Goal: Task Accomplishment & Management: Manage account settings

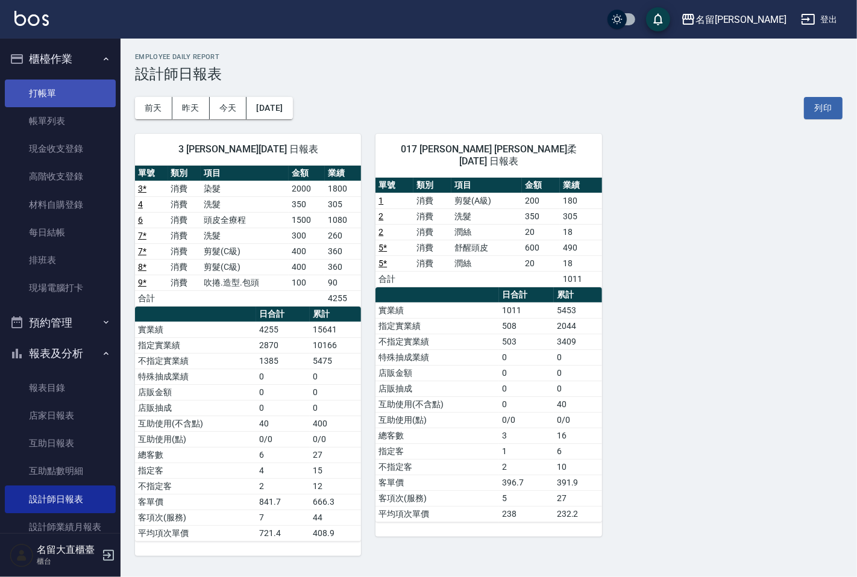
click at [63, 93] on link "打帳單" at bounding box center [60, 94] width 111 height 28
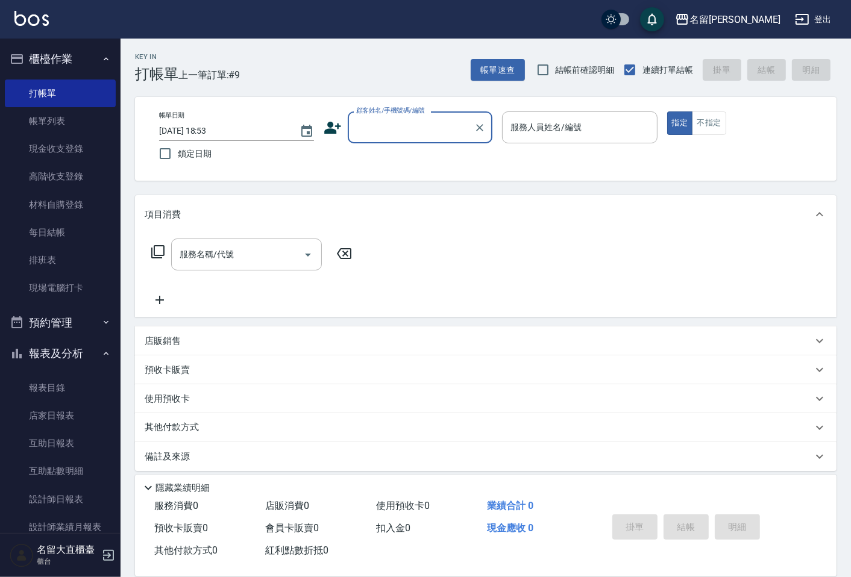
click at [400, 130] on input "顧客姓名/手機號碼/編號" at bounding box center [411, 127] width 116 height 21
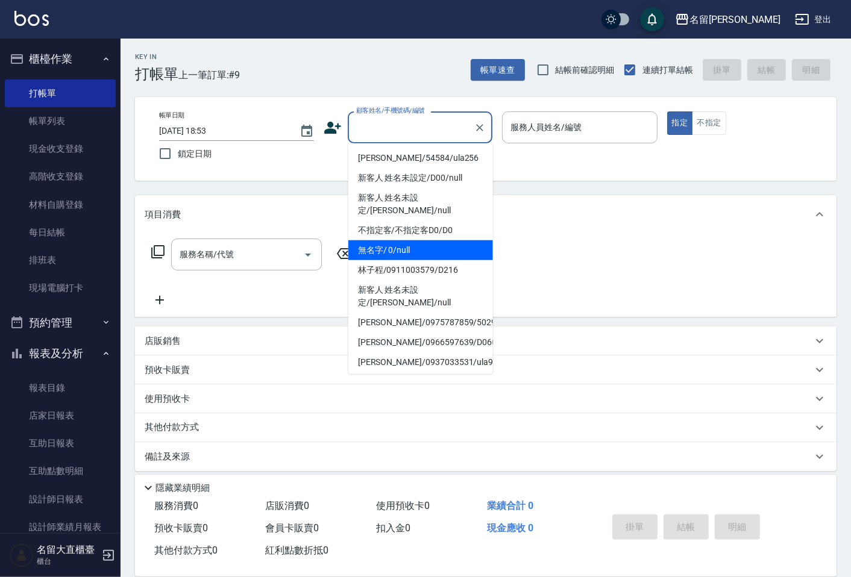
click at [384, 244] on li "無名字/ 0/null" at bounding box center [420, 250] width 145 height 20
type input "無名字/ 0/null"
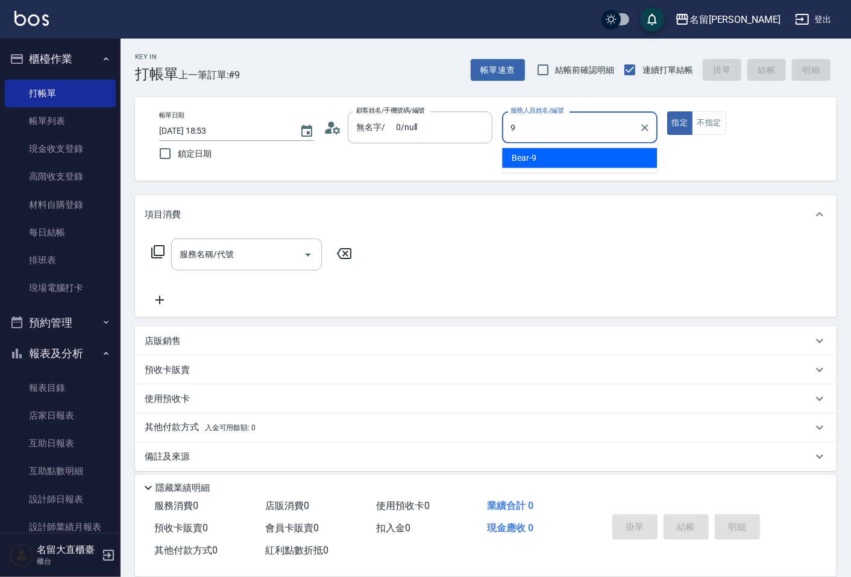
type input "Bear-9"
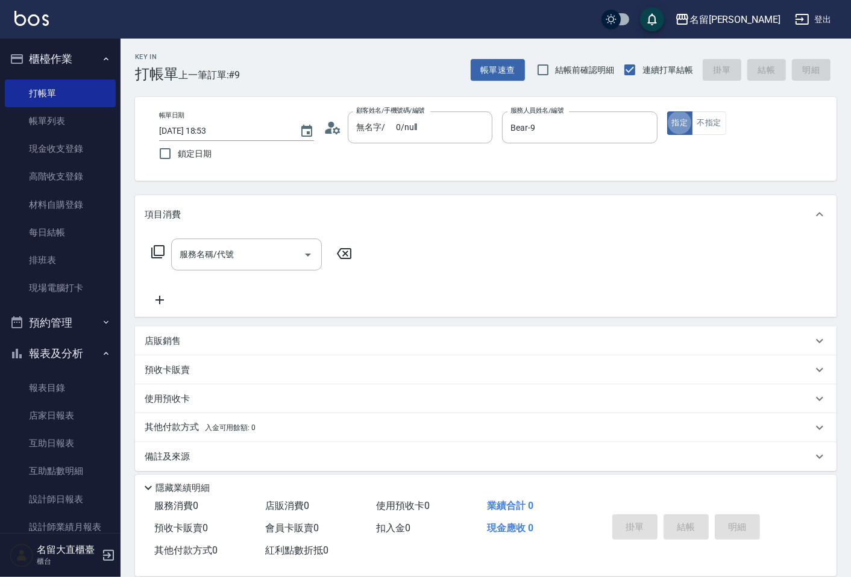
type button "true"
click at [157, 251] on icon at bounding box center [158, 252] width 14 height 14
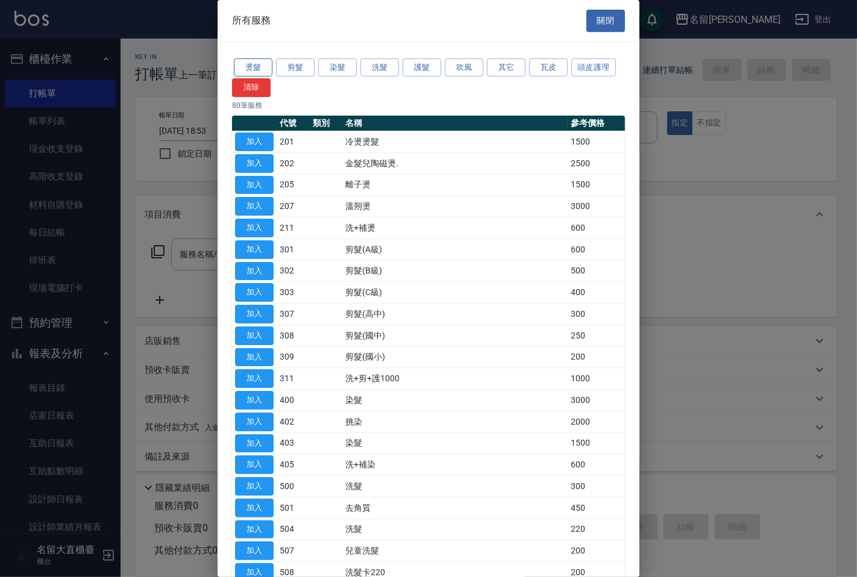
click at [256, 67] on button "燙髮" at bounding box center [253, 67] width 39 height 19
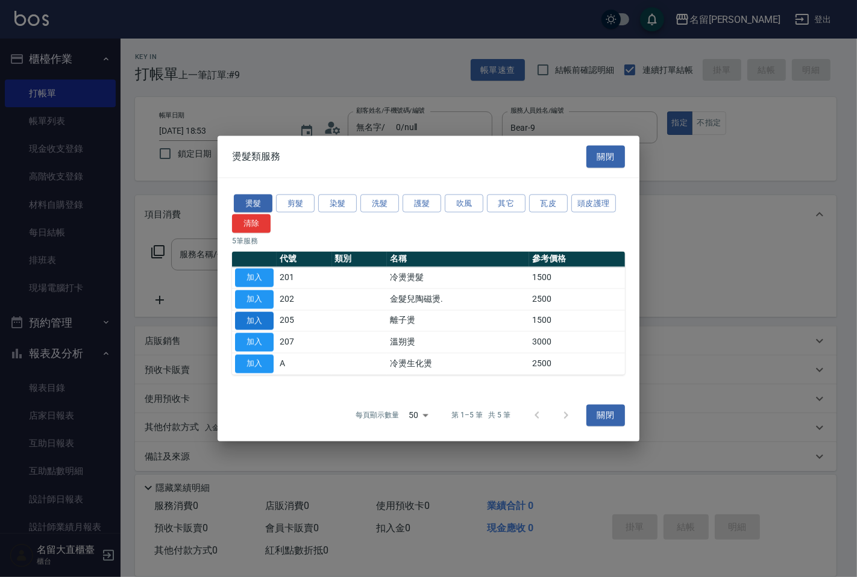
click at [259, 318] on button "加入" at bounding box center [254, 321] width 39 height 19
type input "離子燙(205)"
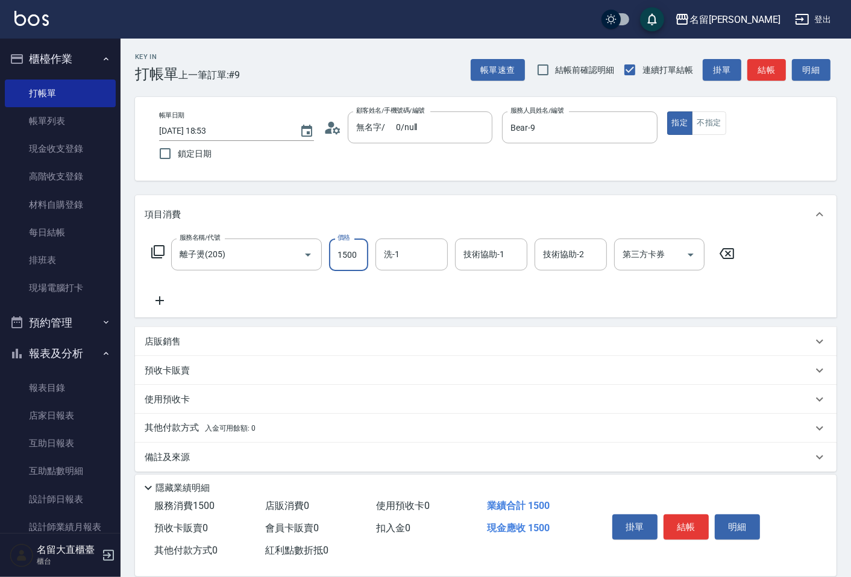
click at [348, 257] on input "1500" at bounding box center [348, 255] width 39 height 33
type input "3400"
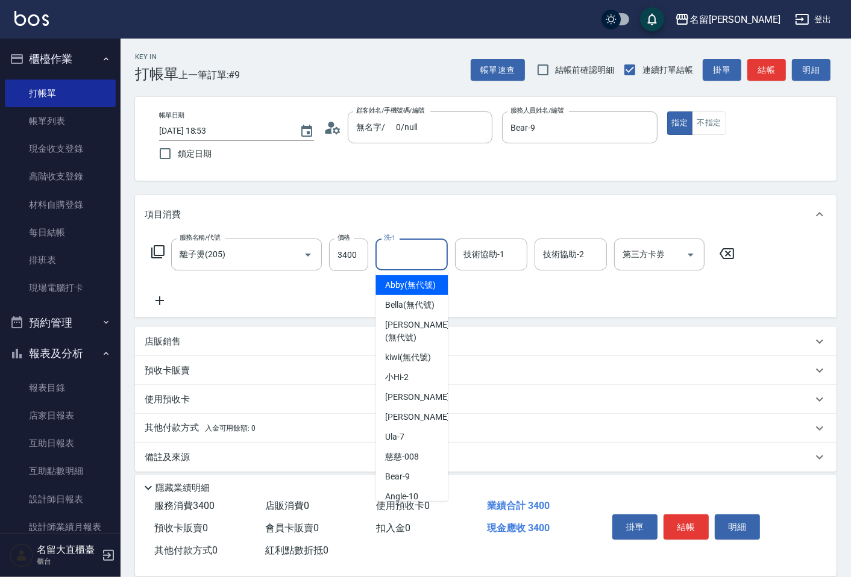
click at [402, 252] on input "洗-1" at bounding box center [411, 254] width 61 height 21
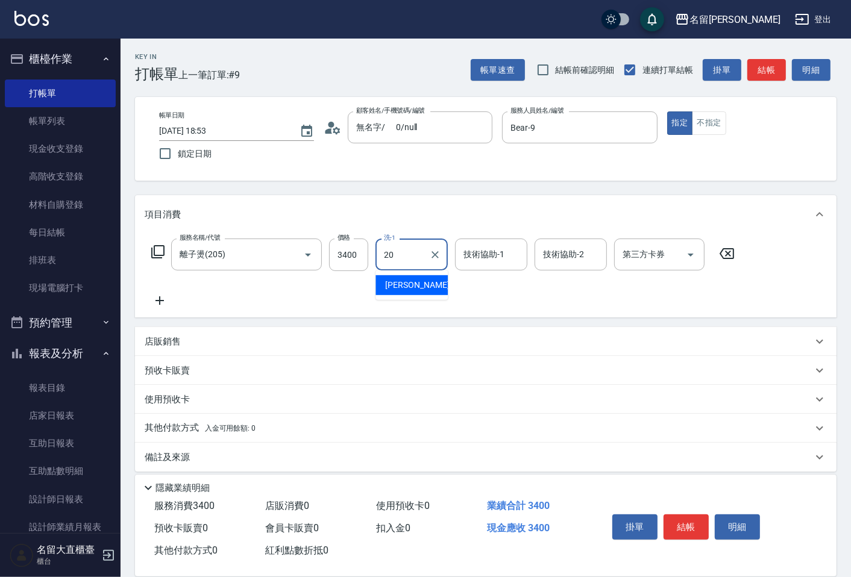
click at [395, 285] on span "詩雅 -20" at bounding box center [423, 285] width 76 height 13
type input "詩雅-20"
click at [762, 68] on button "結帳" at bounding box center [766, 70] width 39 height 22
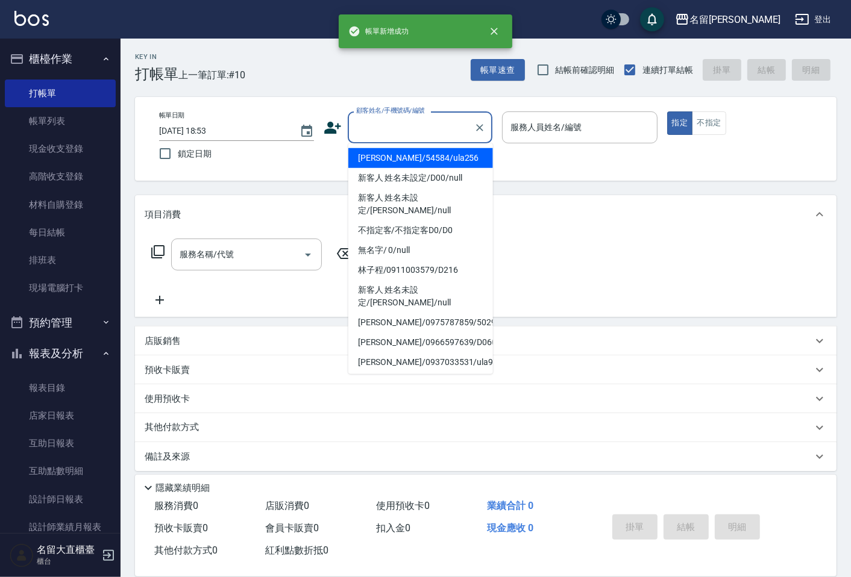
click at [371, 123] on input "顧客姓名/手機號碼/編號" at bounding box center [411, 127] width 116 height 21
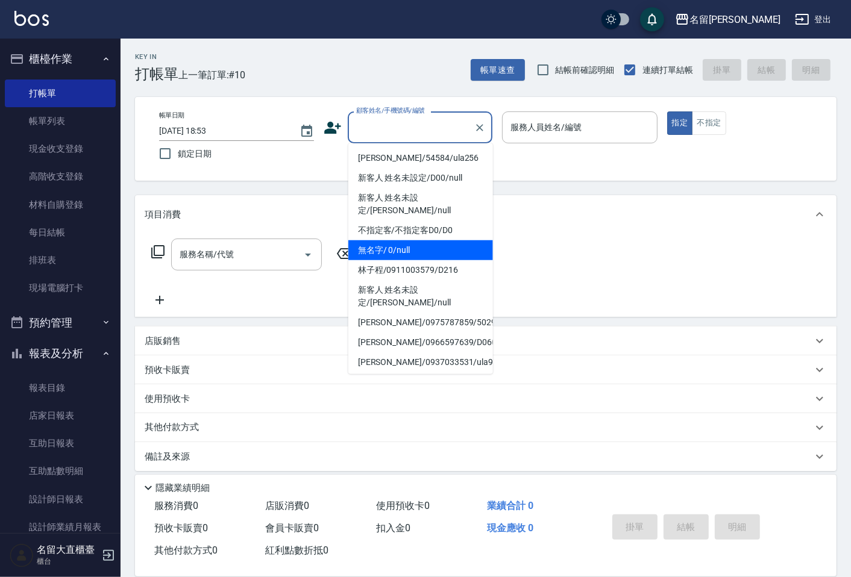
click at [389, 240] on li "無名字/ 0/null" at bounding box center [420, 250] width 145 height 20
type input "無名字/ 0/null"
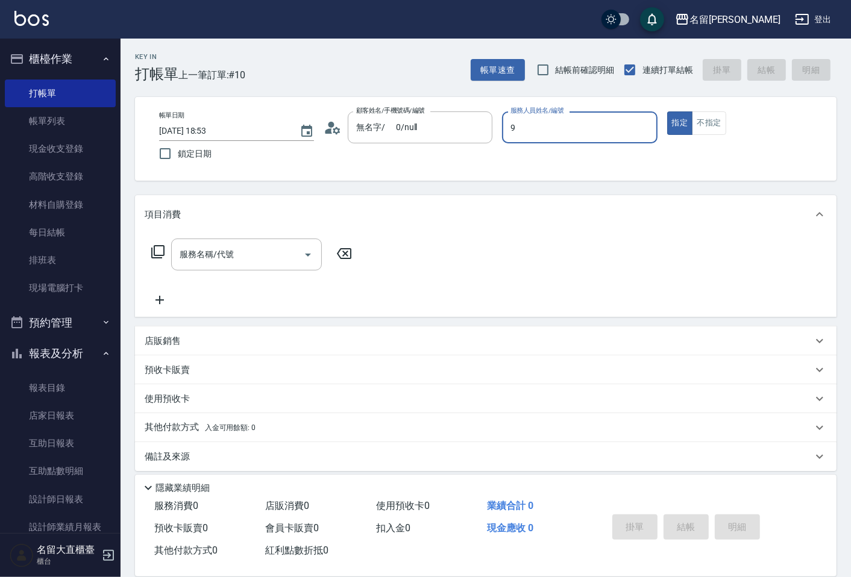
type input "Bear-9"
click at [164, 251] on icon at bounding box center [157, 251] width 13 height 13
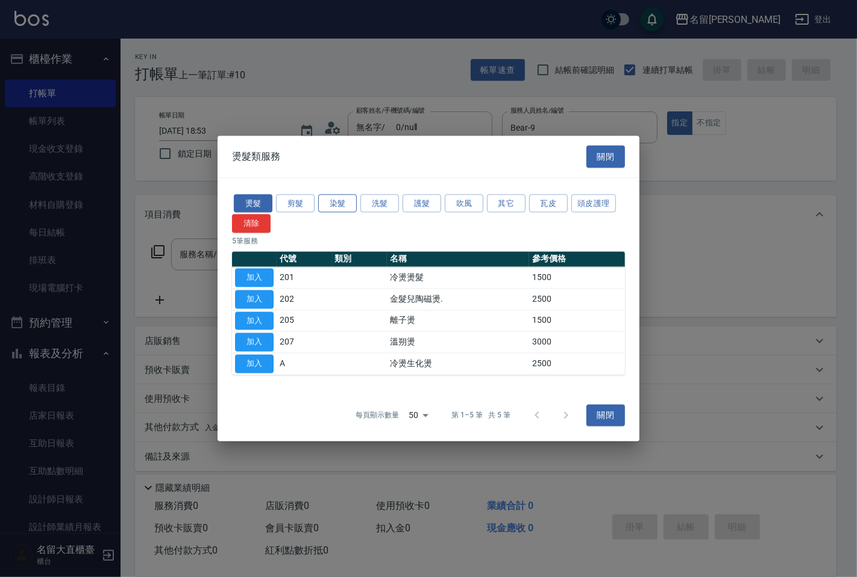
click at [334, 206] on button "染髮" at bounding box center [337, 203] width 39 height 19
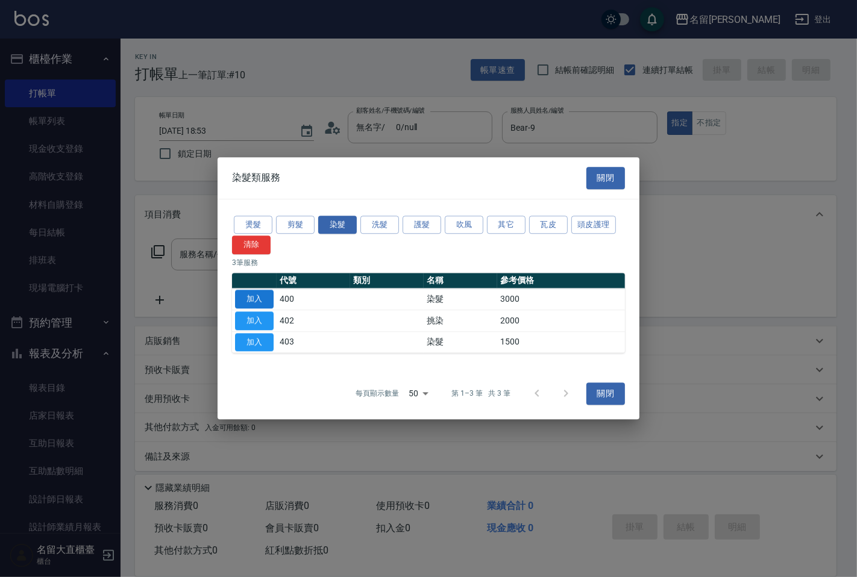
click at [249, 302] on button "加入" at bounding box center [254, 299] width 39 height 19
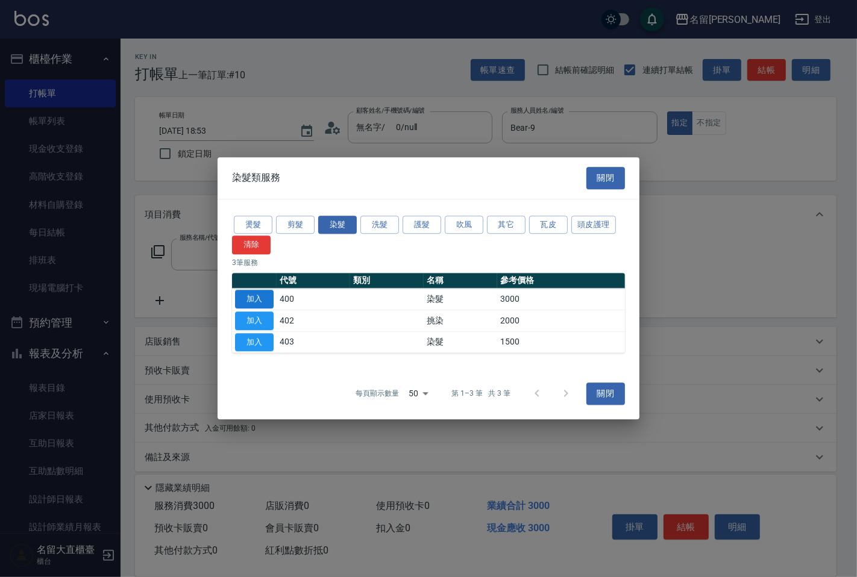
type input "染髮(400)"
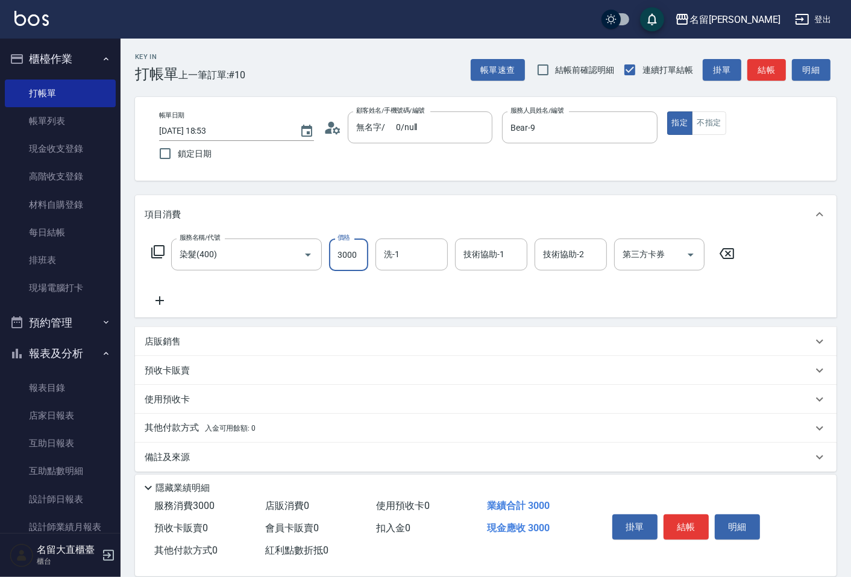
click at [362, 251] on input "3000" at bounding box center [348, 255] width 39 height 33
click at [350, 254] on input "99" at bounding box center [348, 255] width 39 height 33
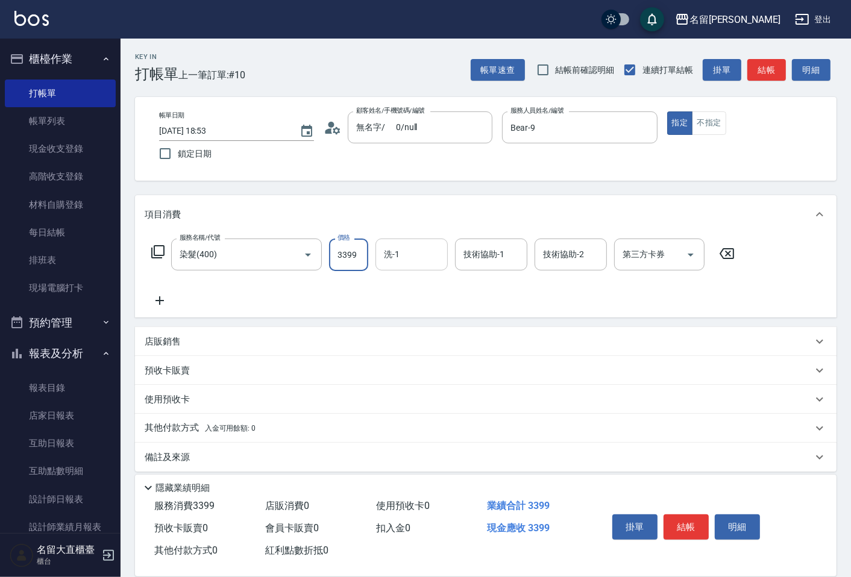
type input "3399"
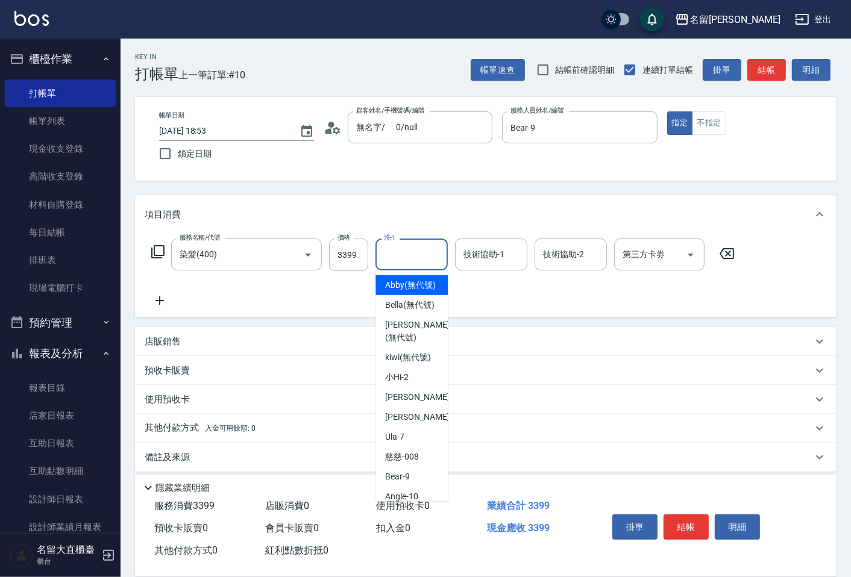
drag, startPoint x: 389, startPoint y: 254, endPoint x: 411, endPoint y: 243, distance: 24.0
click at [390, 254] on input "洗-1" at bounding box center [411, 254] width 61 height 21
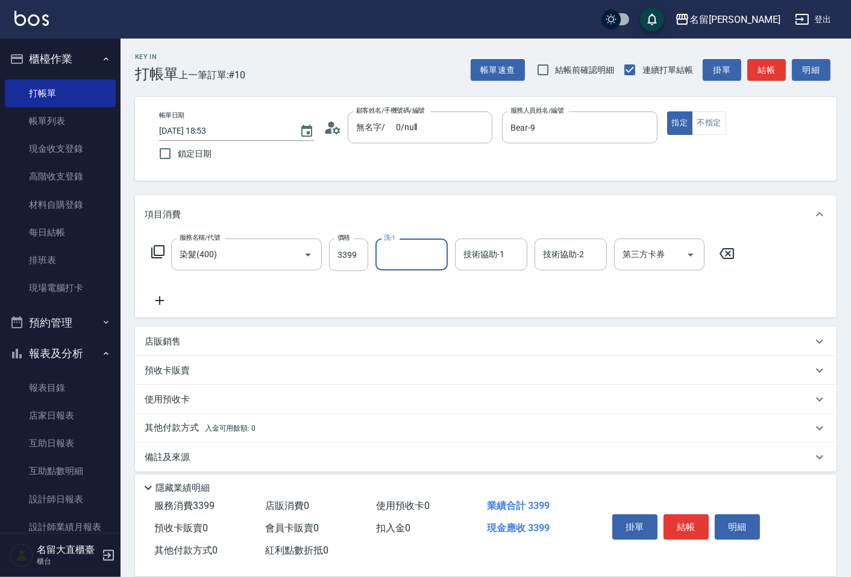
click at [401, 257] on input "洗-1" at bounding box center [411, 254] width 61 height 21
click at [412, 289] on span "詩雅 -20" at bounding box center [423, 285] width 76 height 13
type input "詩雅-20"
click at [756, 63] on button "結帳" at bounding box center [766, 70] width 39 height 22
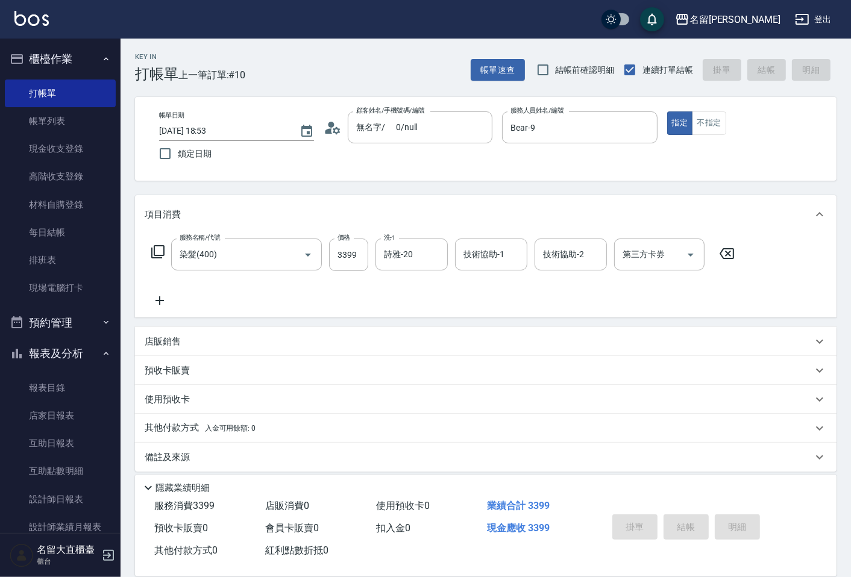
type input "[DATE] 18:54"
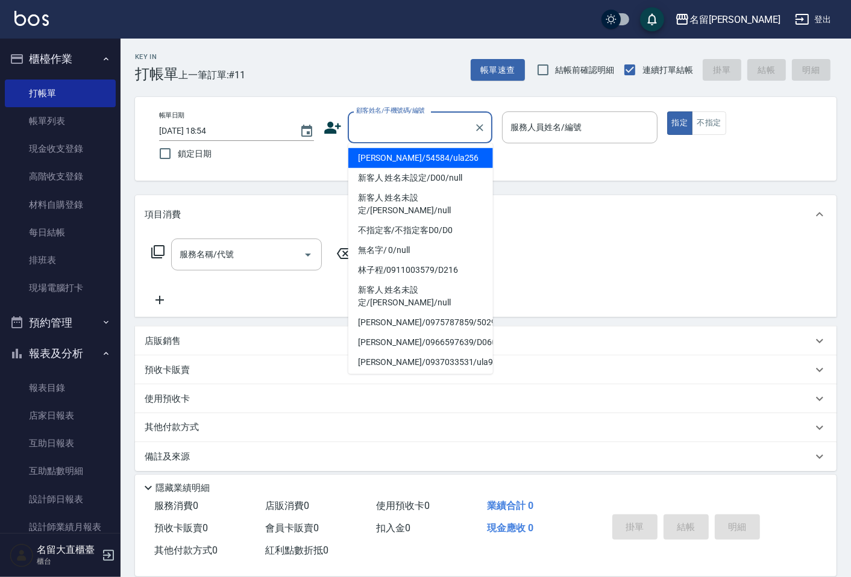
click at [390, 127] on input "顧客姓名/手機號碼/編號" at bounding box center [411, 127] width 116 height 21
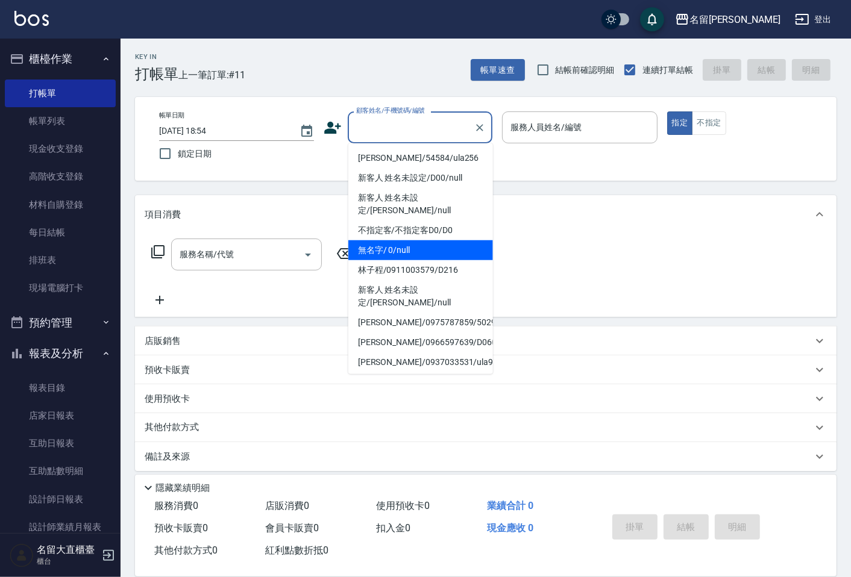
click at [392, 240] on li "無名字/ 0/null" at bounding box center [420, 250] width 145 height 20
type input "無名字/ 0/null"
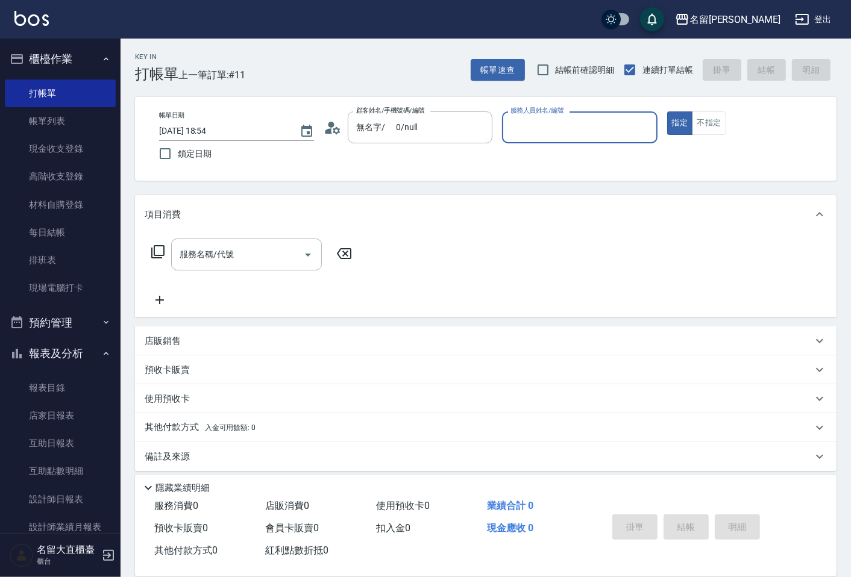
click at [535, 139] on div "服務人員姓名/編號" at bounding box center [579, 127] width 155 height 32
type input "Bear-9"
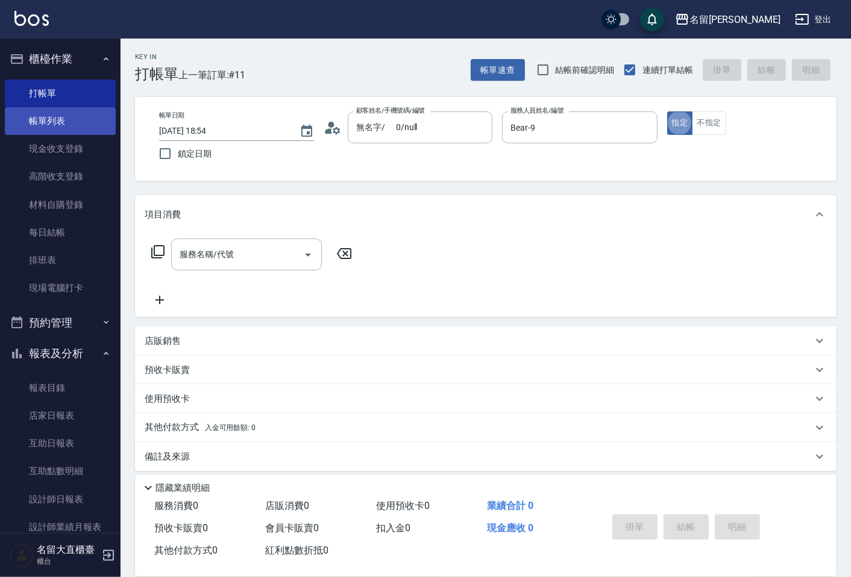
click at [51, 125] on link "帳單列表" at bounding box center [60, 121] width 111 height 28
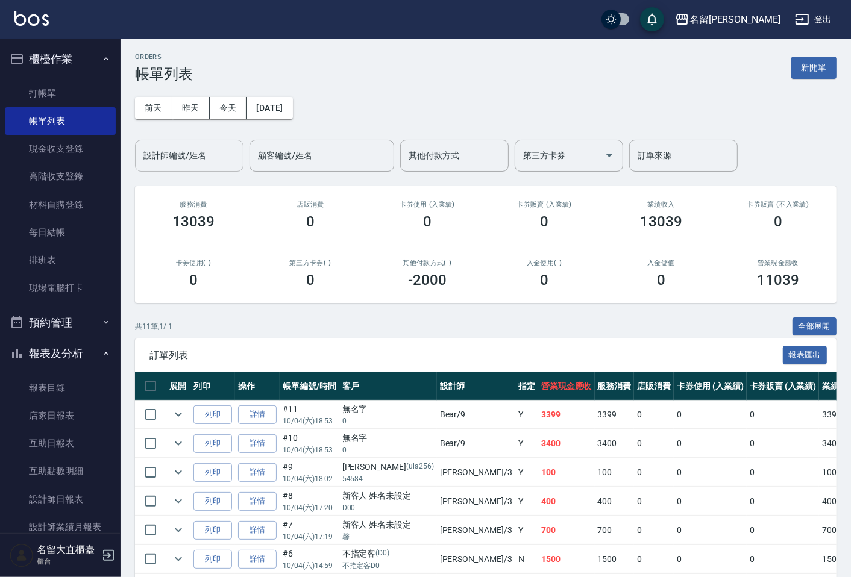
click at [202, 158] on input "設計師編號/姓名" at bounding box center [189, 155] width 98 height 21
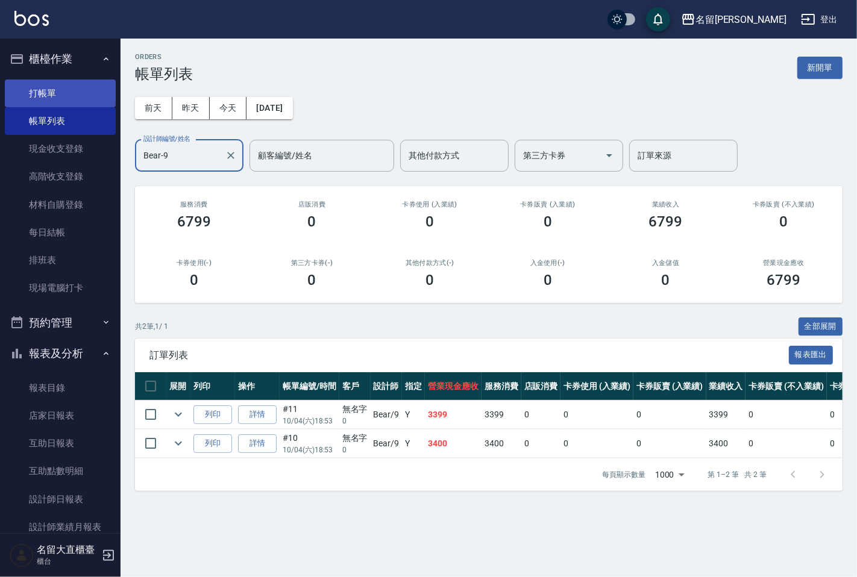
type input "Bear-9"
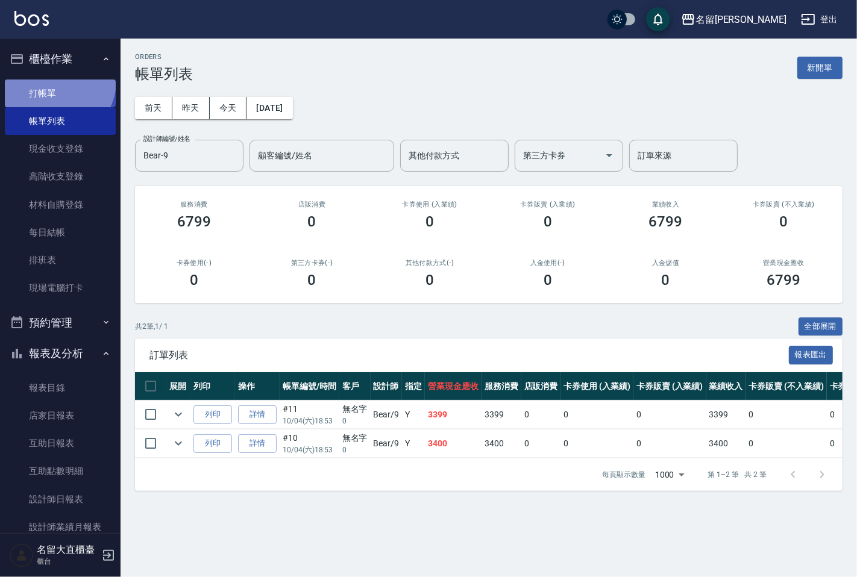
click at [55, 81] on link "打帳單" at bounding box center [60, 94] width 111 height 28
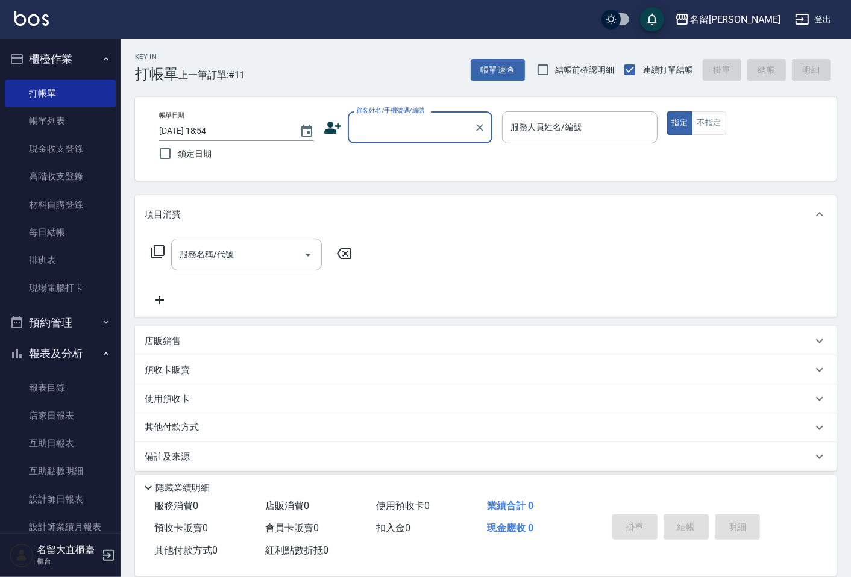
drag, startPoint x: 387, startPoint y: 127, endPoint x: 386, endPoint y: 134, distance: 6.9
click at [387, 127] on input "顧客姓名/手機號碼/編號" at bounding box center [411, 127] width 116 height 21
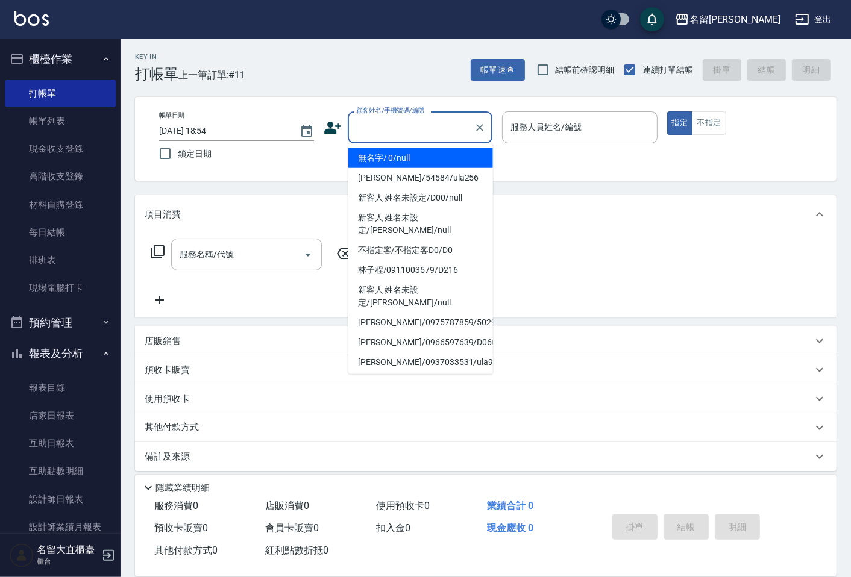
click at [382, 164] on li "無名字/ 0/null" at bounding box center [420, 158] width 145 height 20
type input "無名字/ 0/null"
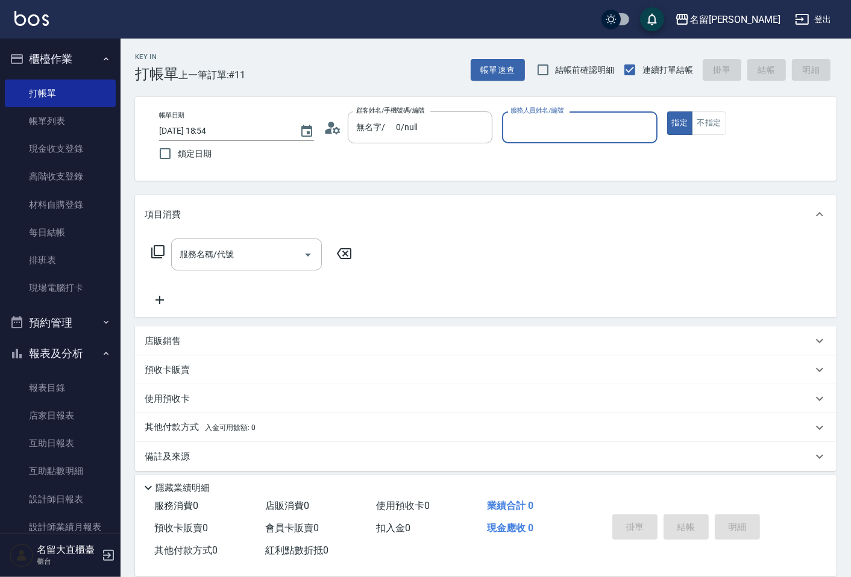
type input "+"
type input "Bear-9"
type button "true"
click at [151, 250] on icon at bounding box center [158, 252] width 14 height 14
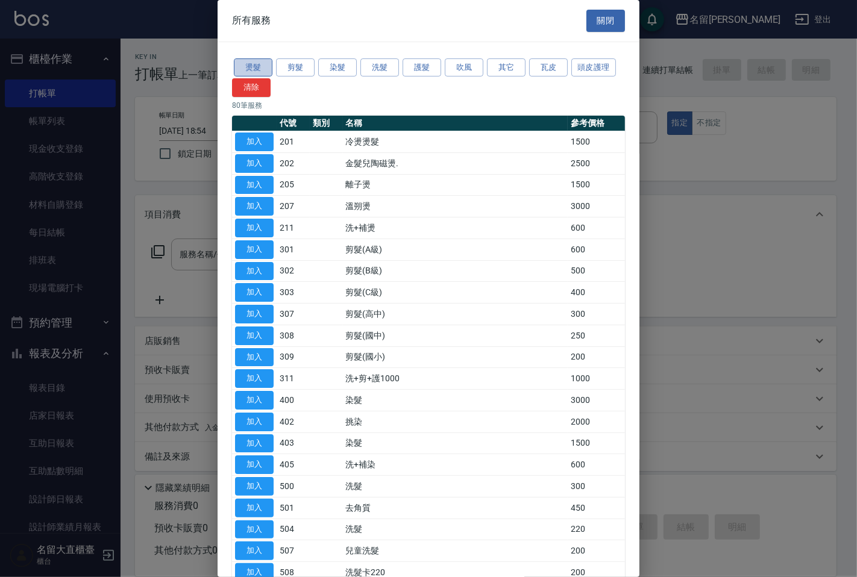
click at [257, 70] on button "燙髮" at bounding box center [253, 67] width 39 height 19
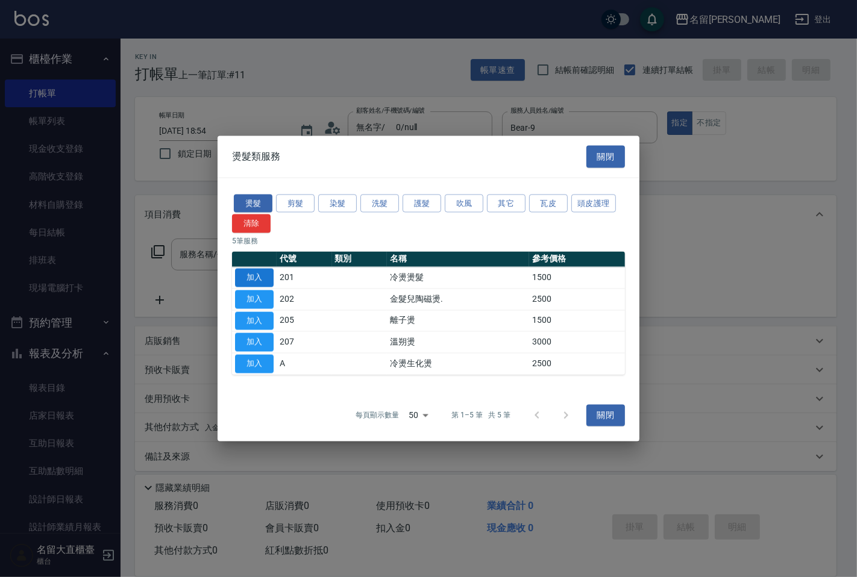
click at [255, 281] on button "加入" at bounding box center [254, 278] width 39 height 19
type input "冷燙燙髮(201)"
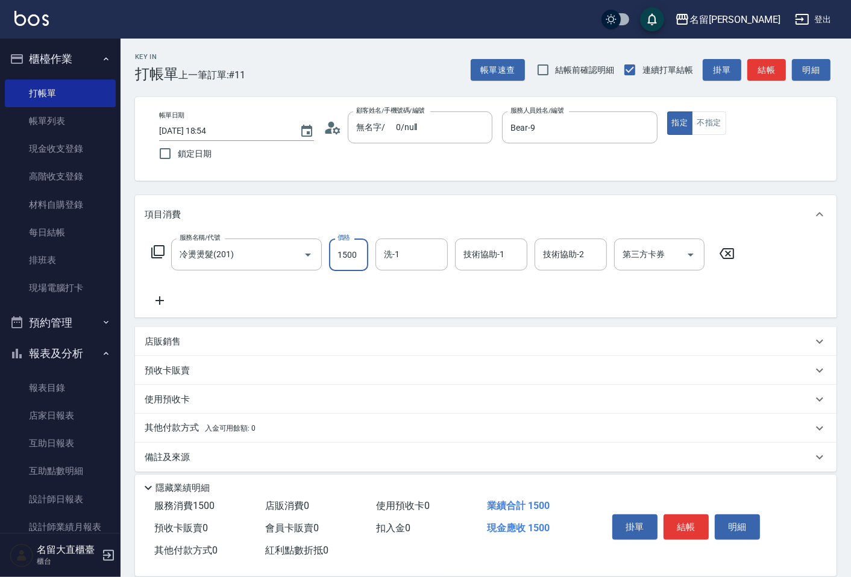
click at [356, 260] on input "1500" at bounding box center [348, 255] width 39 height 33
click at [406, 239] on div "洗-1" at bounding box center [411, 255] width 72 height 32
type input "1800"
click at [404, 286] on span "詩雅 -20" at bounding box center [423, 285] width 76 height 13
type input "詩雅-20"
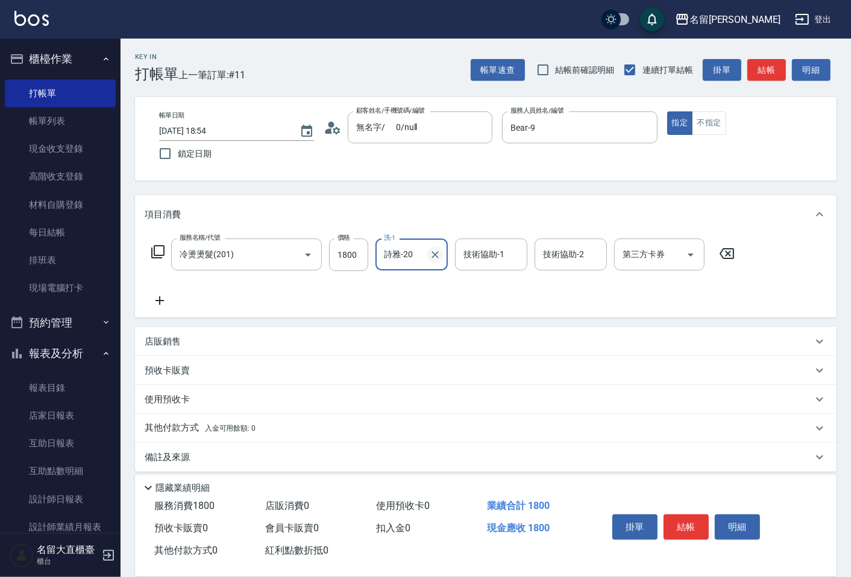
click at [436, 253] on icon "Clear" at bounding box center [434, 254] width 7 height 7
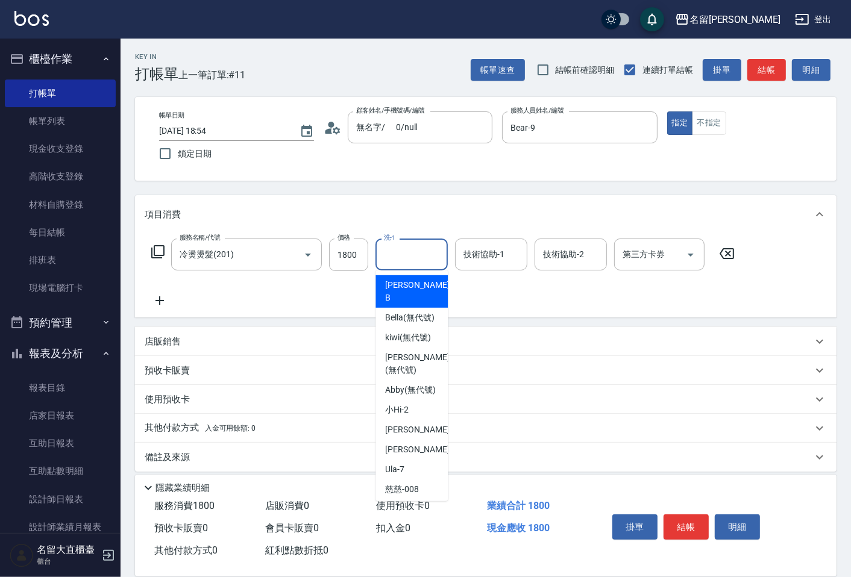
click at [406, 255] on input "洗-1" at bounding box center [411, 254] width 61 height 21
type input "1"
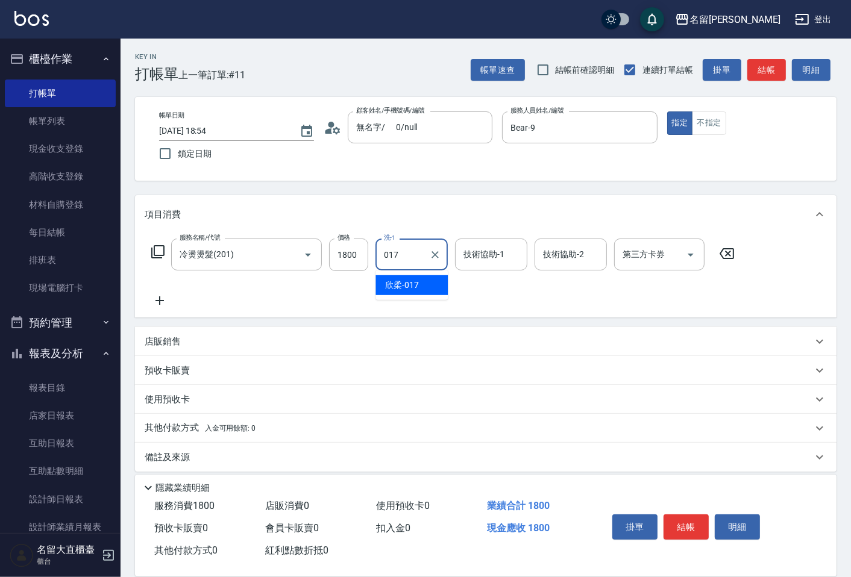
click at [398, 287] on span "欣柔 -017" at bounding box center [402, 285] width 34 height 13
type input "欣柔-017"
click at [752, 79] on button "結帳" at bounding box center [766, 70] width 39 height 22
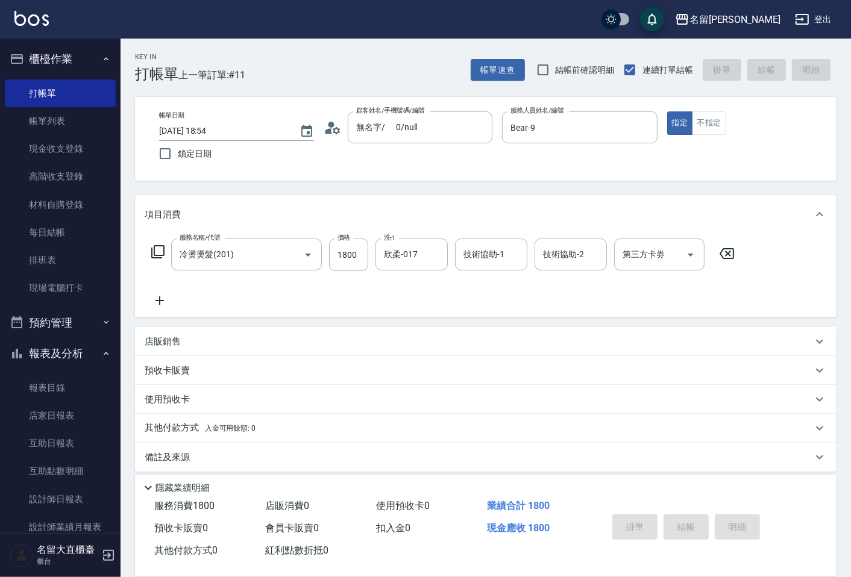
type input "[DATE] 18:55"
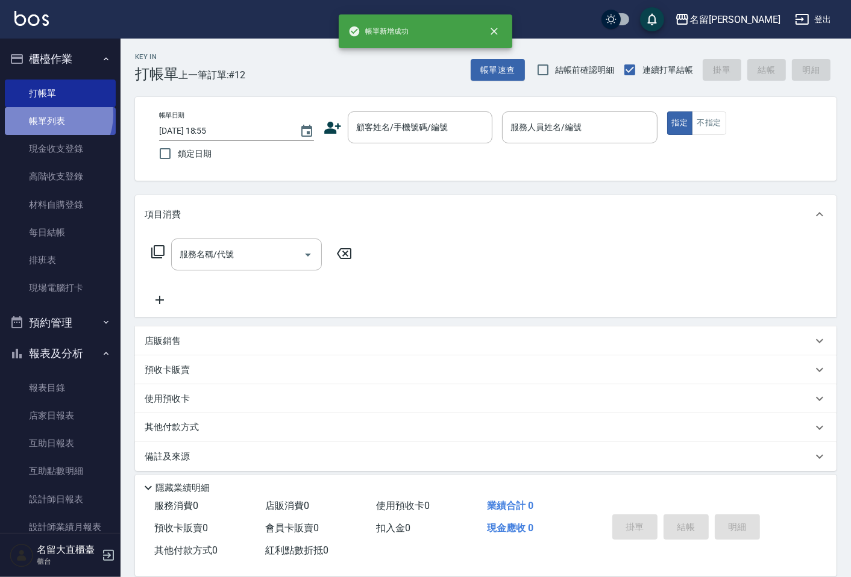
click at [48, 115] on link "帳單列表" at bounding box center [60, 121] width 111 height 28
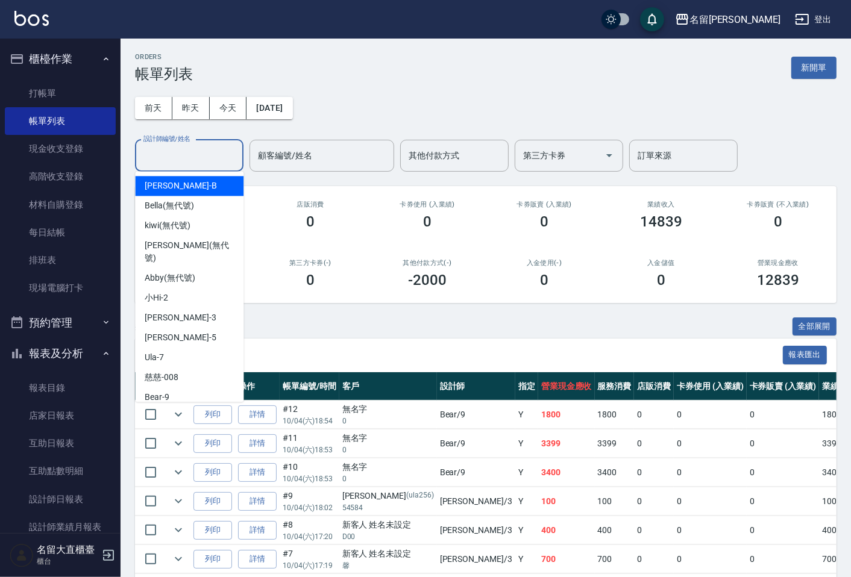
click at [158, 158] on input "設計師編號/姓名" at bounding box center [189, 155] width 98 height 21
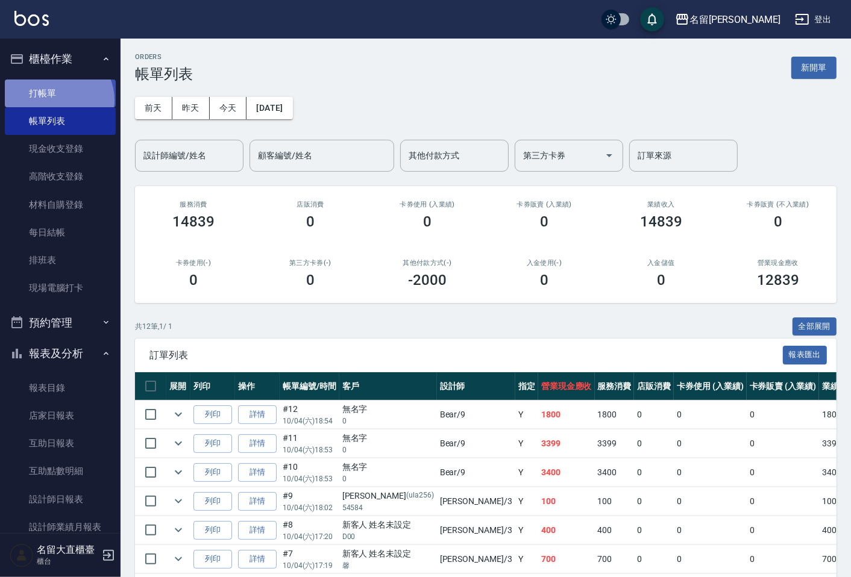
click at [54, 100] on link "打帳單" at bounding box center [60, 94] width 111 height 28
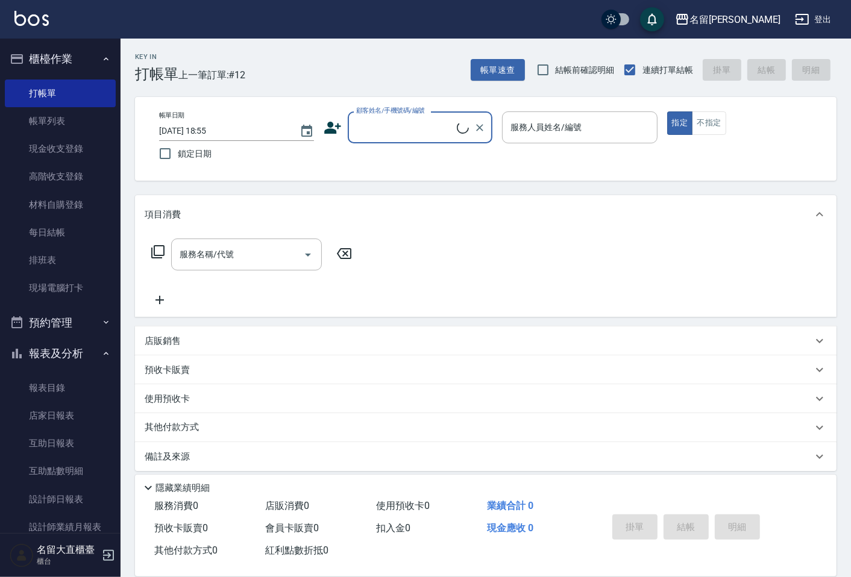
click at [387, 121] on input "顧客姓名/手機號碼/編號" at bounding box center [405, 127] width 104 height 21
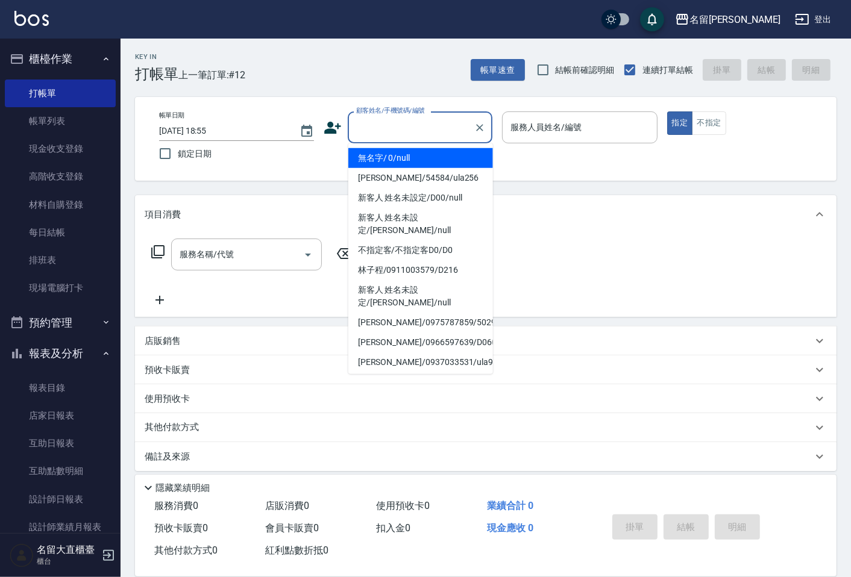
click at [389, 158] on li "無名字/ 0/null" at bounding box center [420, 158] width 145 height 20
type input "無名字/ 0/null"
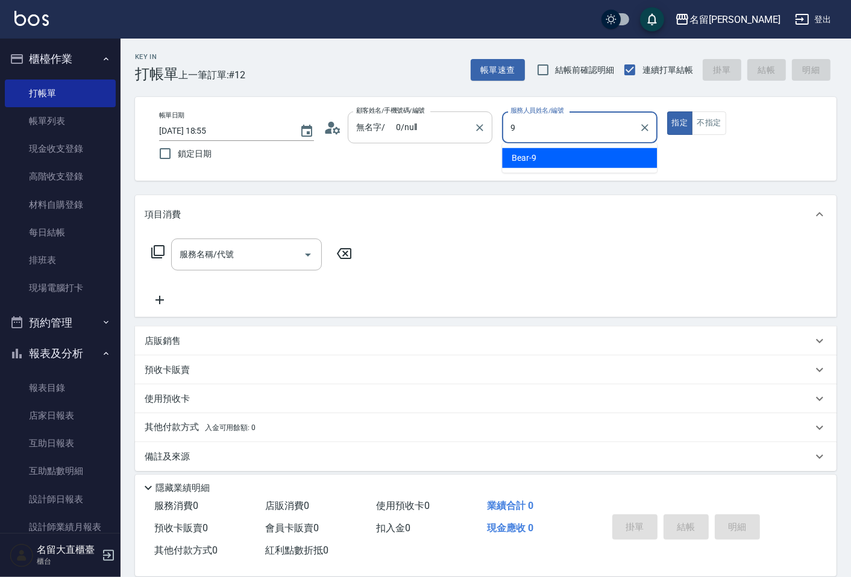
type input "Bear-9"
type button "true"
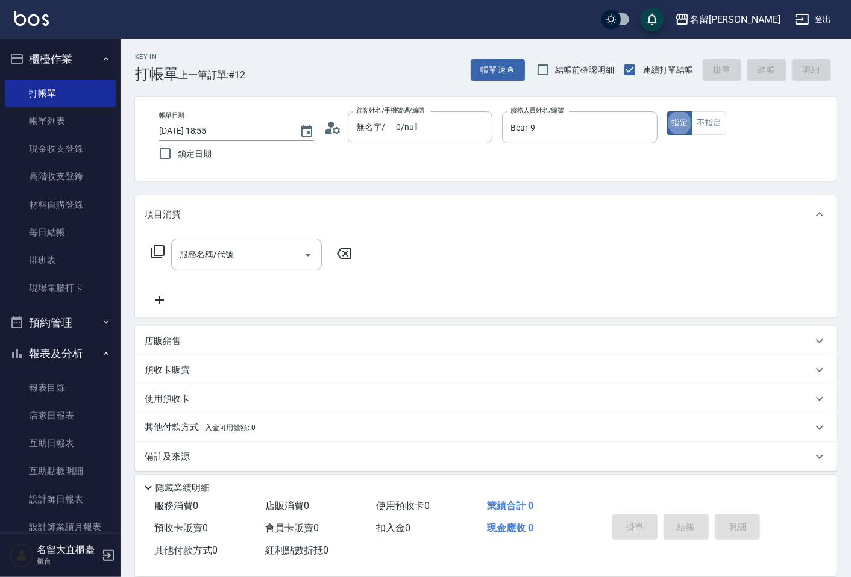
click at [158, 254] on icon at bounding box center [158, 252] width 14 height 14
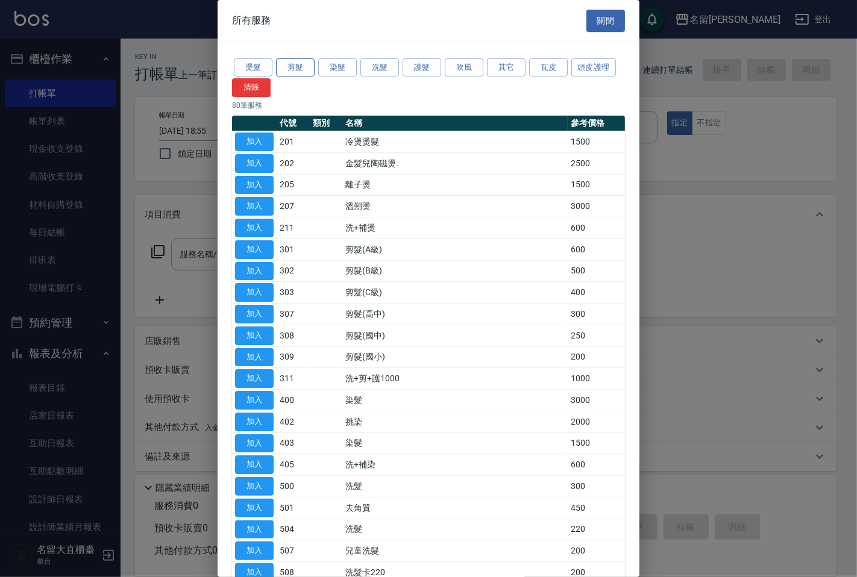
click at [296, 70] on button "剪髮" at bounding box center [295, 67] width 39 height 19
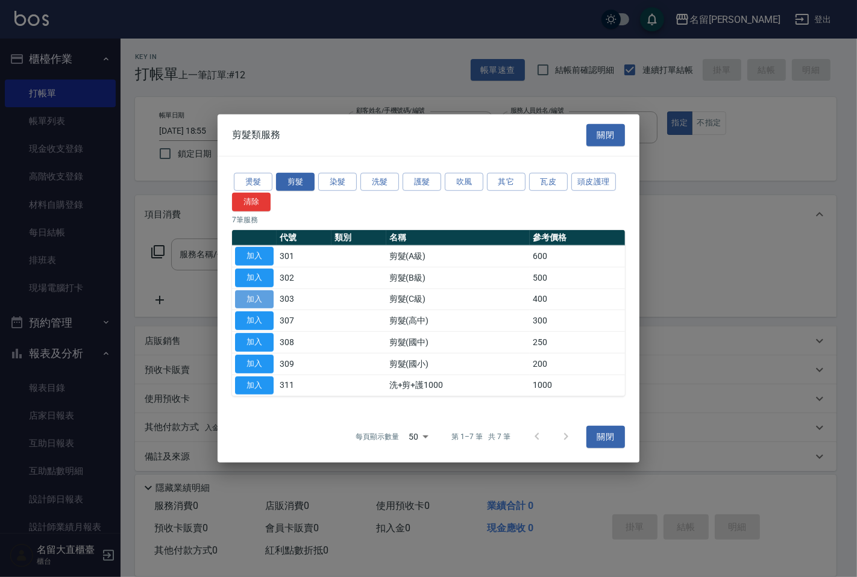
click at [262, 299] on button "加入" at bounding box center [254, 299] width 39 height 19
type input "剪髮(C級)(303)"
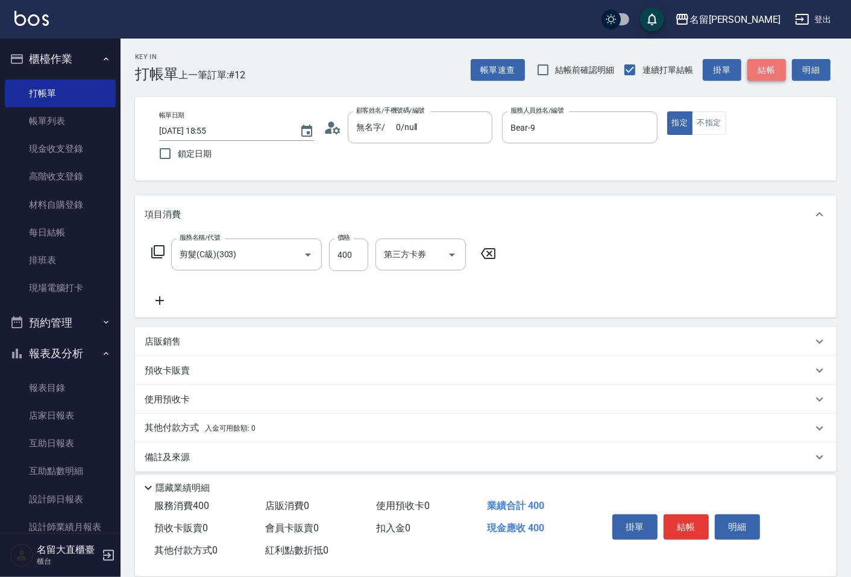
click at [769, 74] on button "結帳" at bounding box center [766, 70] width 39 height 22
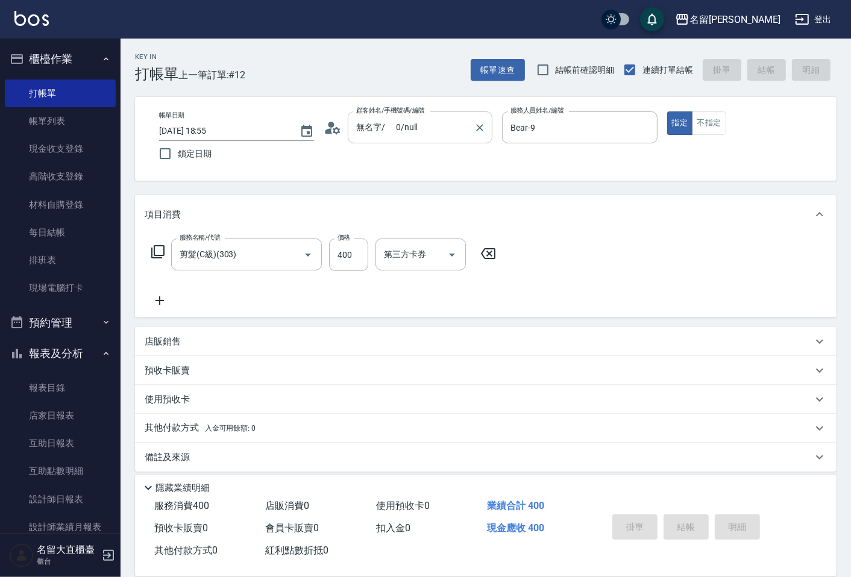
type input "[DATE] 18:56"
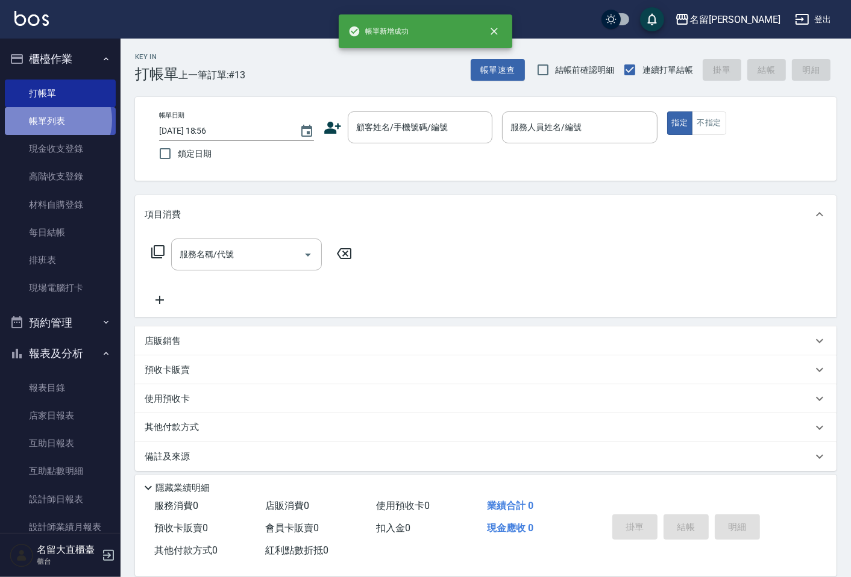
click at [55, 121] on link "帳單列表" at bounding box center [60, 121] width 111 height 28
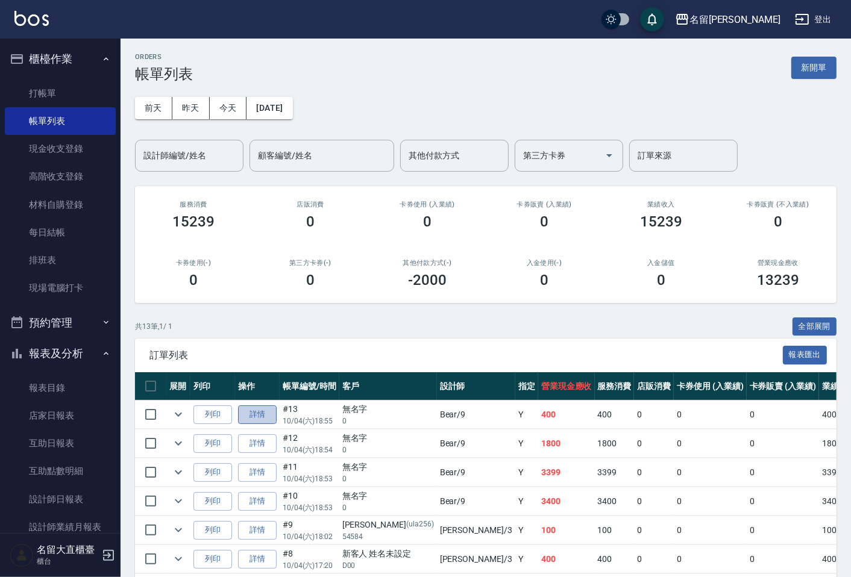
click at [258, 410] on link "詳情" at bounding box center [257, 415] width 39 height 19
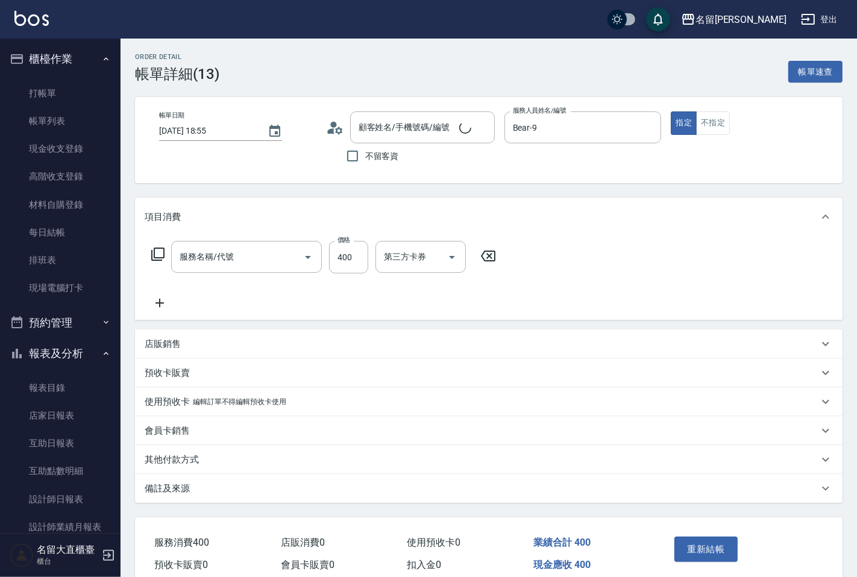
type input "[DATE] 18:55"
type input "Bear-9"
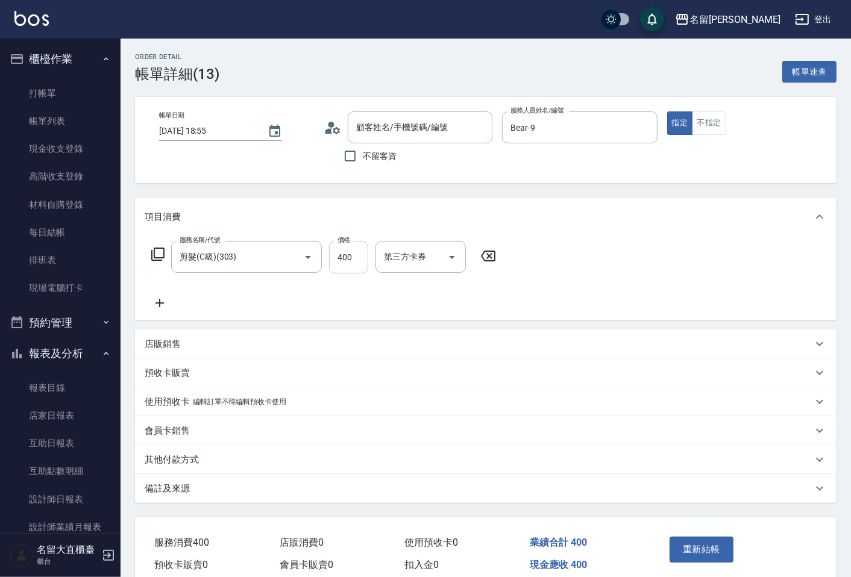
type input "剪髮(C級)(303)"
type input "無名字/ 0/null"
click at [337, 258] on input "400" at bounding box center [348, 257] width 39 height 33
type input "500"
click at [689, 550] on button "重新結帳" at bounding box center [701, 549] width 64 height 25
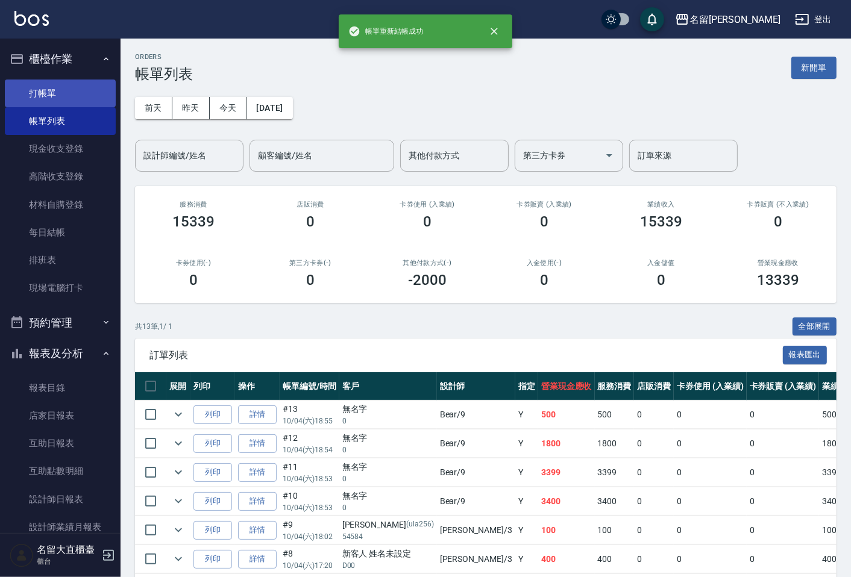
click at [68, 88] on link "打帳單" at bounding box center [60, 94] width 111 height 28
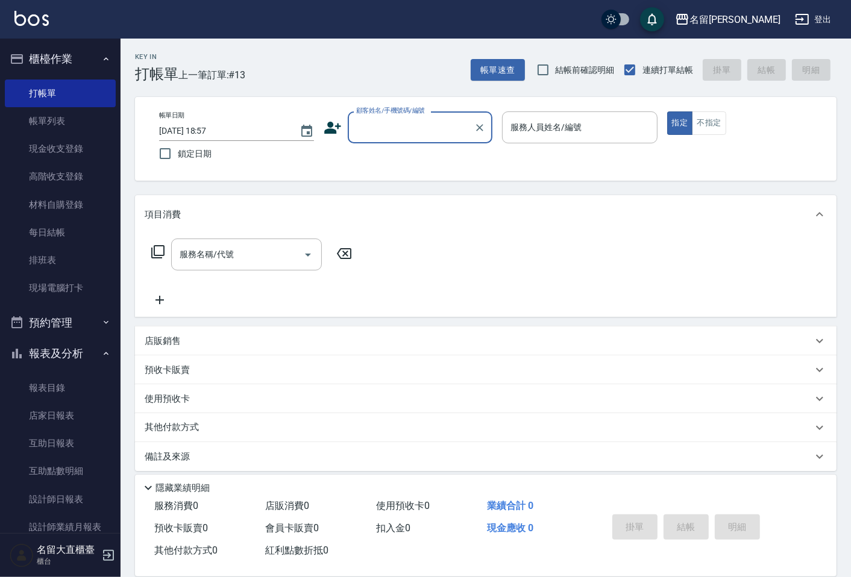
drag, startPoint x: 413, startPoint y: 121, endPoint x: 411, endPoint y: 136, distance: 15.3
click at [413, 122] on input "顧客姓名/手機號碼/編號" at bounding box center [411, 127] width 116 height 21
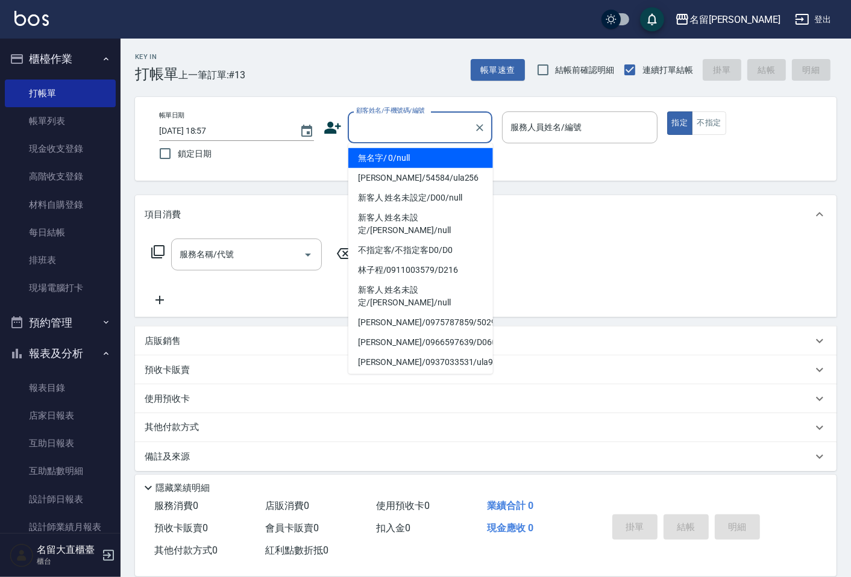
click at [398, 161] on li "無名字/ 0/null" at bounding box center [420, 158] width 145 height 20
type input "無名字/ 0/null"
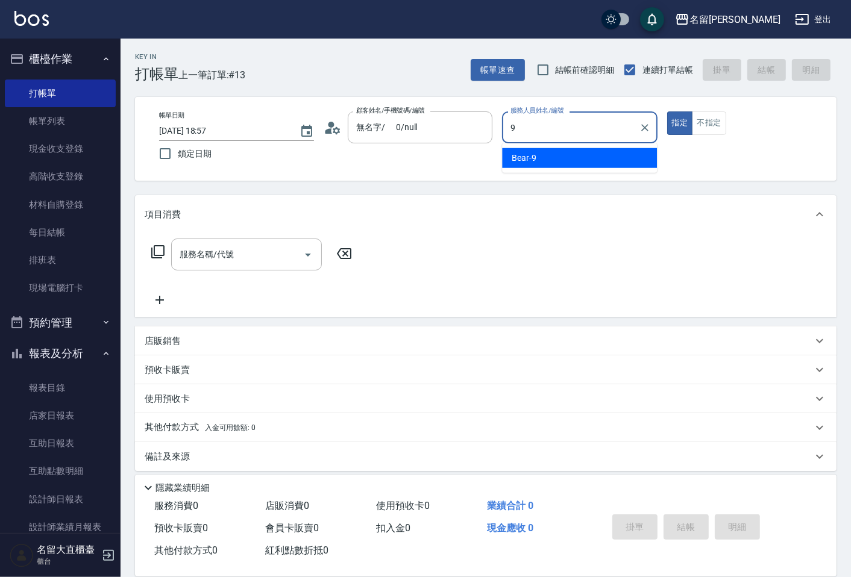
type input "Bear-9"
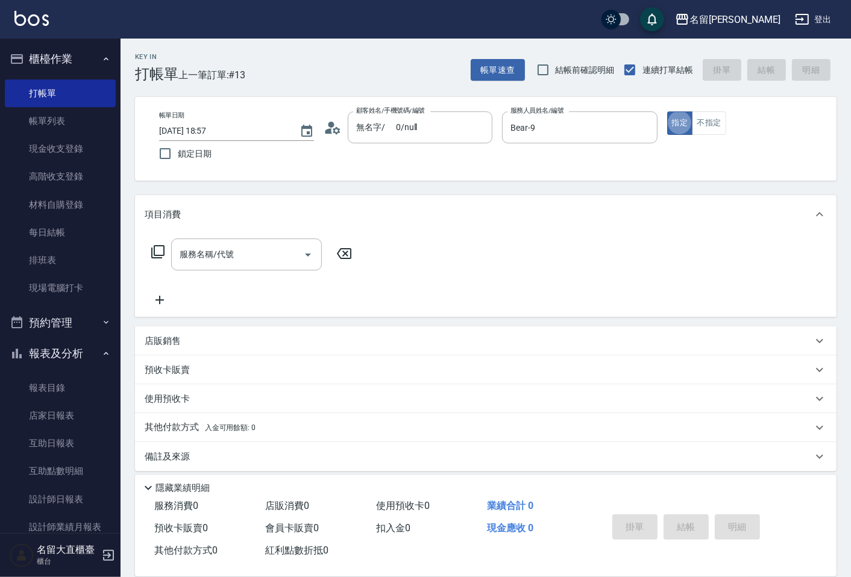
type button "true"
click at [153, 250] on icon at bounding box center [158, 252] width 14 height 14
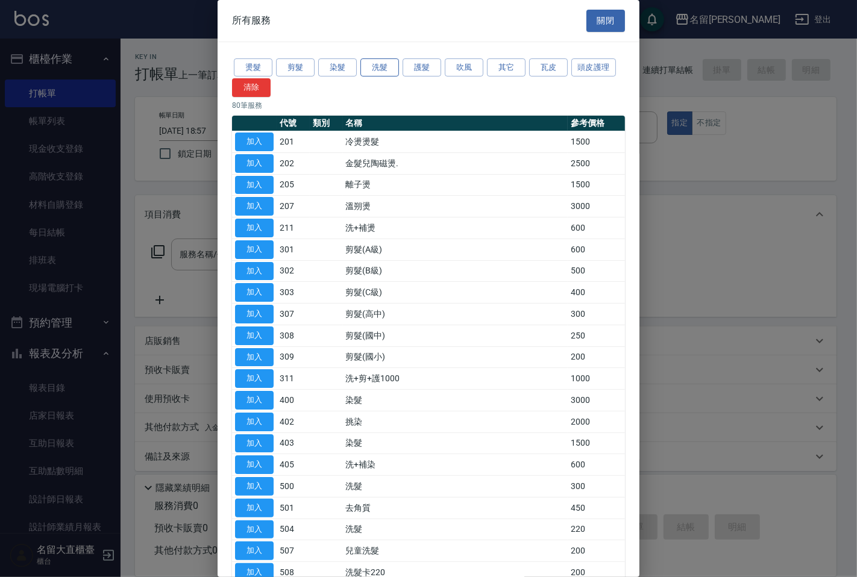
click at [382, 67] on button "洗髮" at bounding box center [379, 67] width 39 height 19
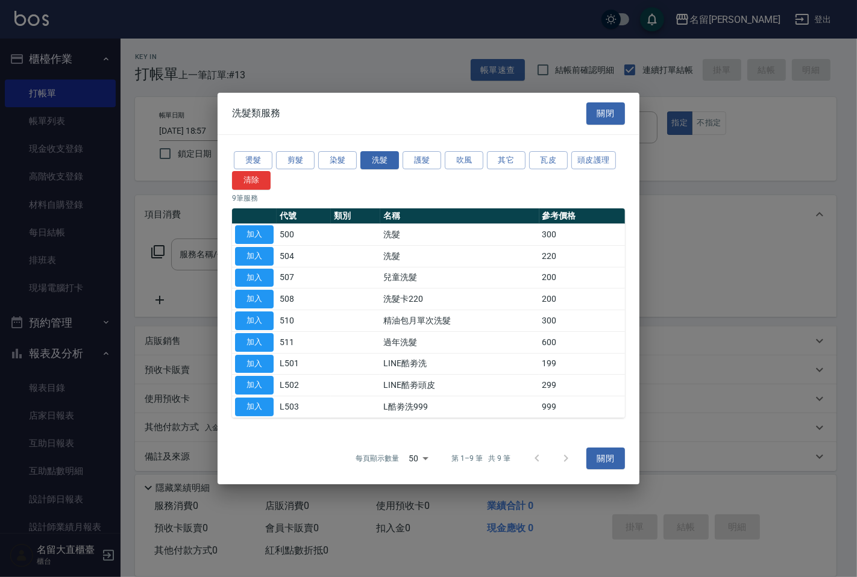
drag, startPoint x: 262, startPoint y: 236, endPoint x: 268, endPoint y: 196, distance: 39.6
click at [262, 235] on button "加入" at bounding box center [254, 234] width 39 height 19
type input "洗髮(500)"
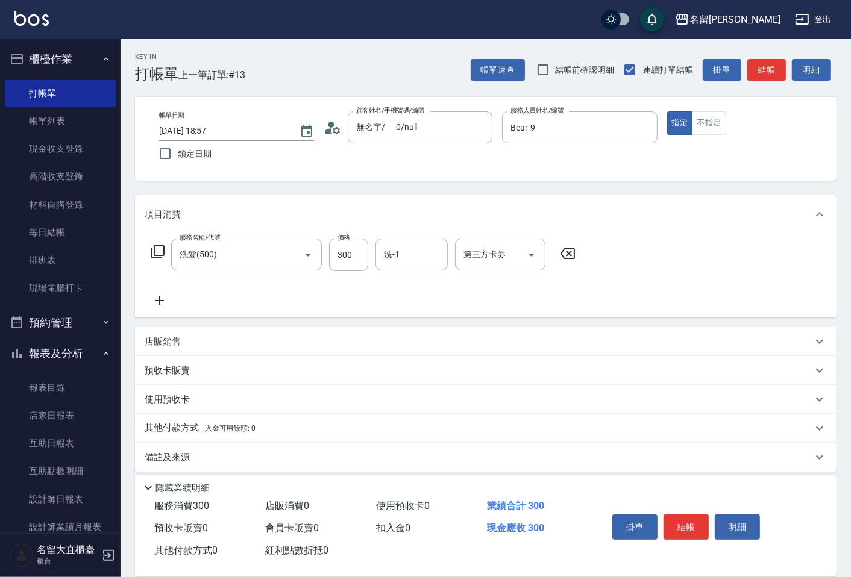
click at [157, 253] on icon at bounding box center [158, 252] width 14 height 14
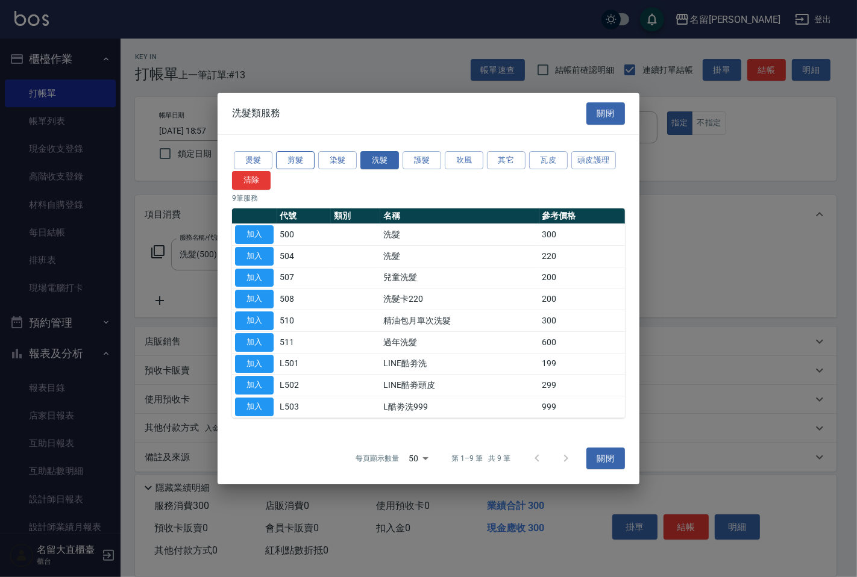
click at [300, 158] on button "剪髮" at bounding box center [295, 160] width 39 height 19
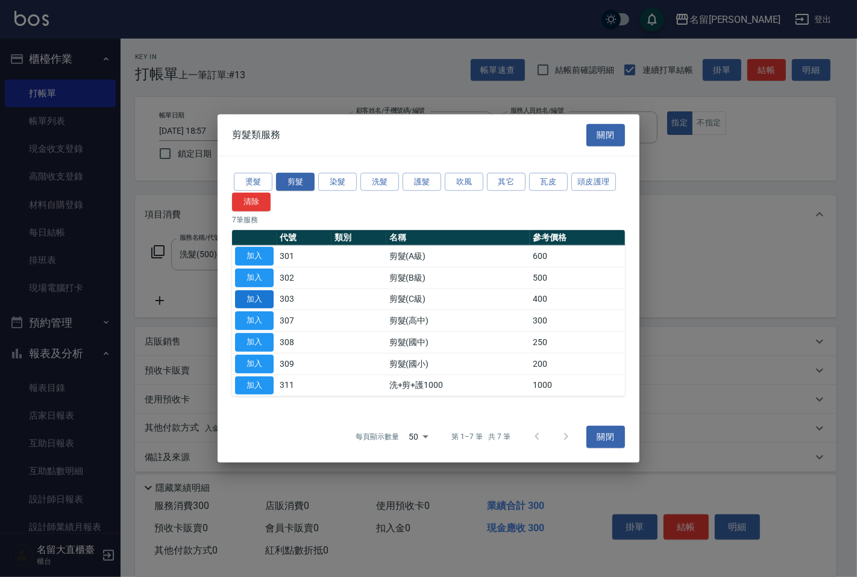
click at [261, 296] on button "加入" at bounding box center [254, 299] width 39 height 19
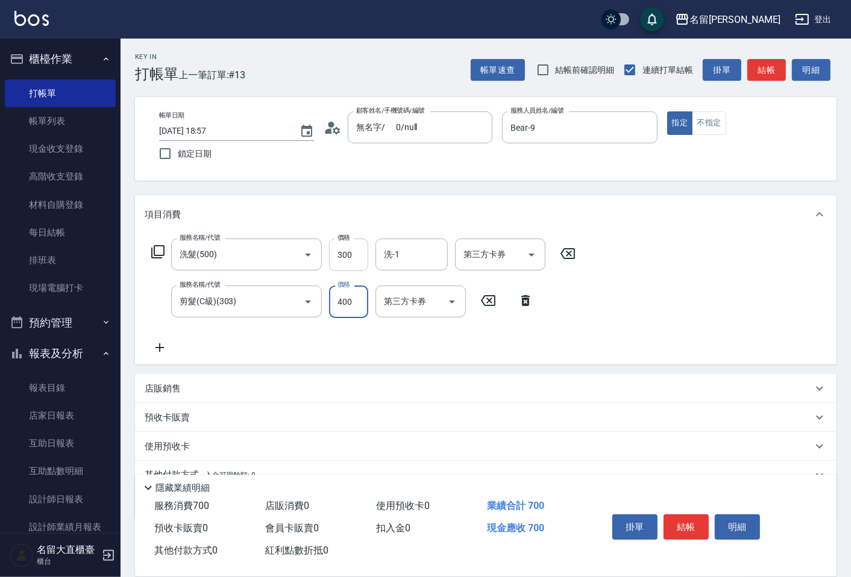
click at [354, 254] on input "300" at bounding box center [348, 255] width 39 height 33
type input "350"
click at [406, 257] on input "洗-1" at bounding box center [411, 254] width 61 height 21
drag, startPoint x: 399, startPoint y: 285, endPoint x: 776, endPoint y: 66, distance: 436.0
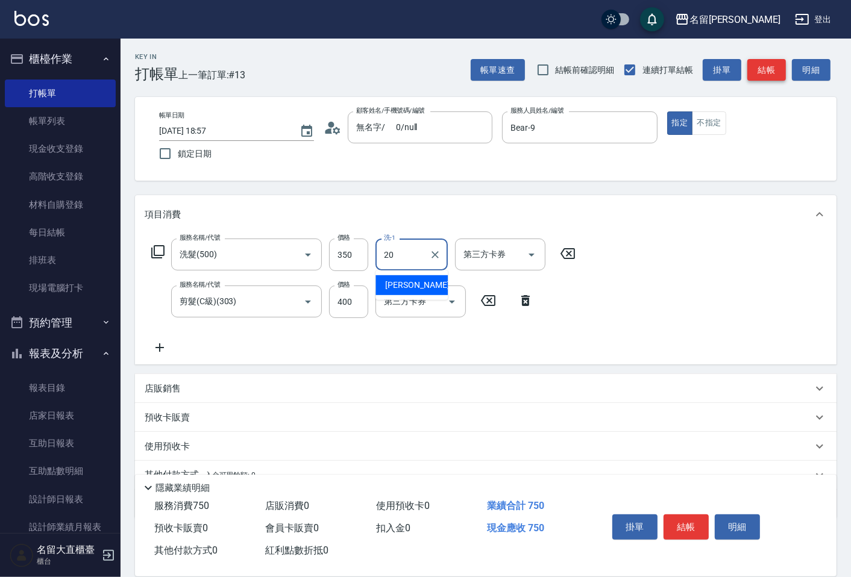
click at [399, 281] on span "詩雅 -20" at bounding box center [423, 285] width 76 height 13
type input "詩雅-20"
click at [773, 70] on button "結帳" at bounding box center [766, 70] width 39 height 22
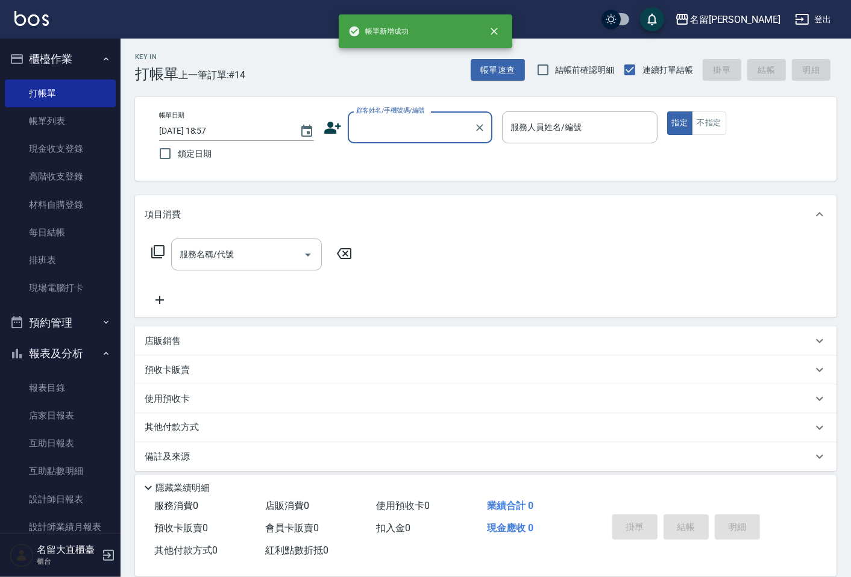
click at [408, 134] on input "顧客姓名/手機號碼/編號" at bounding box center [411, 127] width 116 height 21
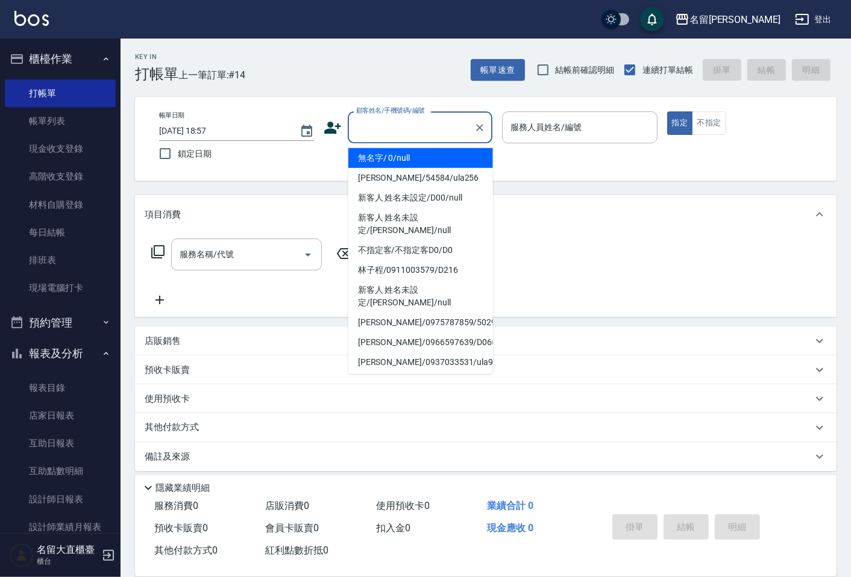
click at [418, 161] on li "無名字/ 0/null" at bounding box center [420, 158] width 145 height 20
type input "無名字/ 0/null"
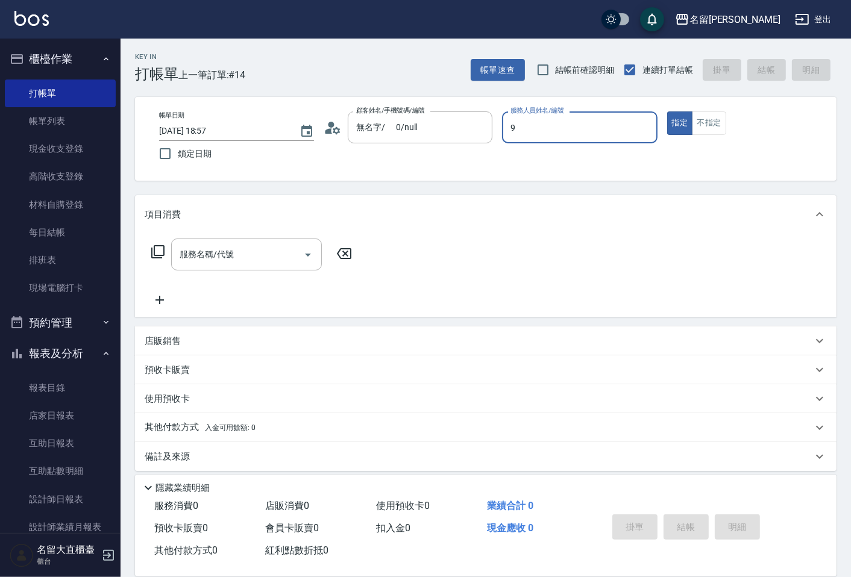
type input "Bear-9"
click at [160, 252] on icon at bounding box center [158, 252] width 14 height 14
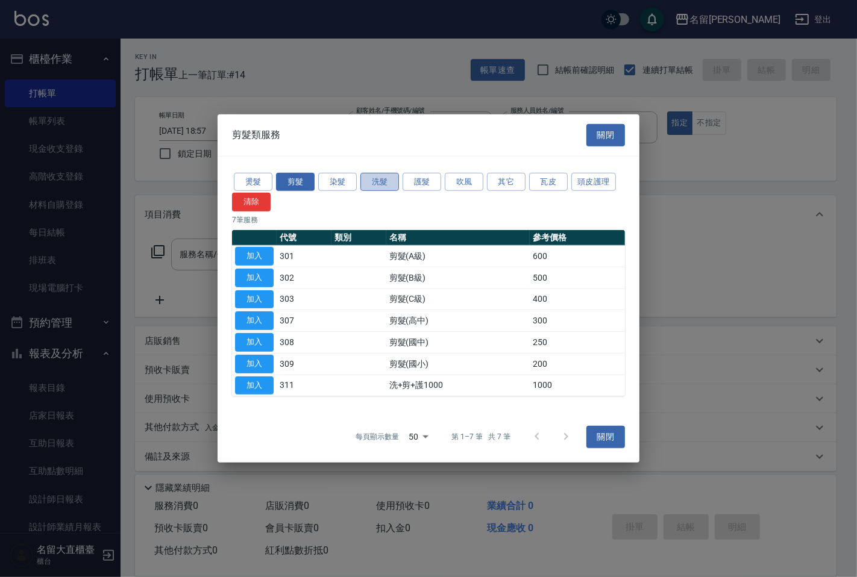
drag, startPoint x: 387, startPoint y: 189, endPoint x: 368, endPoint y: 183, distance: 20.4
click at [377, 184] on button "洗髮" at bounding box center [379, 181] width 39 height 19
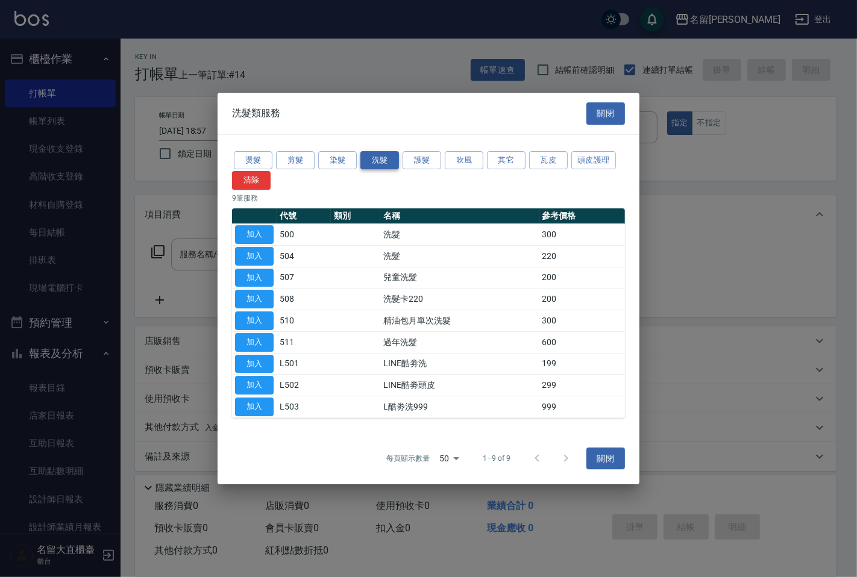
click at [365, 181] on div "燙髮 剪髮 染髮 洗髮 護髮 吹風 其它 瓦皮 頭皮護理 清除" at bounding box center [428, 169] width 393 height 41
click at [242, 236] on button "加入" at bounding box center [254, 234] width 39 height 19
type input "洗髮(500)"
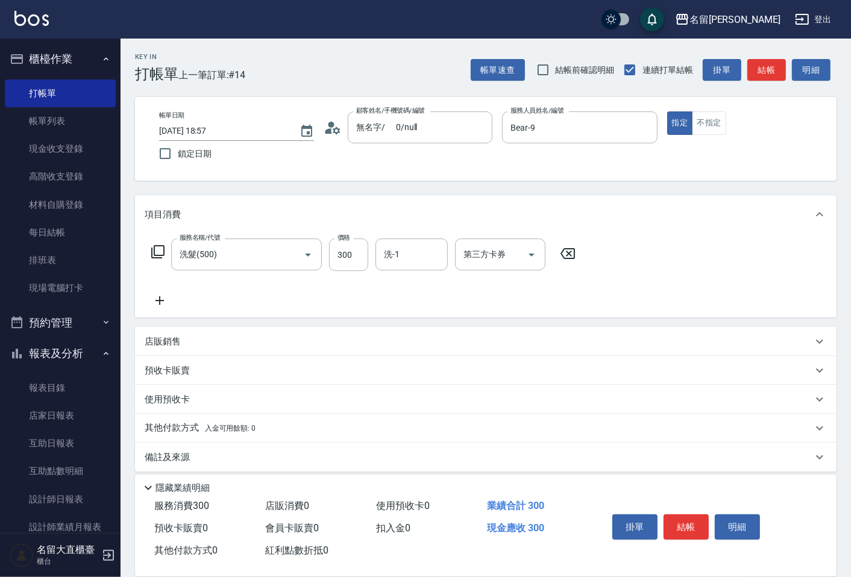
drag, startPoint x: 155, startPoint y: 246, endPoint x: 161, endPoint y: 245, distance: 6.7
click at [161, 245] on icon at bounding box center [157, 251] width 13 height 13
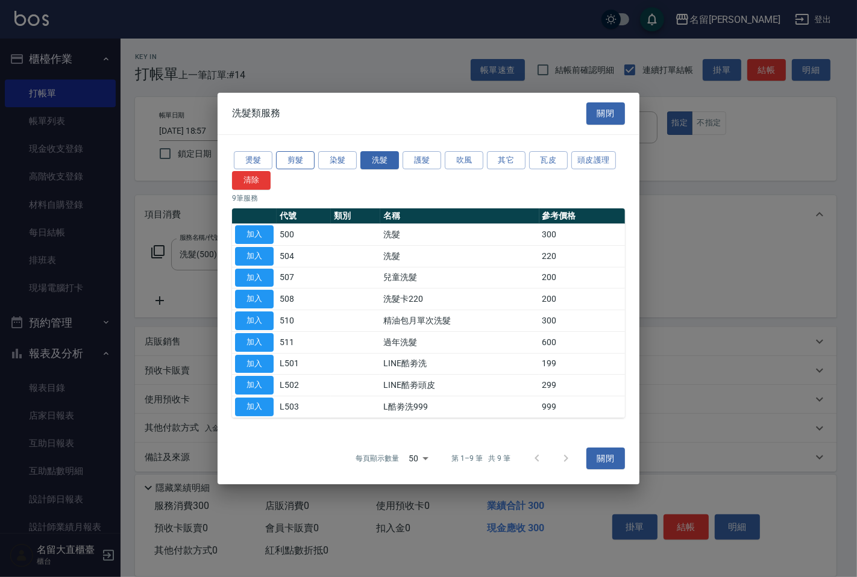
drag, startPoint x: 287, startPoint y: 157, endPoint x: 295, endPoint y: 163, distance: 9.9
click at [292, 157] on button "剪髮" at bounding box center [295, 160] width 39 height 19
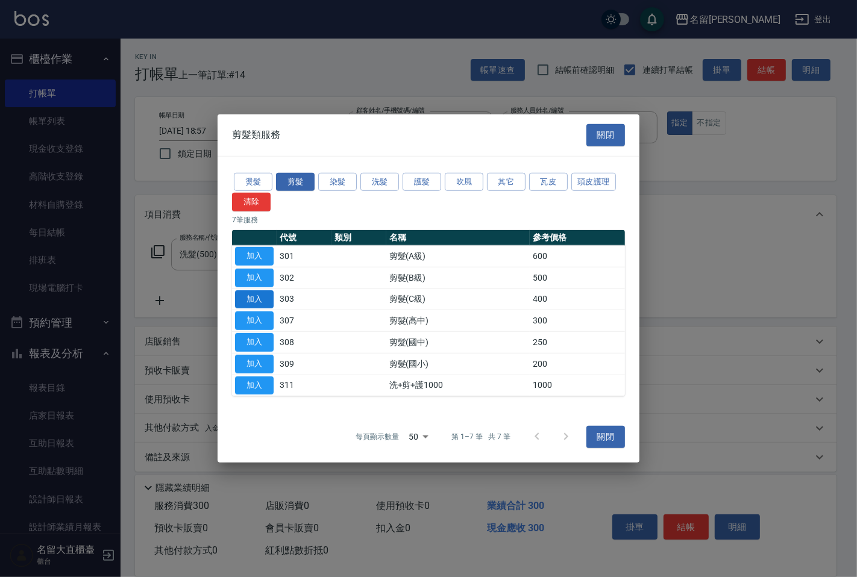
click at [254, 302] on button "加入" at bounding box center [254, 299] width 39 height 19
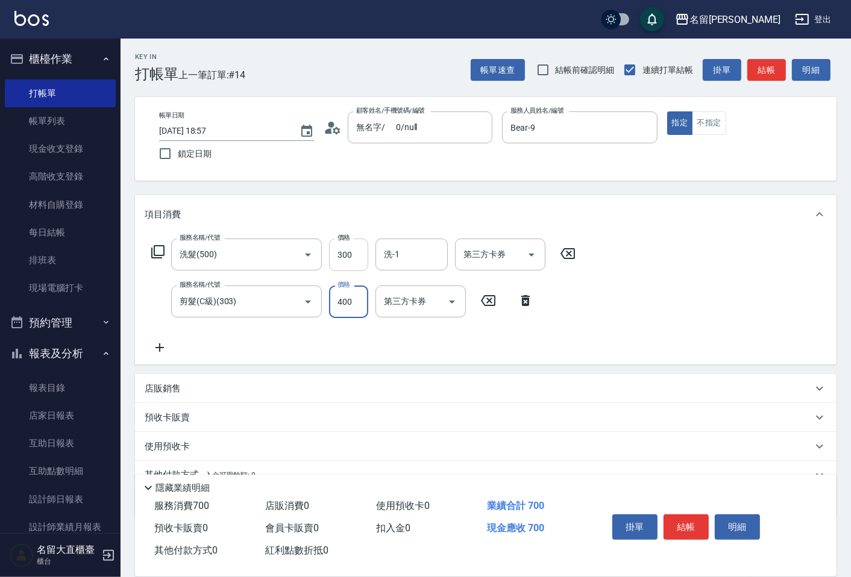
click at [363, 244] on input "300" at bounding box center [348, 255] width 39 height 33
click at [352, 252] on input "300" at bounding box center [348, 255] width 39 height 33
type input "350"
click at [153, 245] on icon at bounding box center [158, 252] width 14 height 14
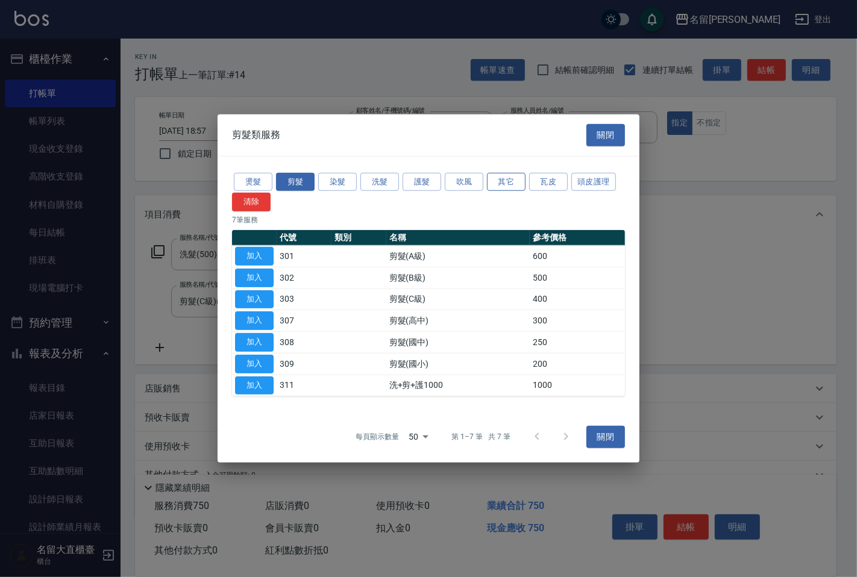
click at [497, 183] on button "其它" at bounding box center [506, 181] width 39 height 19
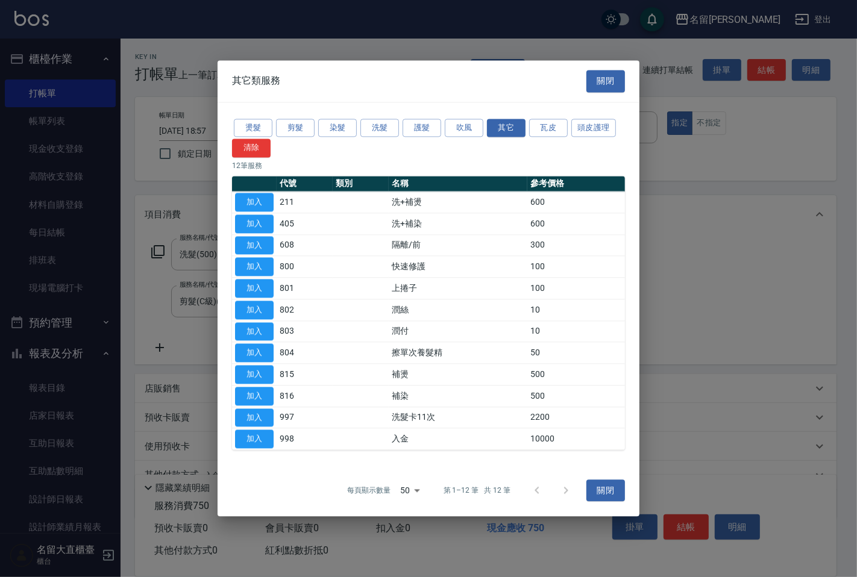
drag, startPoint x: 268, startPoint y: 308, endPoint x: 292, endPoint y: 301, distance: 25.0
click at [268, 307] on button "加入" at bounding box center [254, 310] width 39 height 19
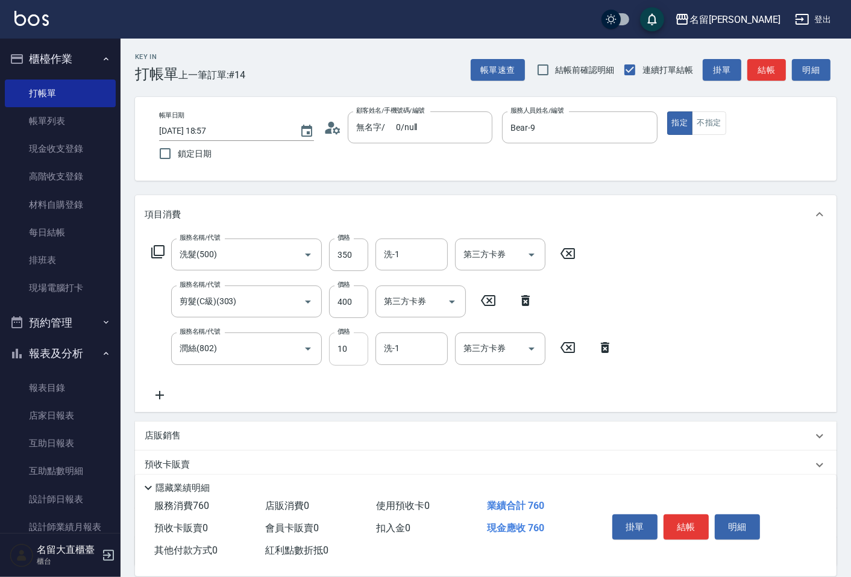
click at [346, 354] on input "10" at bounding box center [348, 349] width 39 height 33
click at [346, 350] on input "1020" at bounding box center [348, 349] width 39 height 33
type input "20"
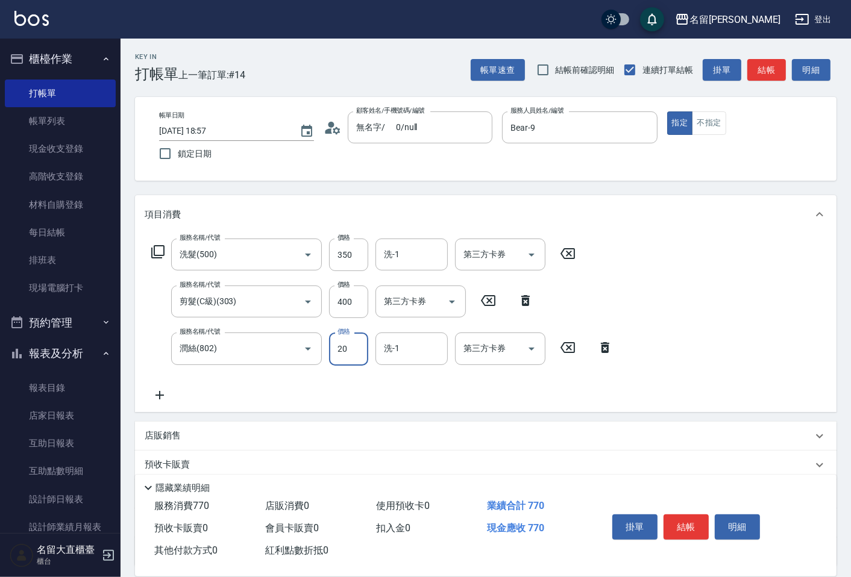
click at [398, 254] on input "洗-1" at bounding box center [411, 254] width 61 height 21
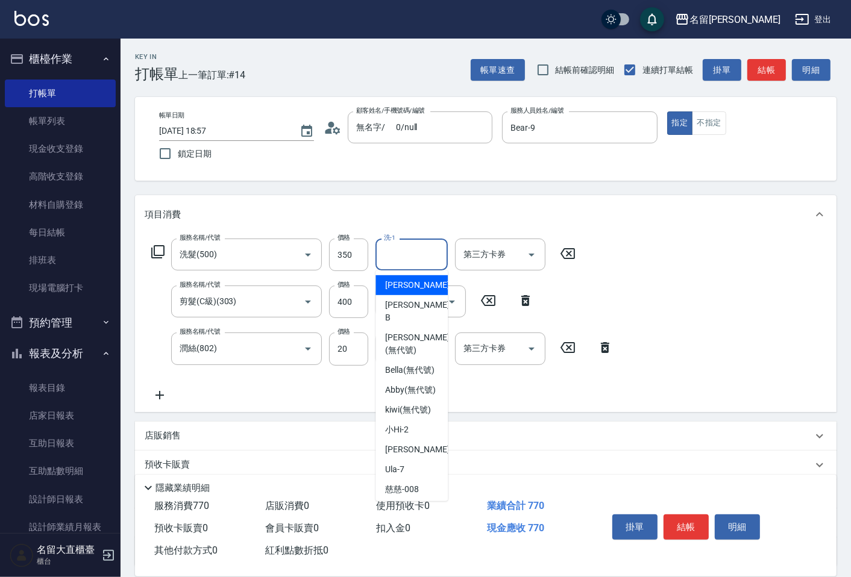
click at [398, 258] on input "洗-1" at bounding box center [411, 254] width 61 height 21
click at [393, 251] on input "洗-1" at bounding box center [411, 254] width 61 height 21
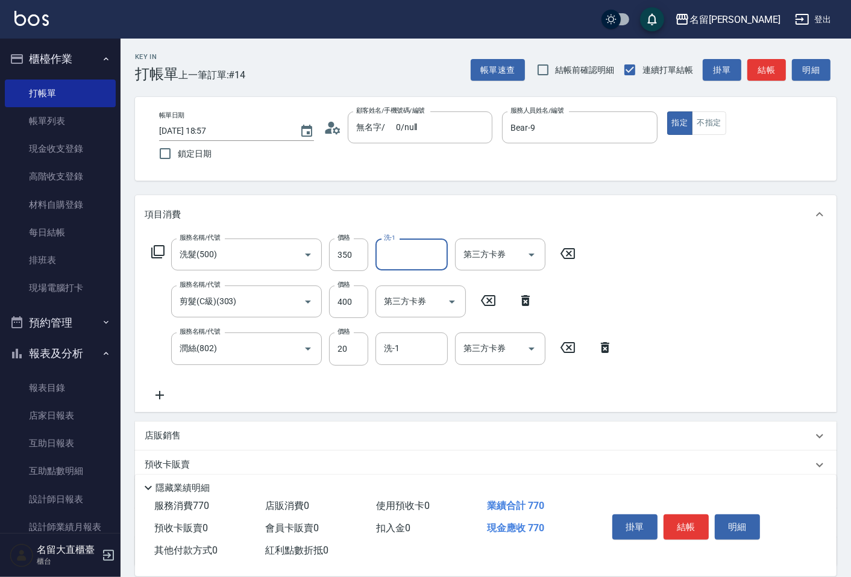
click at [406, 255] on input "洗-1" at bounding box center [411, 254] width 61 height 21
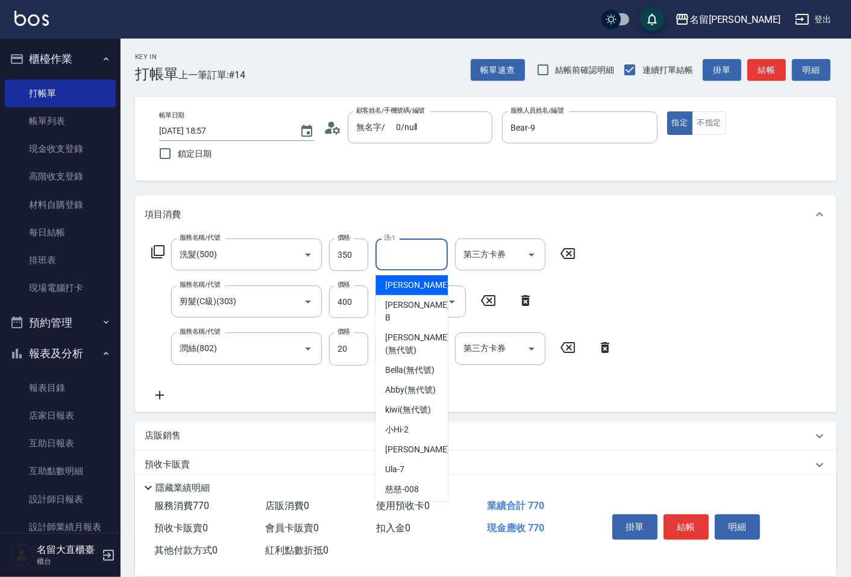
click at [408, 249] on input "洗-1" at bounding box center [411, 254] width 61 height 21
click at [419, 255] on input "洗-1" at bounding box center [411, 254] width 61 height 21
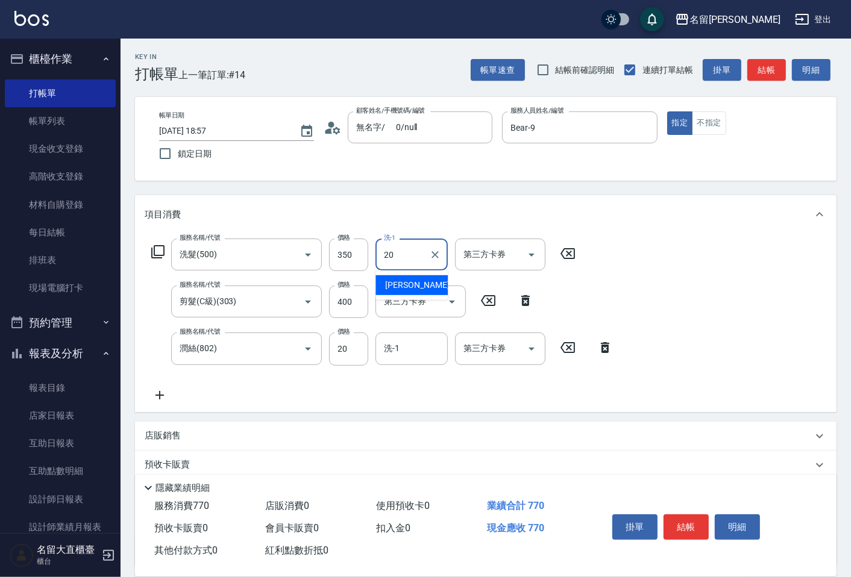
click at [393, 297] on ul "詩雅 -20" at bounding box center [411, 286] width 72 height 30
click at [396, 289] on span "詩雅 -20" at bounding box center [423, 285] width 76 height 13
type input "詩雅-20"
drag, startPoint x: 384, startPoint y: 369, endPoint x: 388, endPoint y: 362, distance: 8.1
click at [387, 365] on div "服務名稱/代號 洗髮(500) 服務名稱/代號 價格 350 價格 洗-1 詩雅-20 洗-1 第三方卡券 第三方卡券 服務名稱/代號 剪髮(C級)(303)…" at bounding box center [382, 320] width 475 height 163
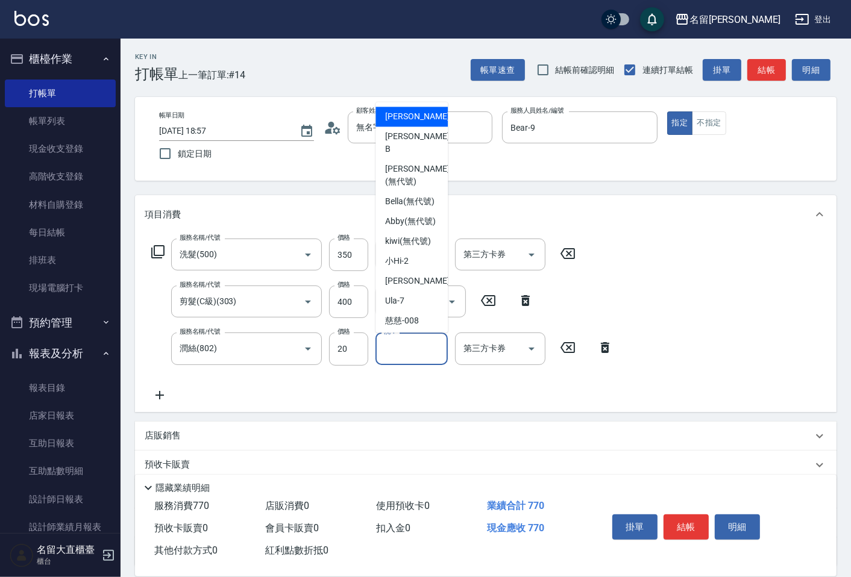
click at [390, 353] on input "洗-1" at bounding box center [411, 348] width 61 height 21
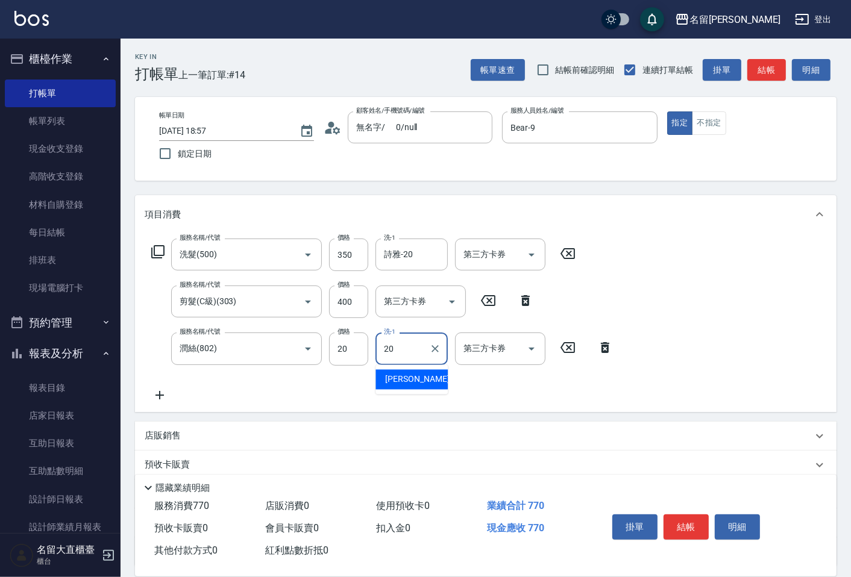
click at [390, 378] on span "詩雅 -20" at bounding box center [423, 380] width 76 height 13
type input "詩雅-20"
click at [756, 71] on button "結帳" at bounding box center [766, 70] width 39 height 22
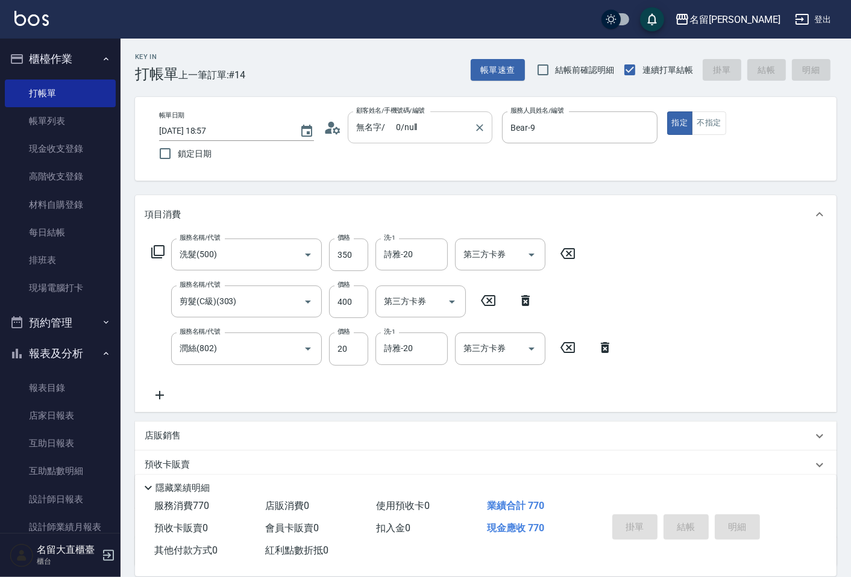
type input "[DATE] 18:58"
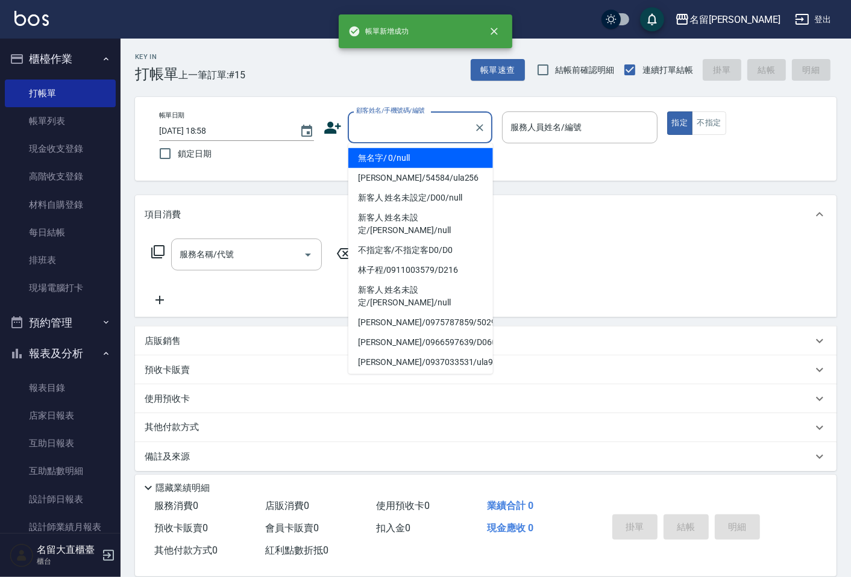
click at [364, 136] on input "顧客姓名/手機號碼/編號" at bounding box center [411, 127] width 116 height 21
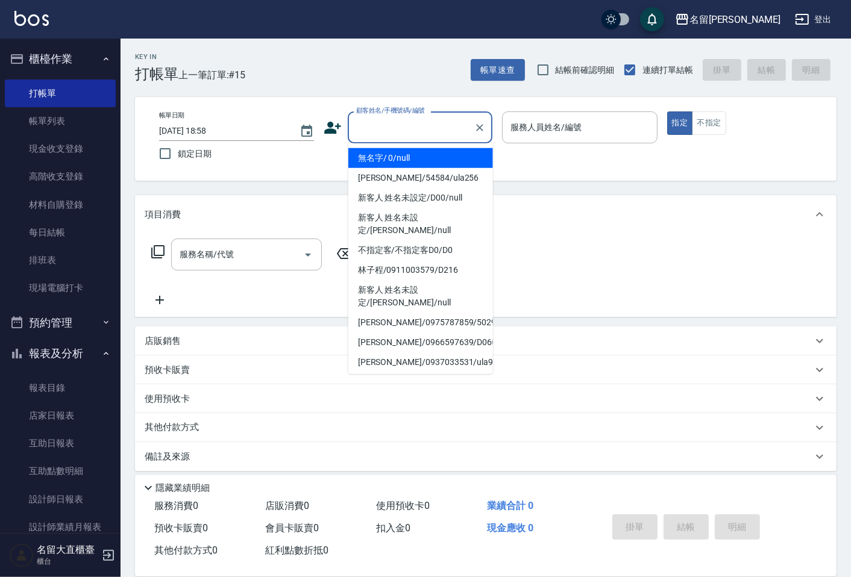
click at [390, 157] on li "無名字/ 0/null" at bounding box center [420, 158] width 145 height 20
type input "無名字/ 0/null"
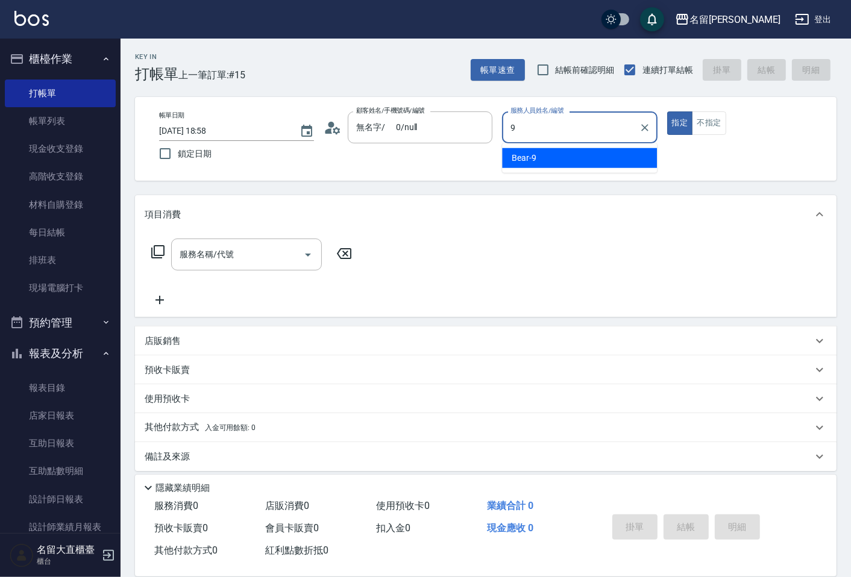
type input "Bear-9"
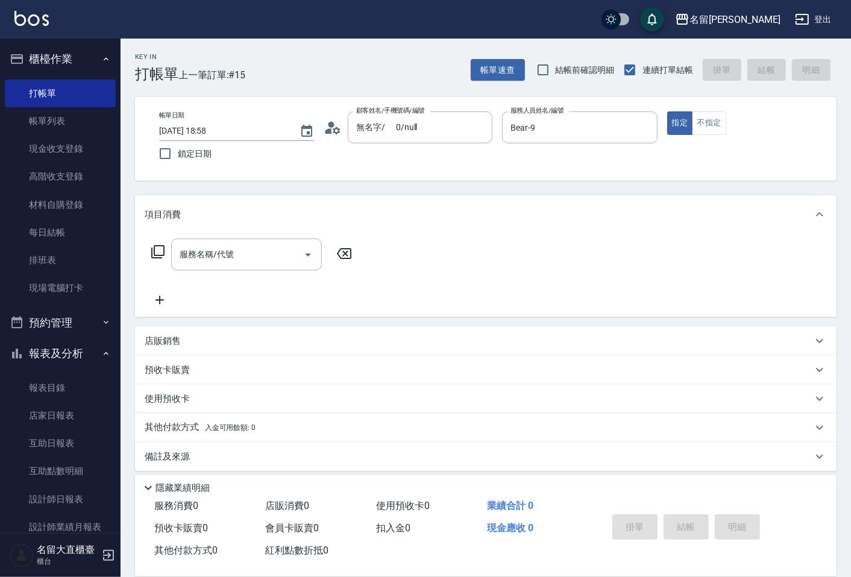
click at [152, 255] on icon at bounding box center [158, 252] width 14 height 14
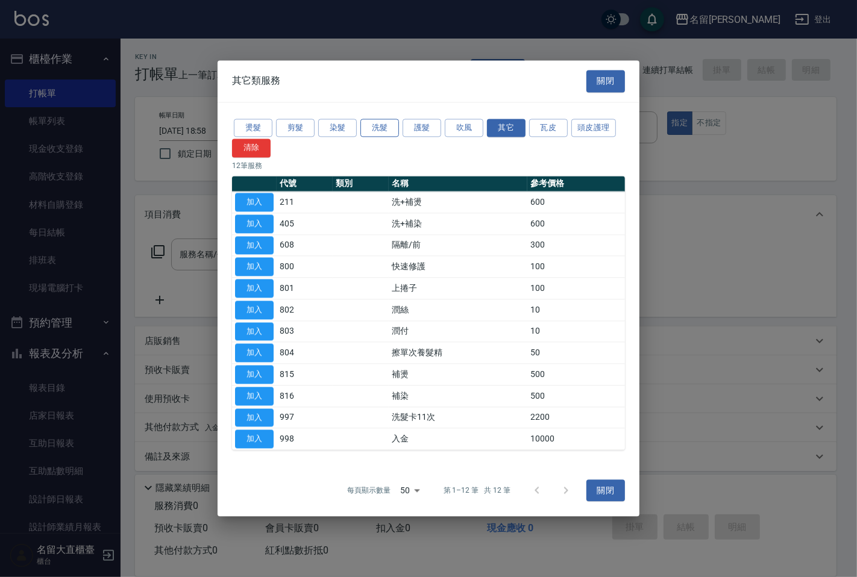
click at [392, 124] on button "洗髮" at bounding box center [379, 128] width 39 height 19
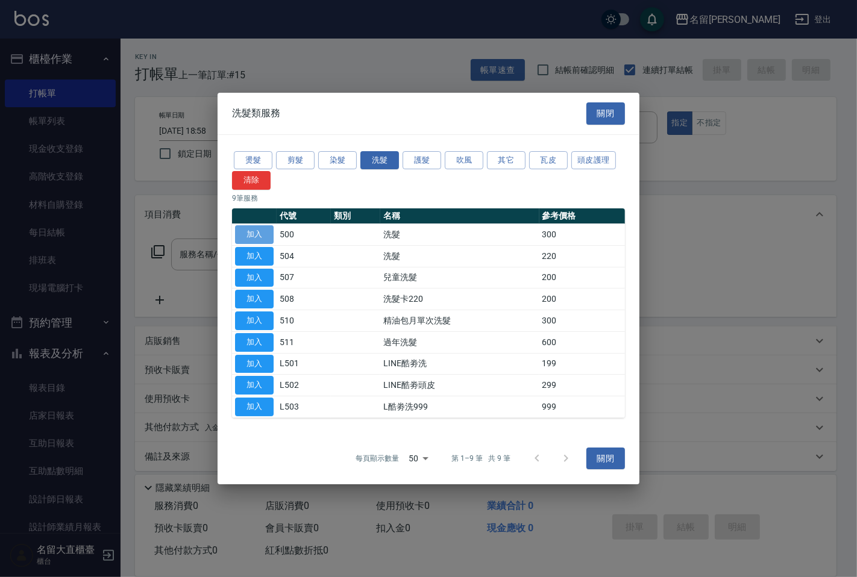
click at [251, 230] on button "加入" at bounding box center [254, 234] width 39 height 19
type input "洗髮(500)"
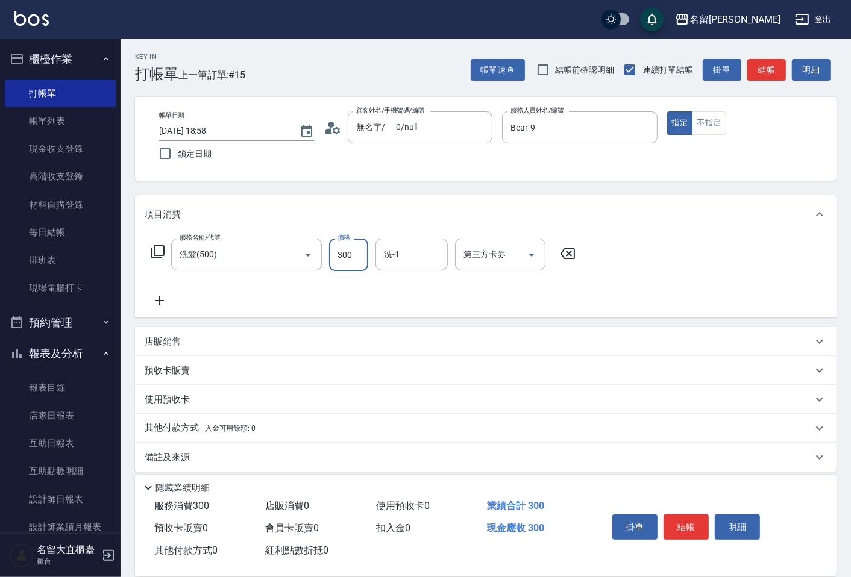
click at [346, 255] on input "300" at bounding box center [348, 255] width 39 height 33
click at [154, 256] on icon at bounding box center [158, 252] width 14 height 14
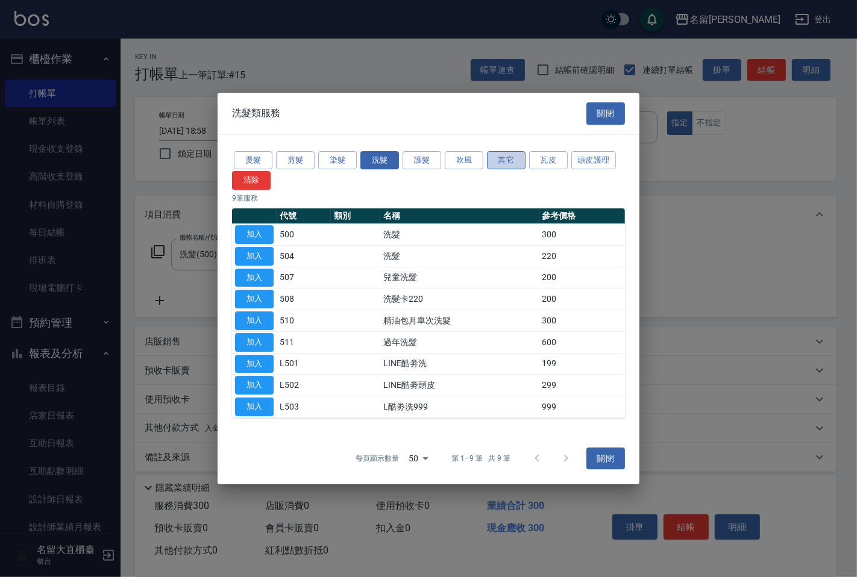
click at [522, 154] on button "其它" at bounding box center [506, 160] width 39 height 19
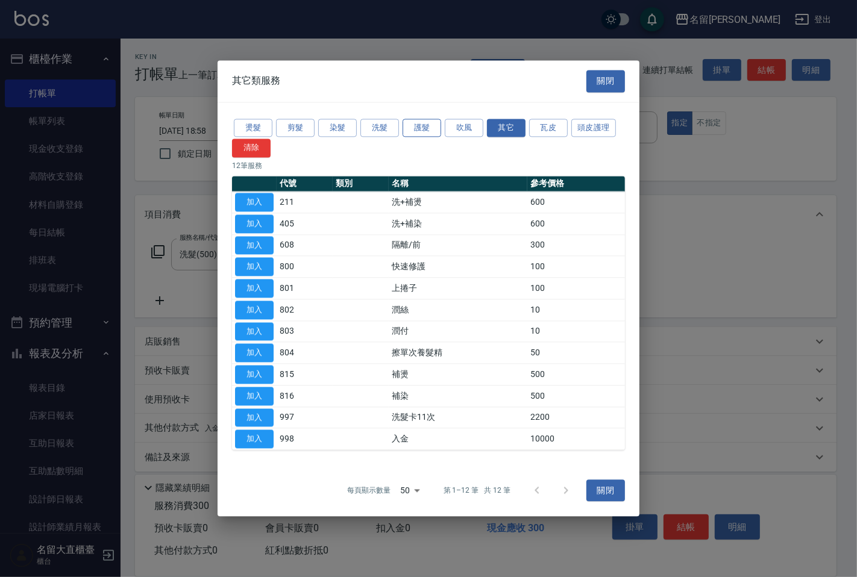
click at [415, 130] on button "護髮" at bounding box center [422, 128] width 39 height 19
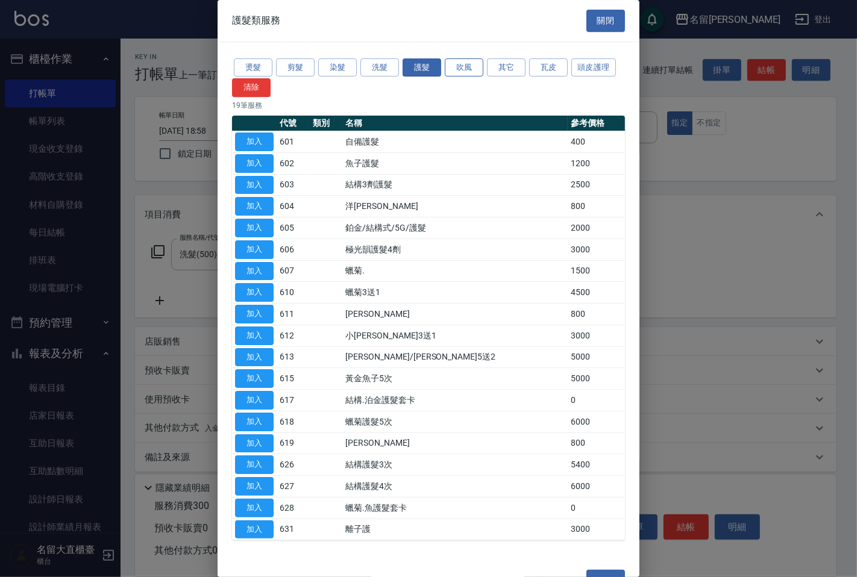
click at [465, 58] on button "吹風" at bounding box center [464, 67] width 39 height 19
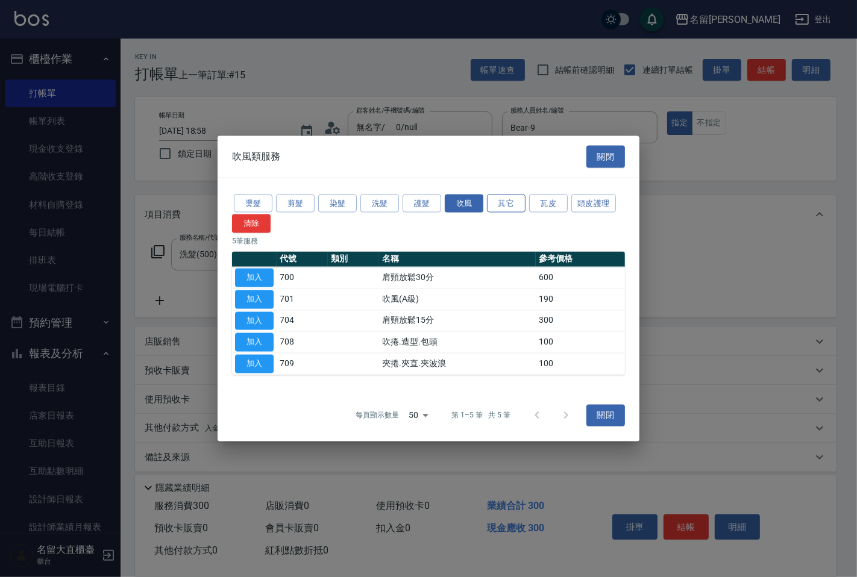
click at [498, 208] on button "其它" at bounding box center [506, 203] width 39 height 19
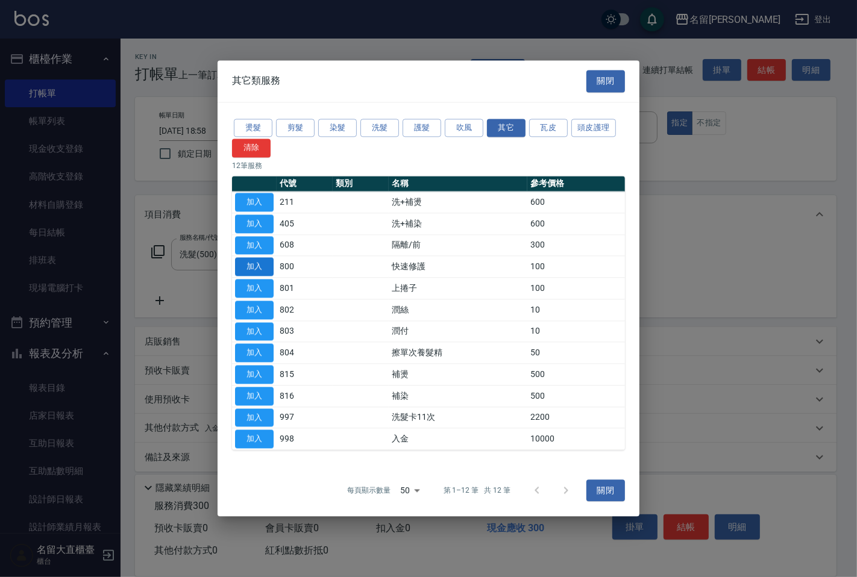
click at [268, 261] on button "加入" at bounding box center [254, 267] width 39 height 19
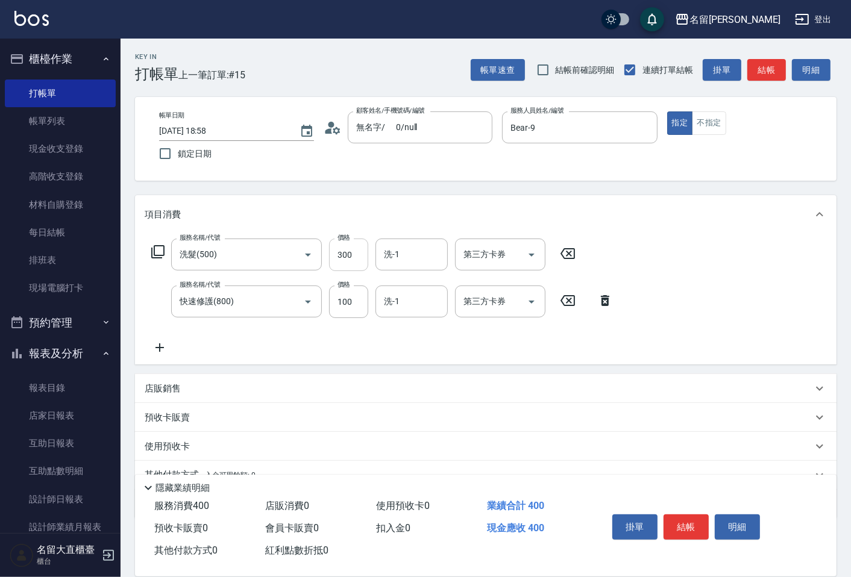
click at [356, 249] on input "300" at bounding box center [348, 255] width 39 height 33
click at [353, 252] on input "300" at bounding box center [348, 255] width 39 height 33
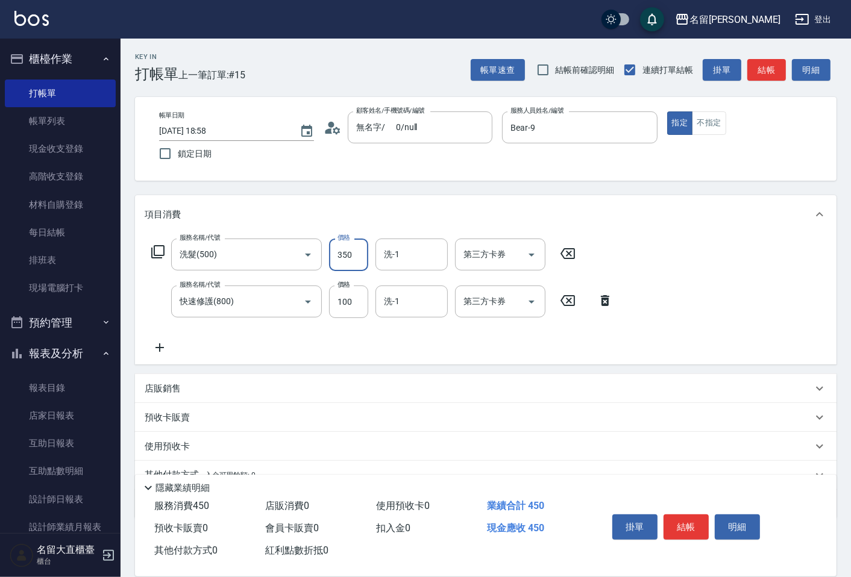
type input "350"
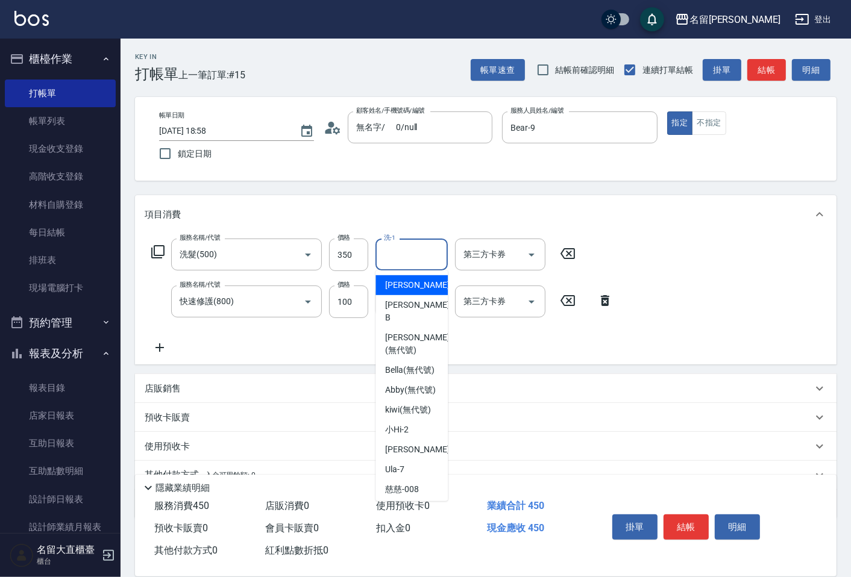
click at [398, 252] on input "洗-1" at bounding box center [411, 254] width 61 height 21
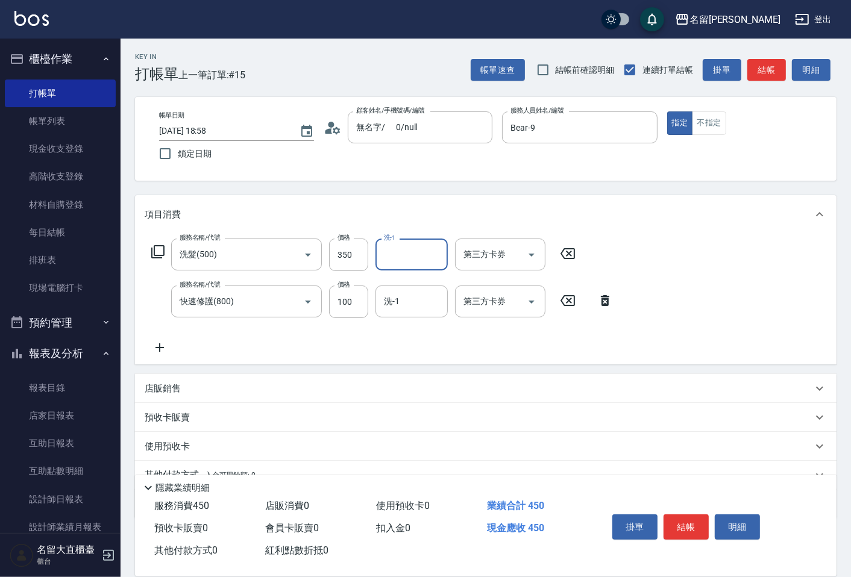
click at [389, 256] on input "洗-1" at bounding box center [411, 254] width 61 height 21
click at [393, 280] on div "詩雅 -20" at bounding box center [411, 285] width 72 height 20
type input "詩雅-20"
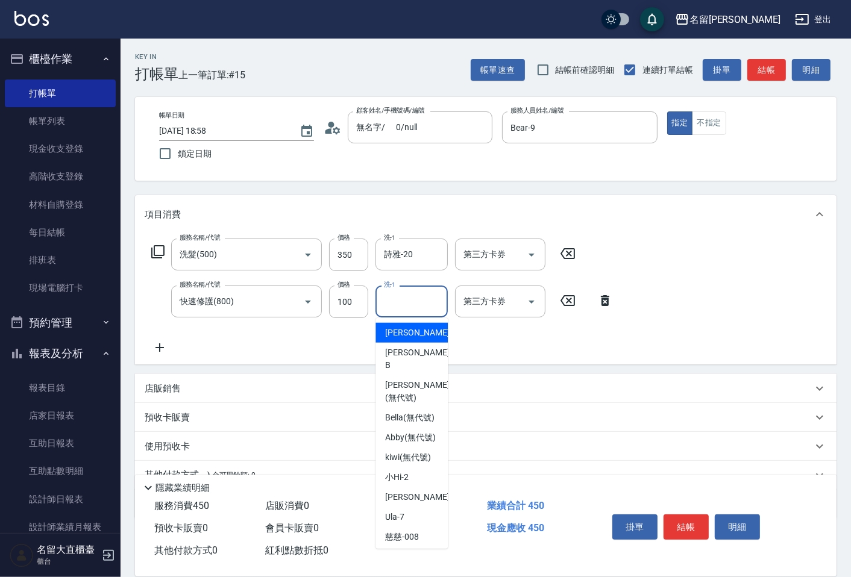
click at [392, 306] on input "洗-1" at bounding box center [411, 301] width 61 height 21
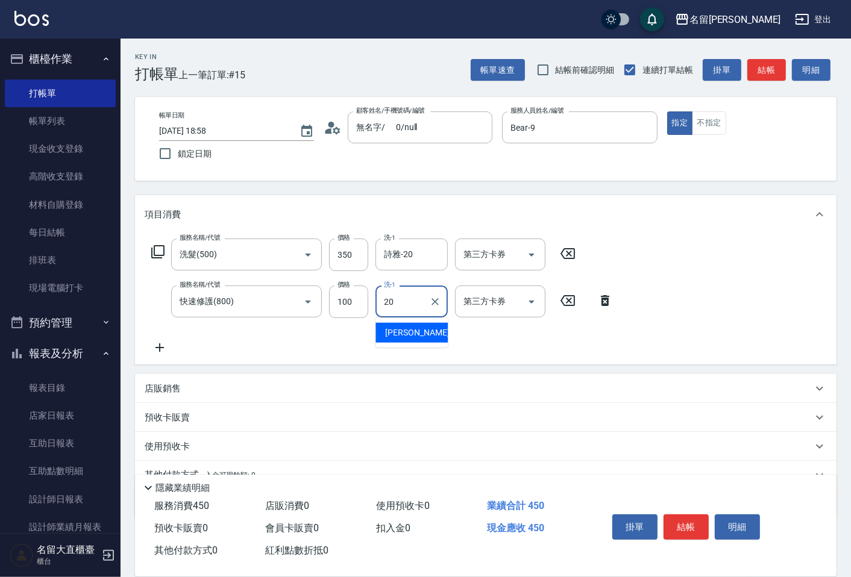
click at [395, 330] on span "詩雅 -20" at bounding box center [423, 333] width 76 height 13
type input "詩雅-20"
click at [762, 70] on button "結帳" at bounding box center [766, 70] width 39 height 22
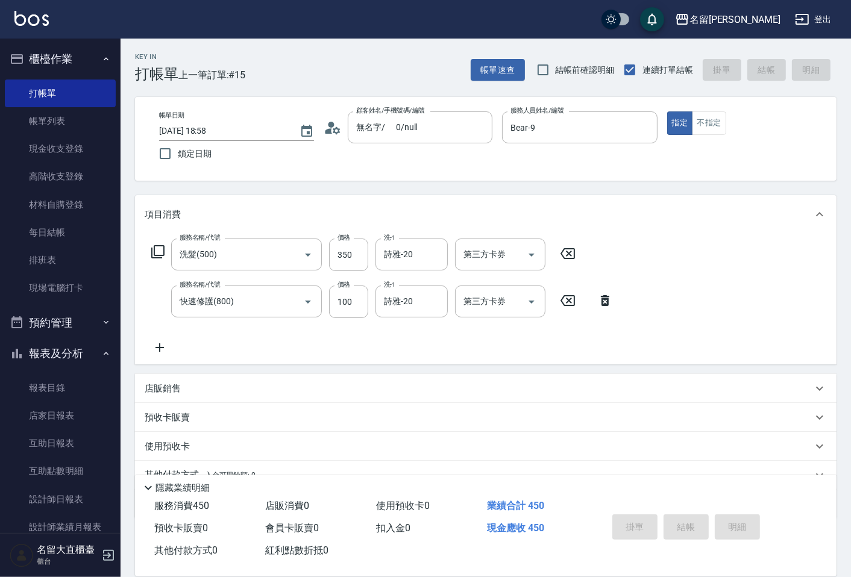
type input "[DATE] 18:59"
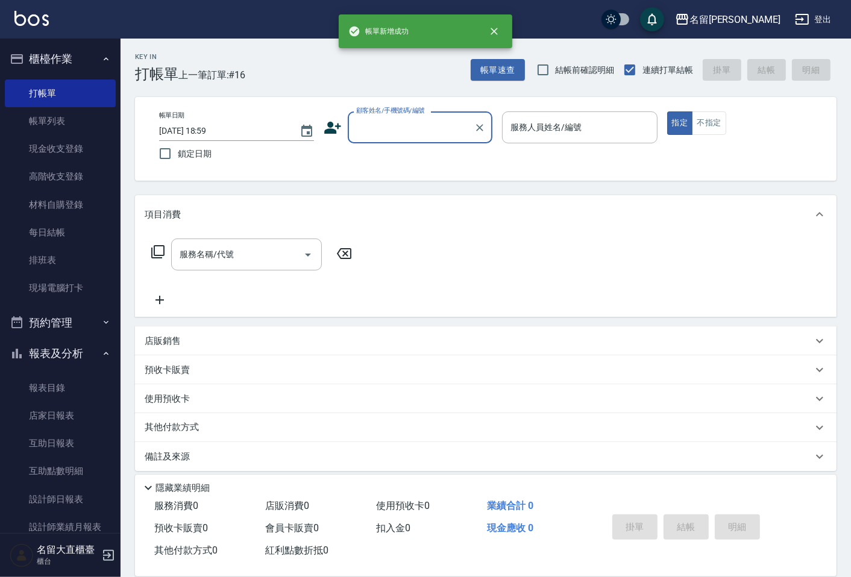
click at [383, 124] on input "顧客姓名/手機號碼/編號" at bounding box center [411, 127] width 116 height 21
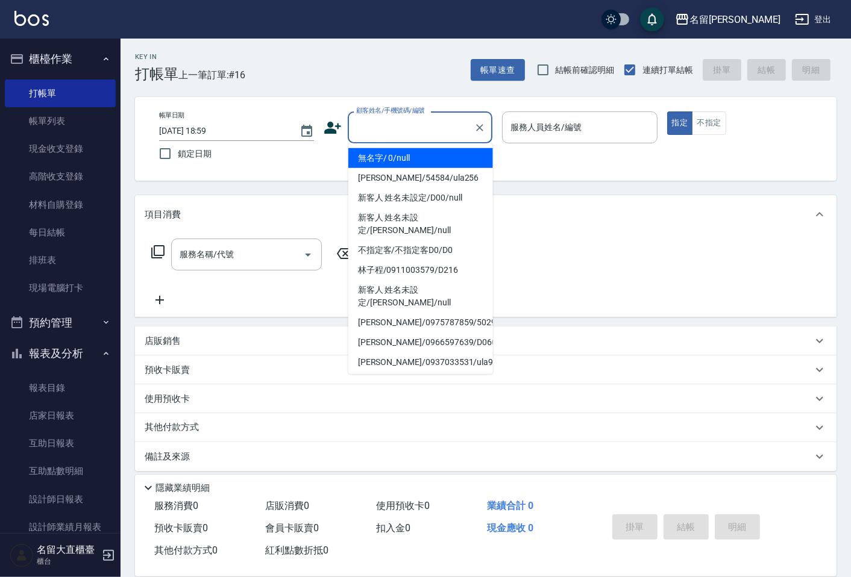
click at [378, 160] on li "無名字/ 0/null" at bounding box center [420, 158] width 145 height 20
type input "無名字/ 0/null"
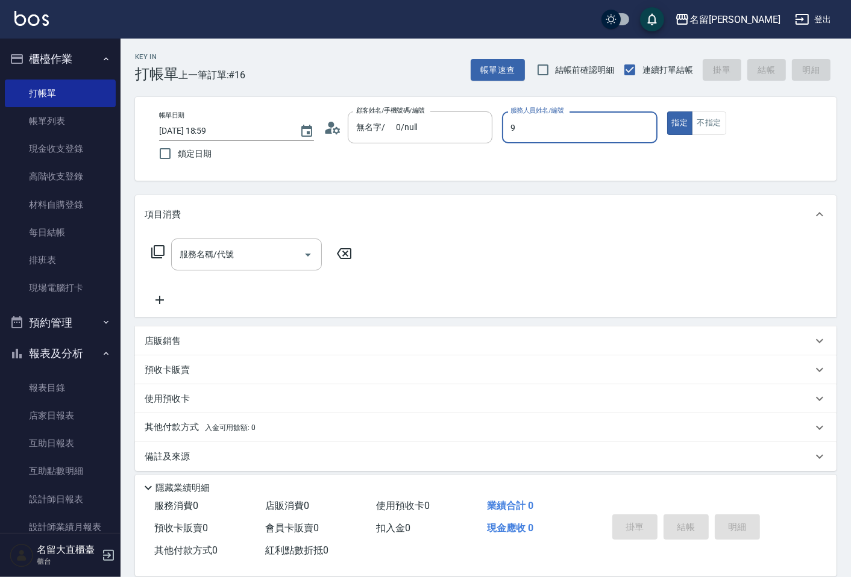
type input "Bear-9"
click at [155, 250] on icon at bounding box center [158, 252] width 14 height 14
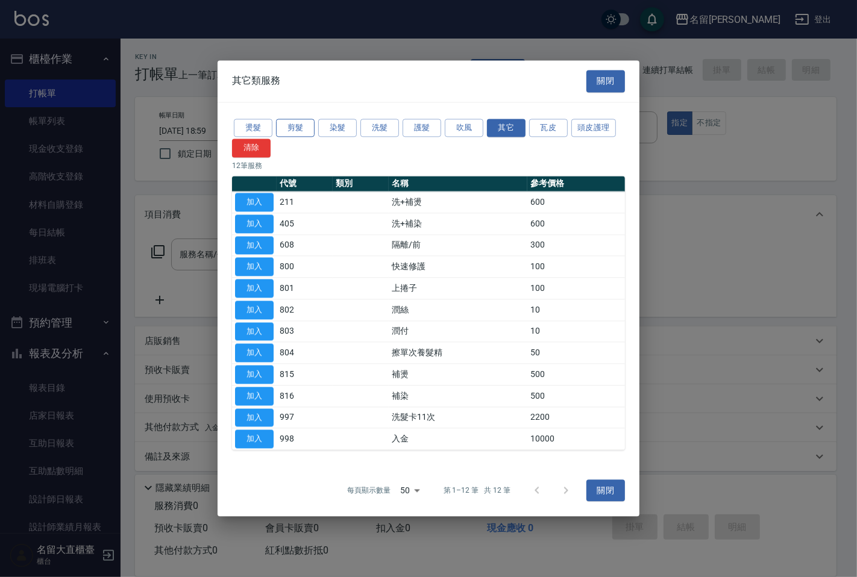
click at [297, 124] on button "剪髮" at bounding box center [295, 128] width 39 height 19
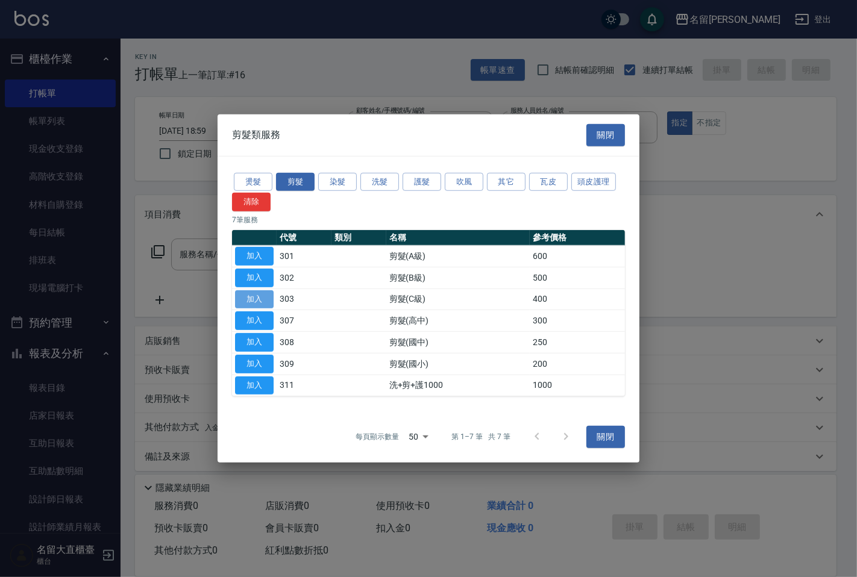
click at [255, 294] on button "加入" at bounding box center [254, 299] width 39 height 19
type input "剪髮(C級)(303)"
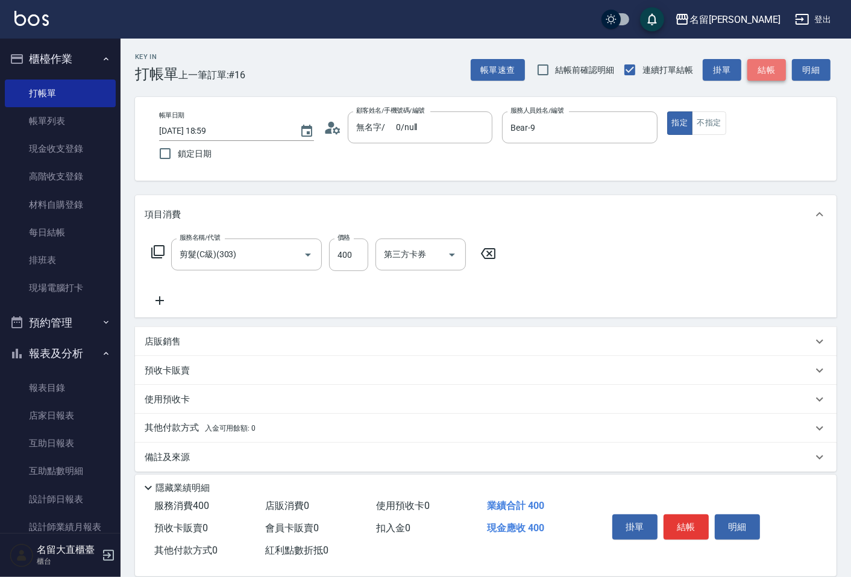
click at [762, 69] on button "結帳" at bounding box center [766, 70] width 39 height 22
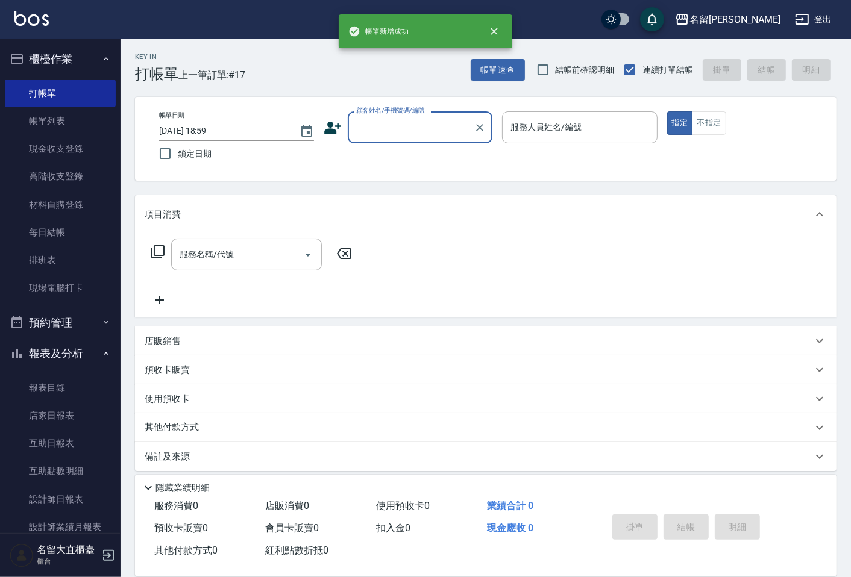
click at [384, 121] on input "顧客姓名/手機號碼/編號" at bounding box center [411, 127] width 116 height 21
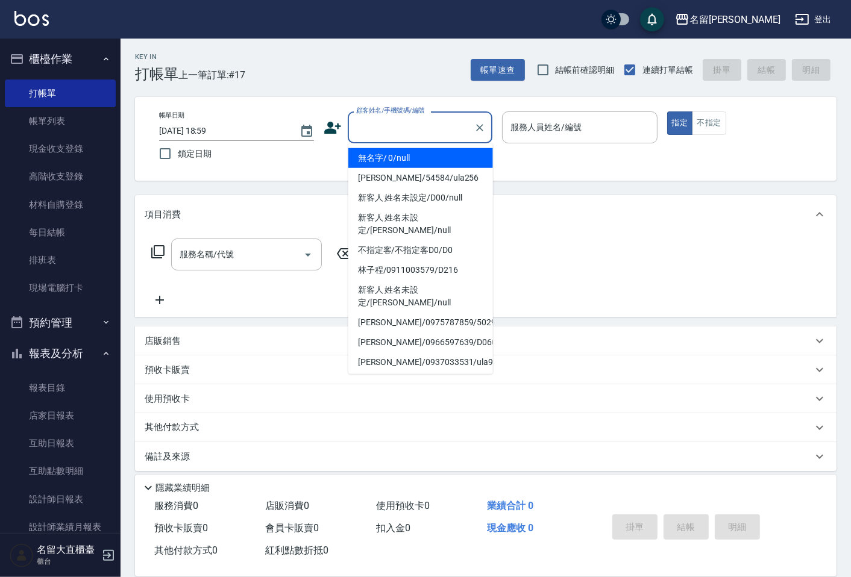
click at [396, 158] on li "無名字/ 0/null" at bounding box center [420, 158] width 145 height 20
type input "無名字/ 0/null"
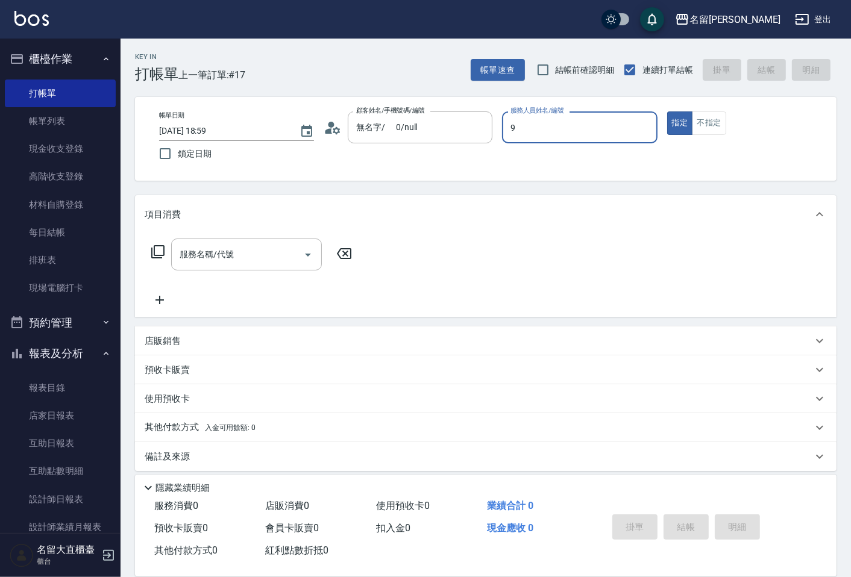
type input "Bear-9"
click at [158, 257] on icon at bounding box center [158, 252] width 14 height 14
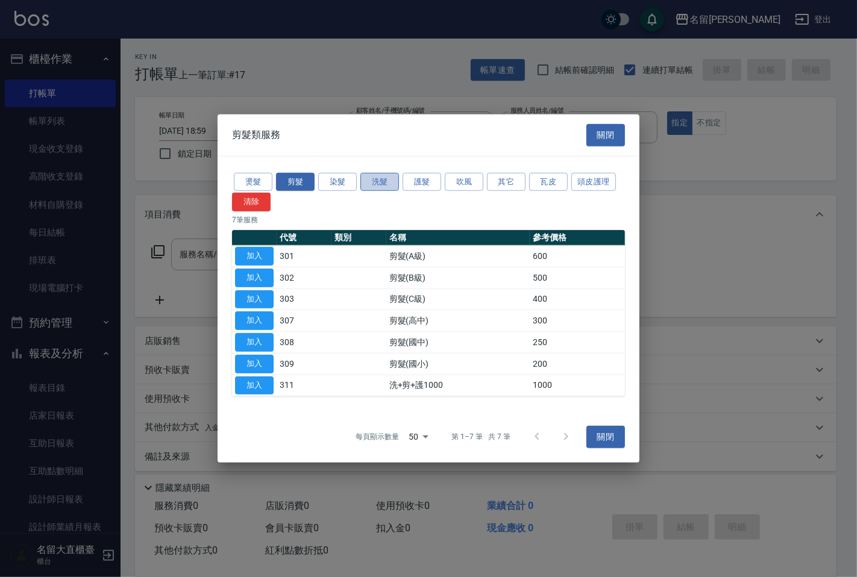
click at [377, 181] on button "洗髮" at bounding box center [379, 181] width 39 height 19
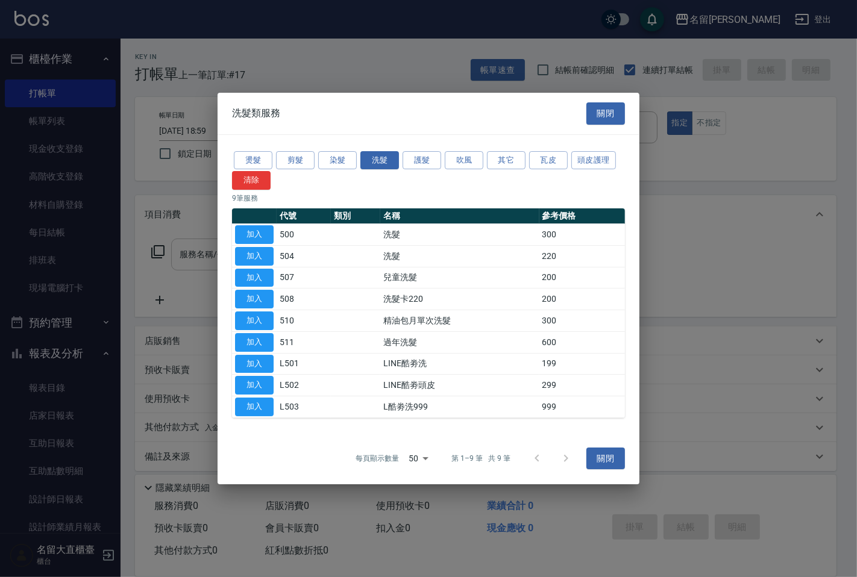
click at [255, 231] on button "加入" at bounding box center [254, 234] width 39 height 19
type input "洗髮(500)"
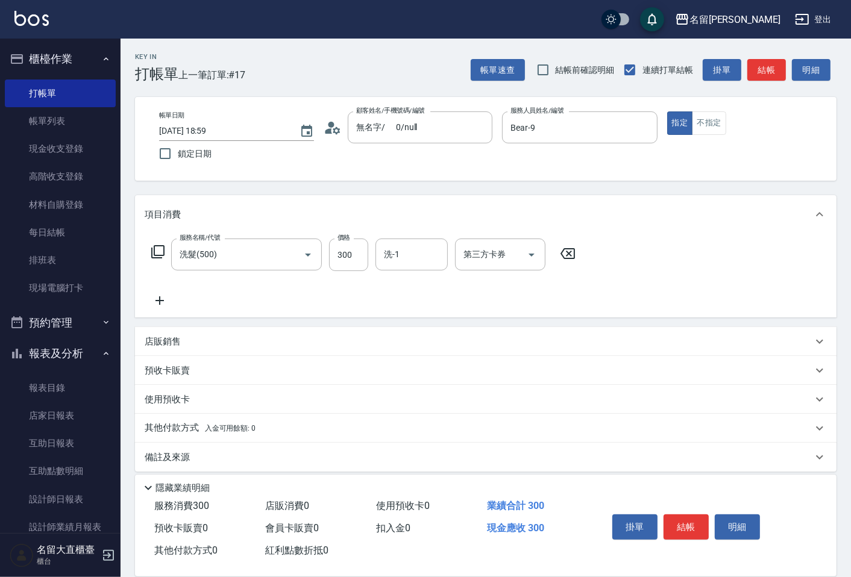
click at [164, 254] on icon at bounding box center [157, 251] width 13 height 13
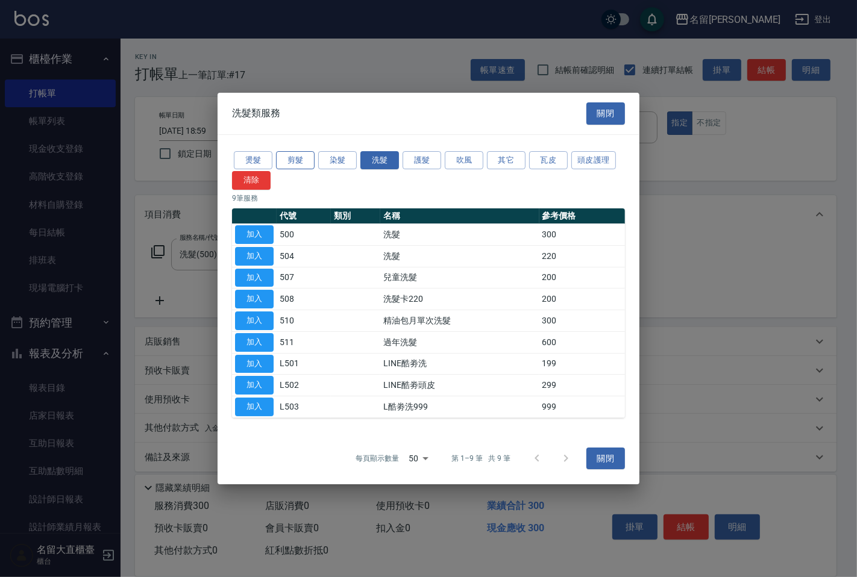
click at [282, 157] on button "剪髮" at bounding box center [295, 160] width 39 height 19
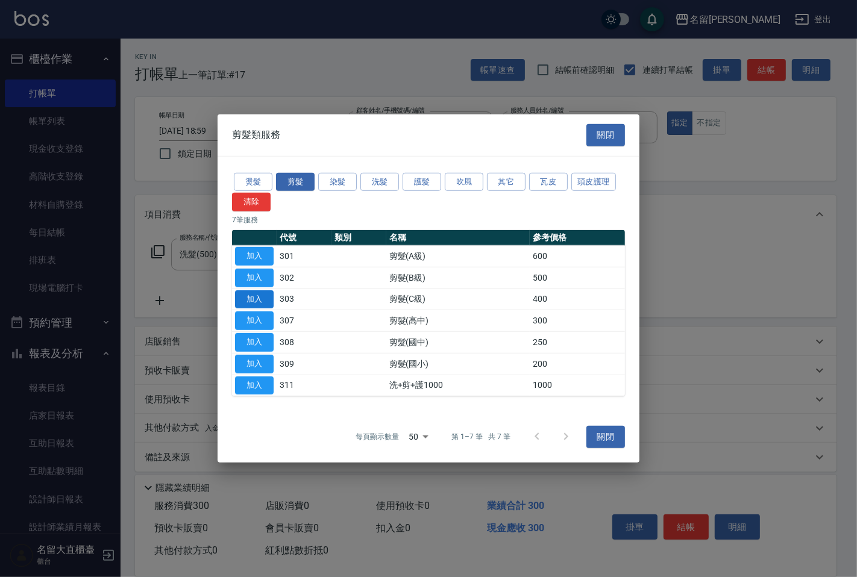
click at [254, 298] on button "加入" at bounding box center [254, 299] width 39 height 19
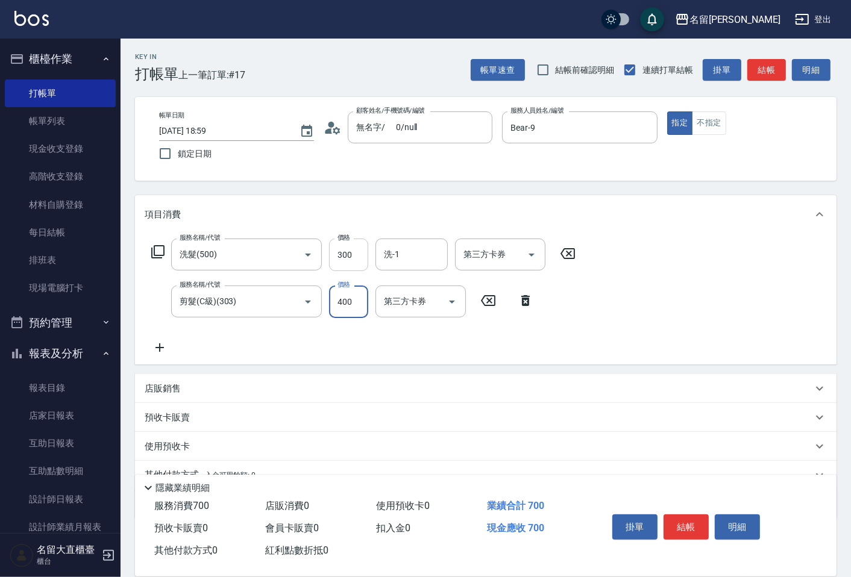
click at [350, 252] on input "300" at bounding box center [348, 255] width 39 height 33
type input "350"
click at [157, 255] on icon at bounding box center [157, 251] width 13 height 13
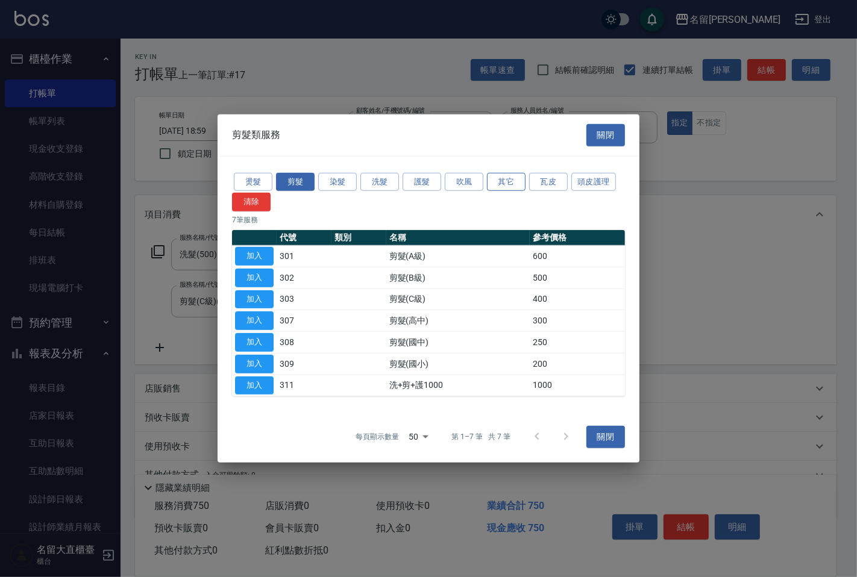
click at [507, 179] on button "其它" at bounding box center [506, 181] width 39 height 19
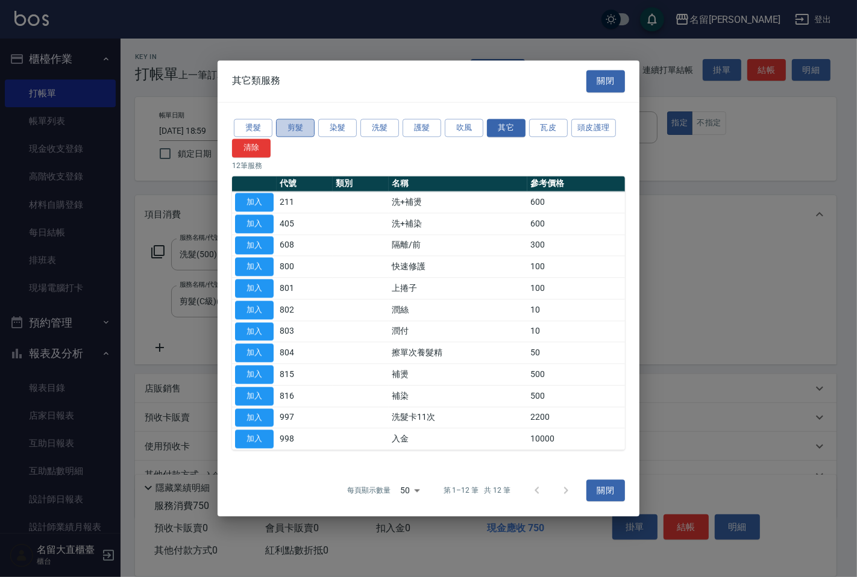
click at [299, 131] on button "剪髮" at bounding box center [295, 128] width 39 height 19
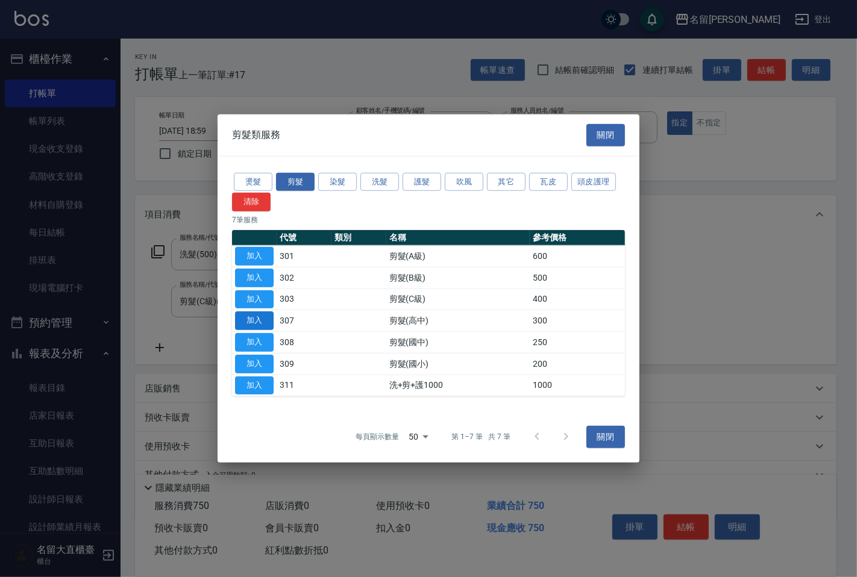
click at [260, 323] on button "加入" at bounding box center [254, 321] width 39 height 19
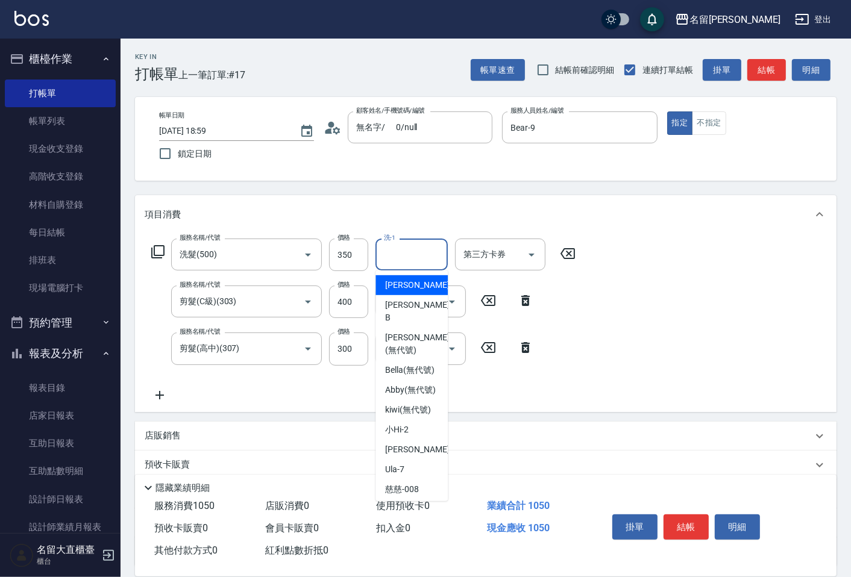
click at [402, 251] on input "洗-1" at bounding box center [411, 254] width 61 height 21
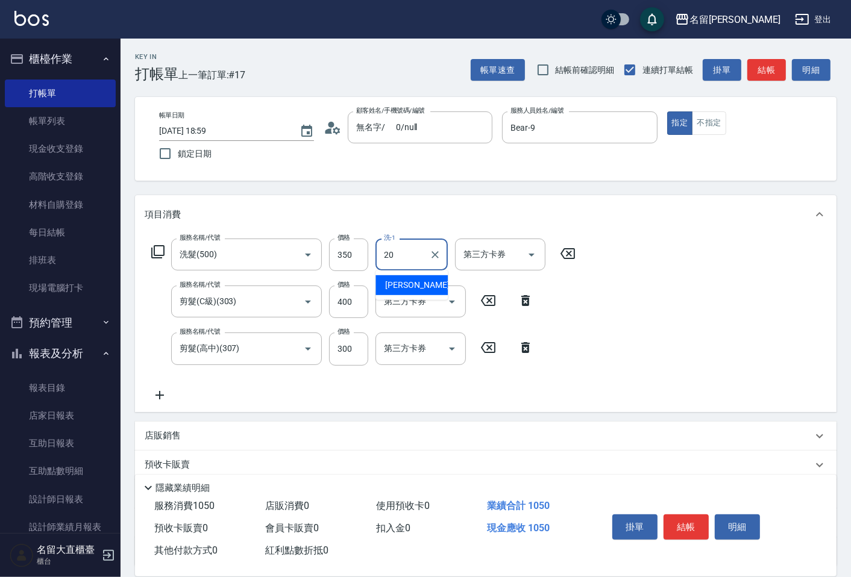
click at [398, 282] on span "詩雅 -20" at bounding box center [423, 285] width 76 height 13
type input "詩雅-20"
click at [770, 70] on button "結帳" at bounding box center [766, 70] width 39 height 22
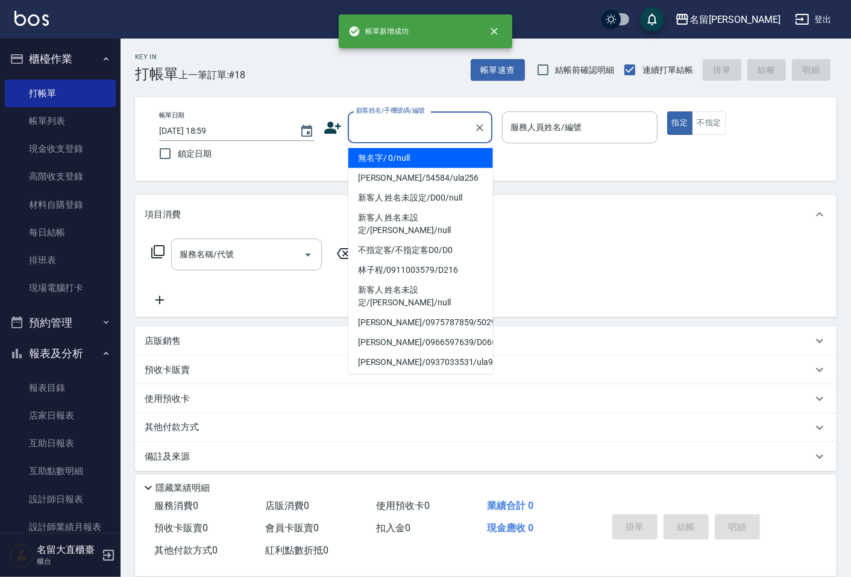
click at [411, 137] on input "顧客姓名/手機號碼/編號" at bounding box center [411, 127] width 116 height 21
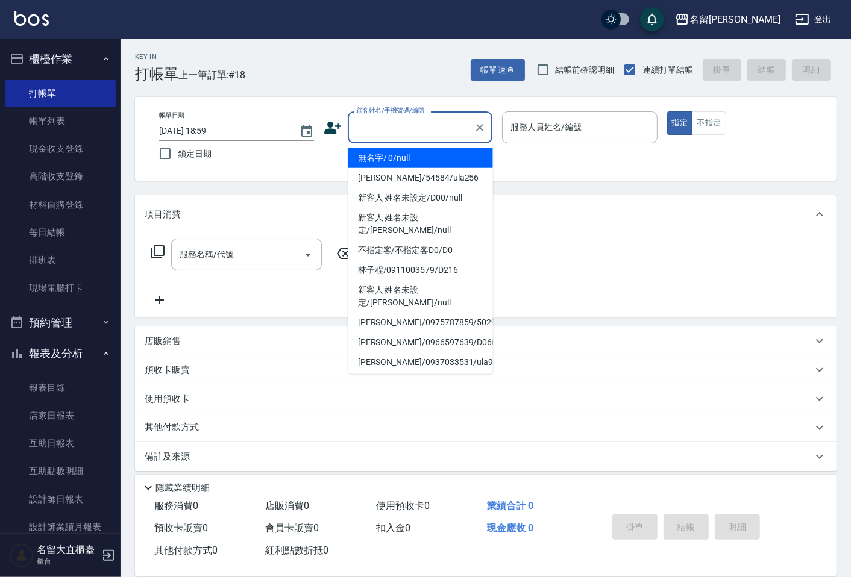
click at [400, 154] on li "無名字/ 0/null" at bounding box center [420, 158] width 145 height 20
type input "無名字/ 0/null"
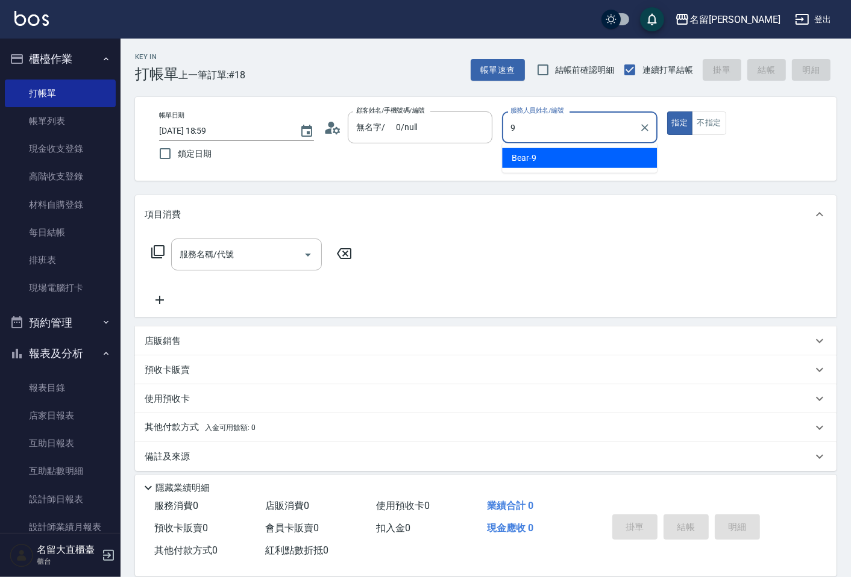
type input "Bear-9"
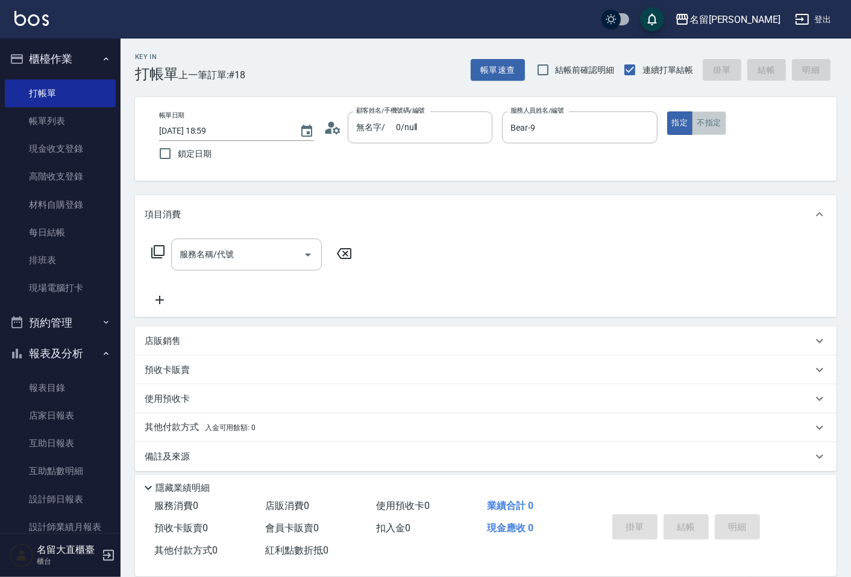
click at [713, 115] on button "不指定" at bounding box center [709, 123] width 34 height 24
click at [165, 249] on div "服務名稱/代號 服務名稱/代號" at bounding box center [252, 255] width 215 height 32
click at [158, 248] on icon at bounding box center [158, 252] width 14 height 14
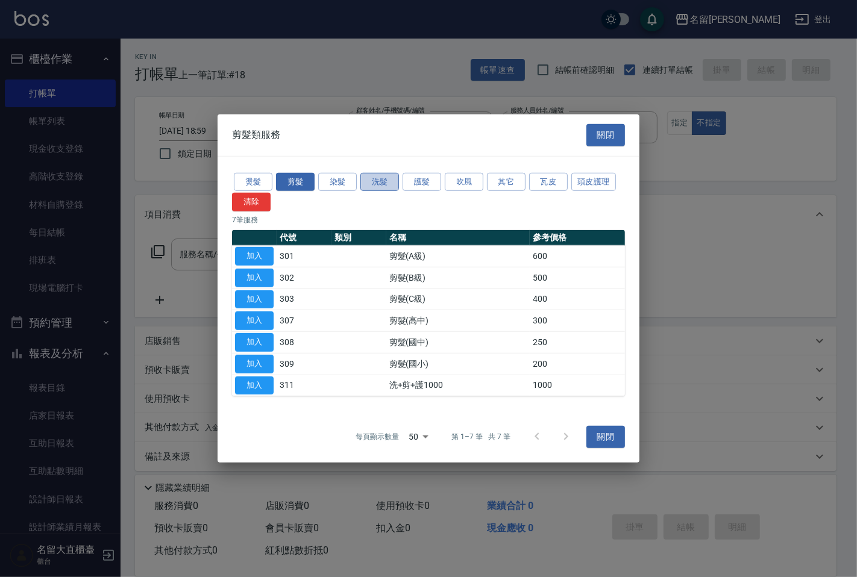
click at [371, 176] on button "洗髮" at bounding box center [379, 181] width 39 height 19
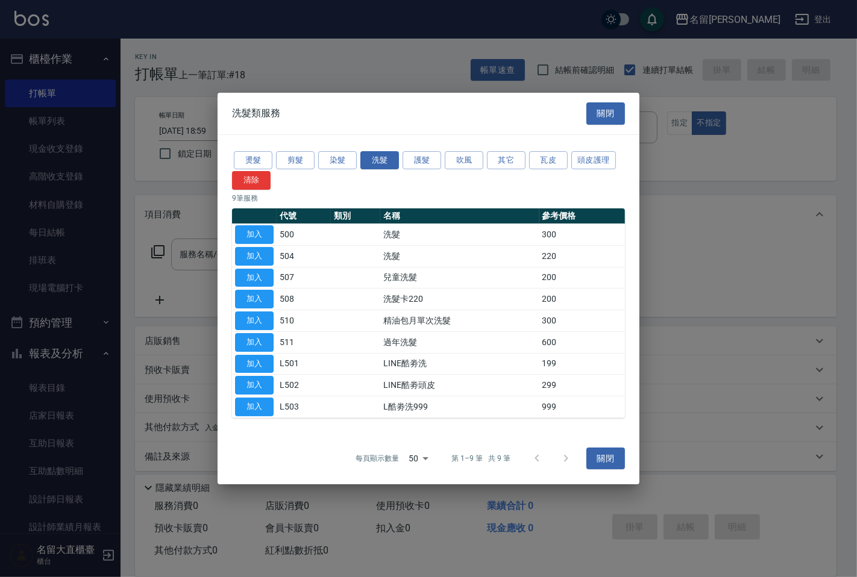
drag, startPoint x: 252, startPoint y: 231, endPoint x: 197, endPoint y: 249, distance: 57.7
click at [252, 232] on button "加入" at bounding box center [254, 234] width 39 height 19
type input "洗髮(500)"
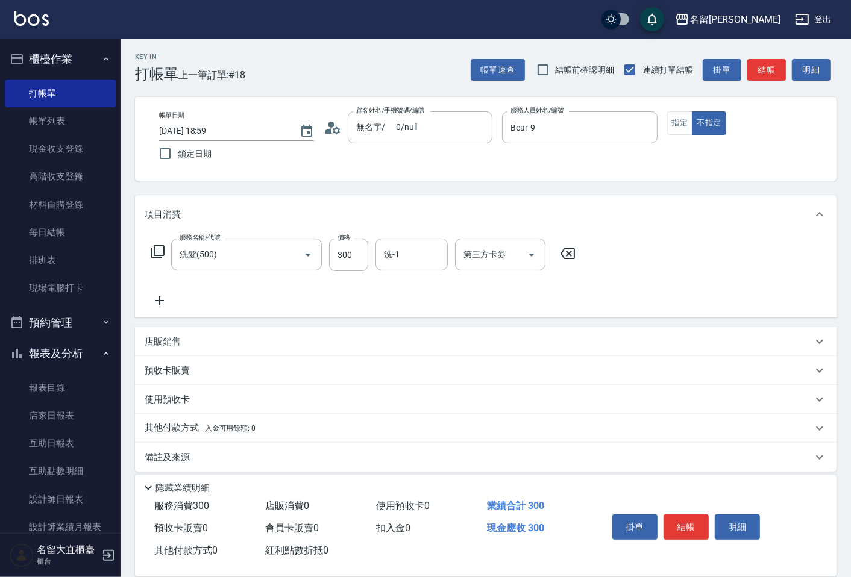
click at [153, 255] on icon at bounding box center [158, 252] width 14 height 14
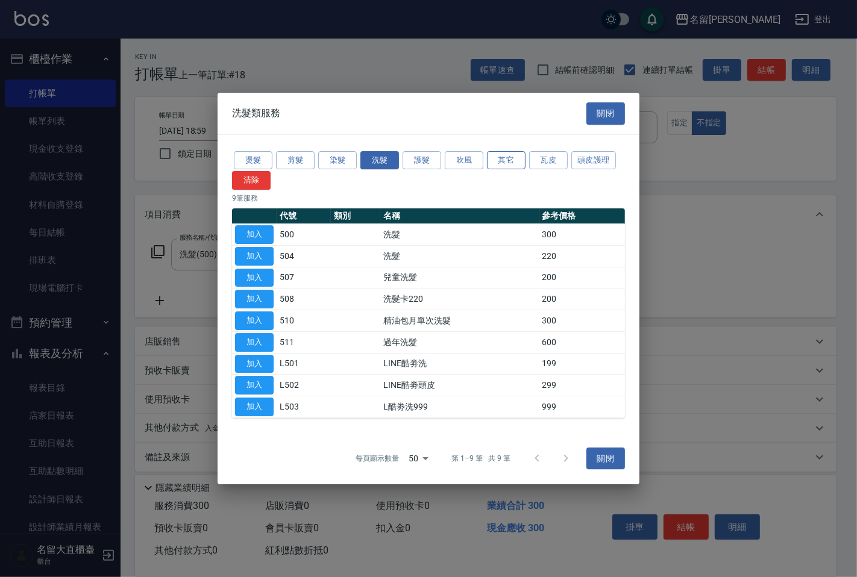
click at [507, 163] on button "其它" at bounding box center [506, 160] width 39 height 19
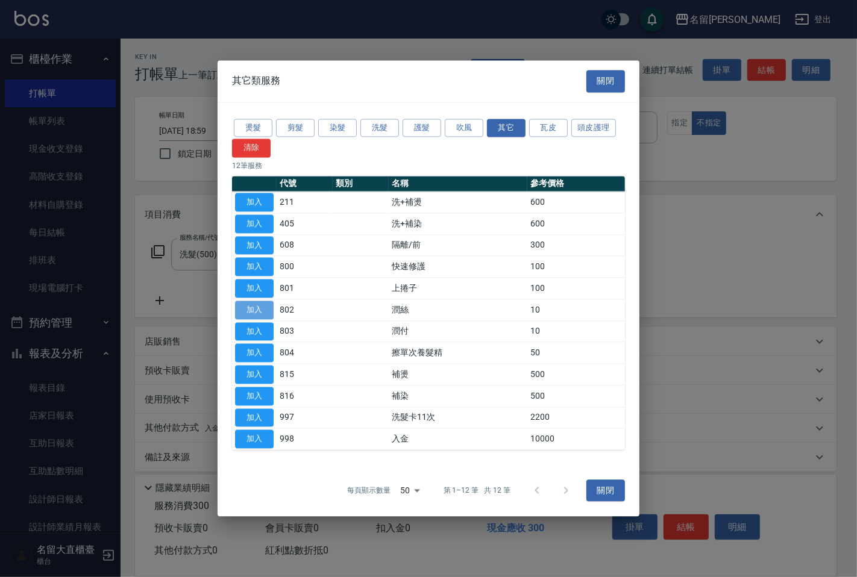
click at [252, 310] on button "加入" at bounding box center [254, 310] width 39 height 19
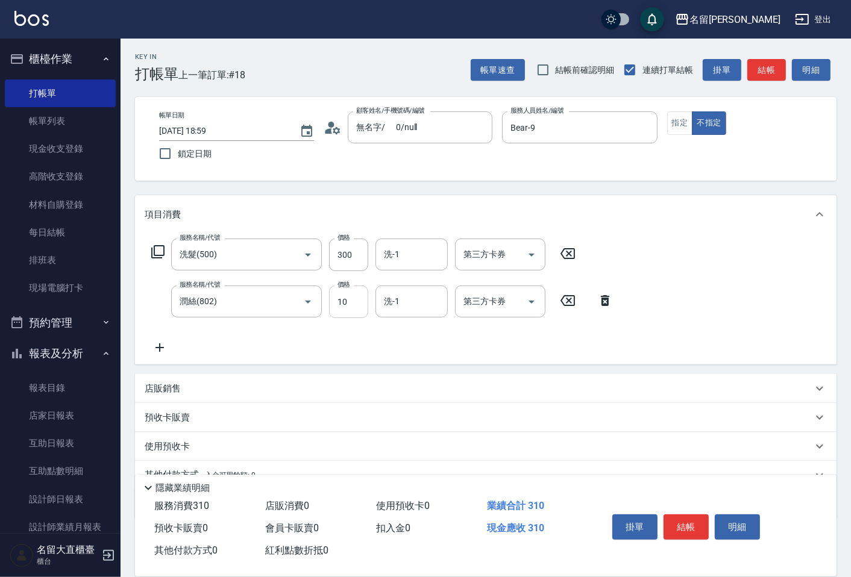
click at [349, 316] on input "10" at bounding box center [348, 302] width 39 height 33
type input "20"
click at [351, 259] on input "300" at bounding box center [348, 255] width 39 height 33
type input "350"
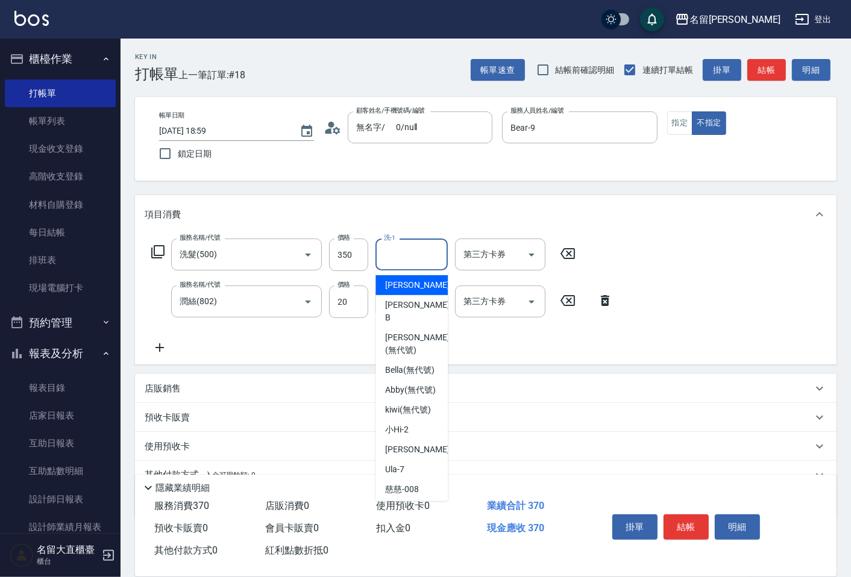
click at [395, 256] on input "洗-1" at bounding box center [411, 254] width 61 height 21
click at [395, 277] on div "詩雅 -20" at bounding box center [411, 285] width 72 height 20
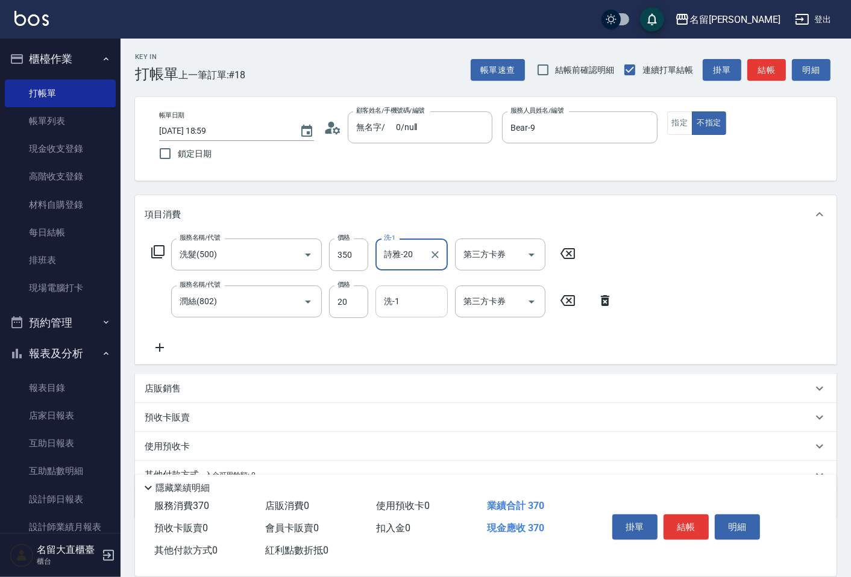
type input "詩雅-20"
click at [387, 310] on input "洗-1" at bounding box center [411, 301] width 61 height 21
drag, startPoint x: 389, startPoint y: 338, endPoint x: 660, endPoint y: 180, distance: 313.6
click at [389, 337] on span "詩雅 -20" at bounding box center [423, 333] width 76 height 13
type input "詩雅-20"
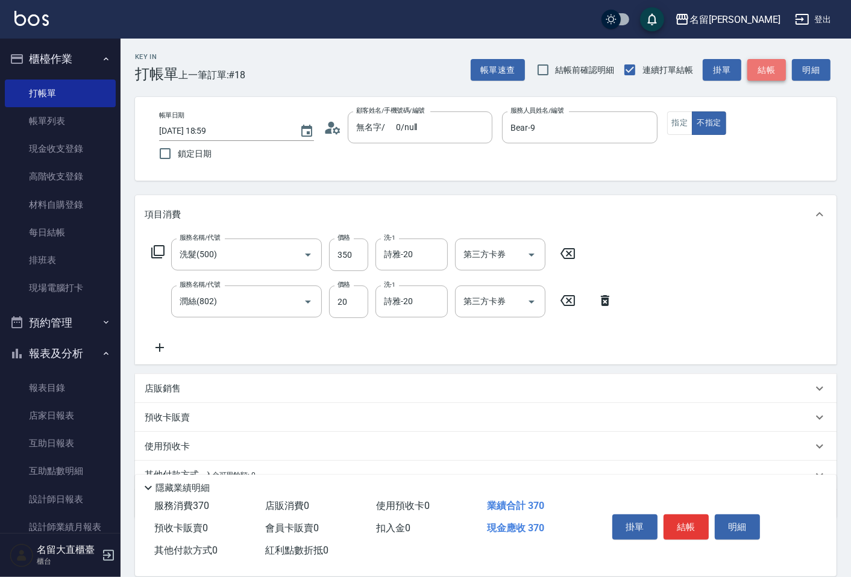
click at [774, 63] on button "結帳" at bounding box center [766, 70] width 39 height 22
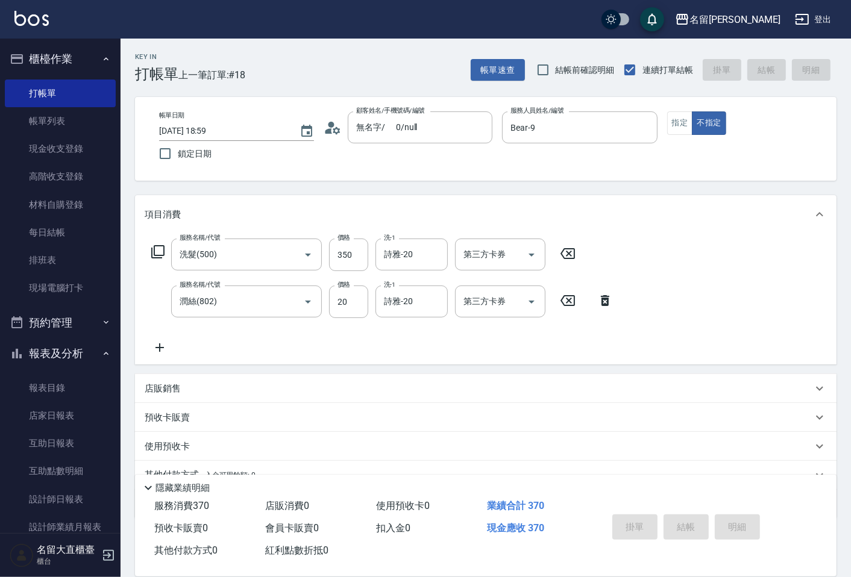
type input "[DATE] 19:00"
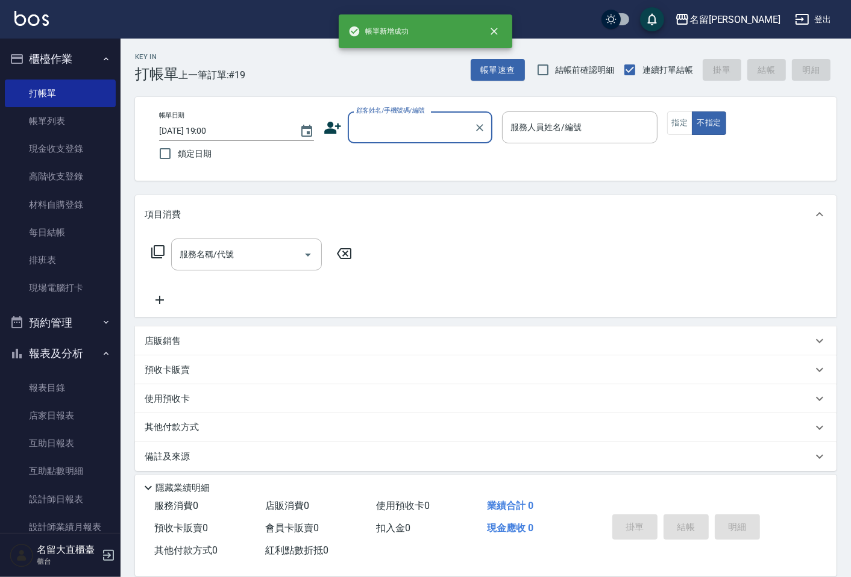
click at [380, 134] on input "顧客姓名/手機號碼/編號" at bounding box center [411, 127] width 116 height 21
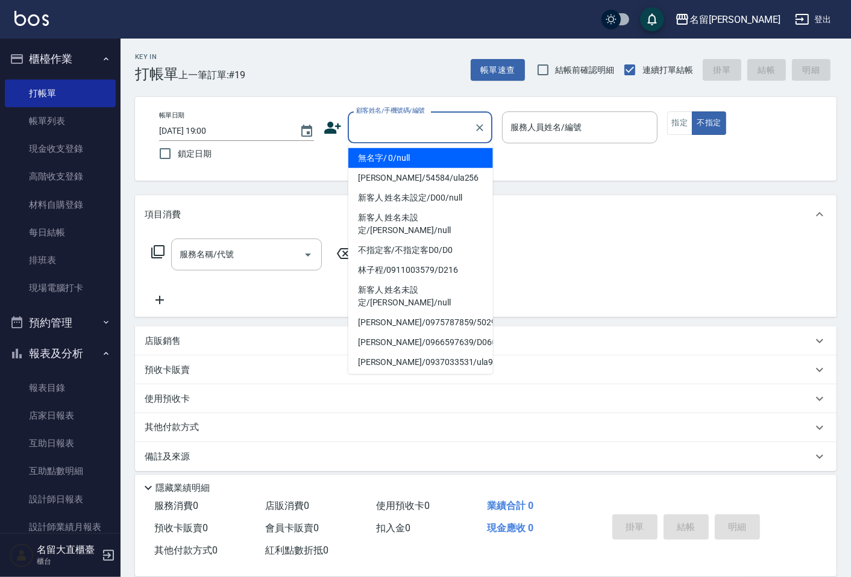
click at [384, 160] on li "無名字/ 0/null" at bounding box center [420, 158] width 145 height 20
type input "無名字/ 0/null"
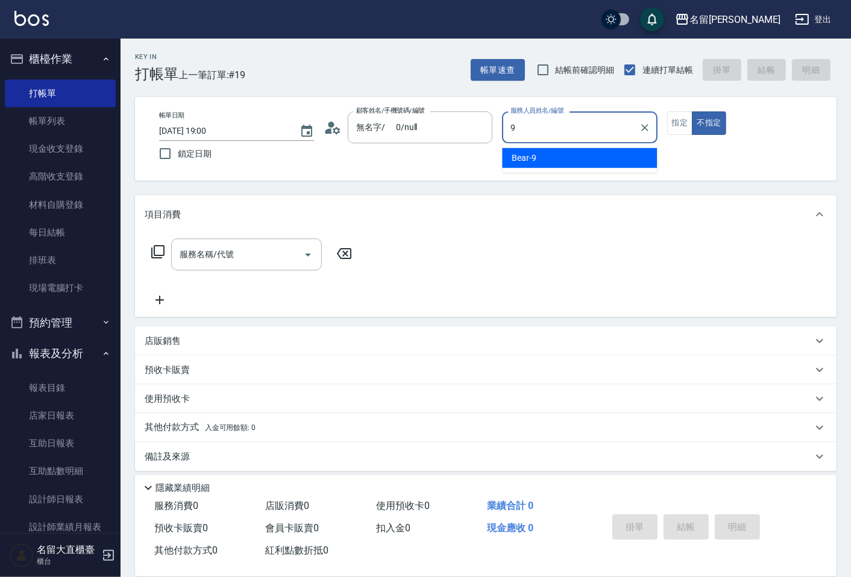
type input "Bear-9"
type button "false"
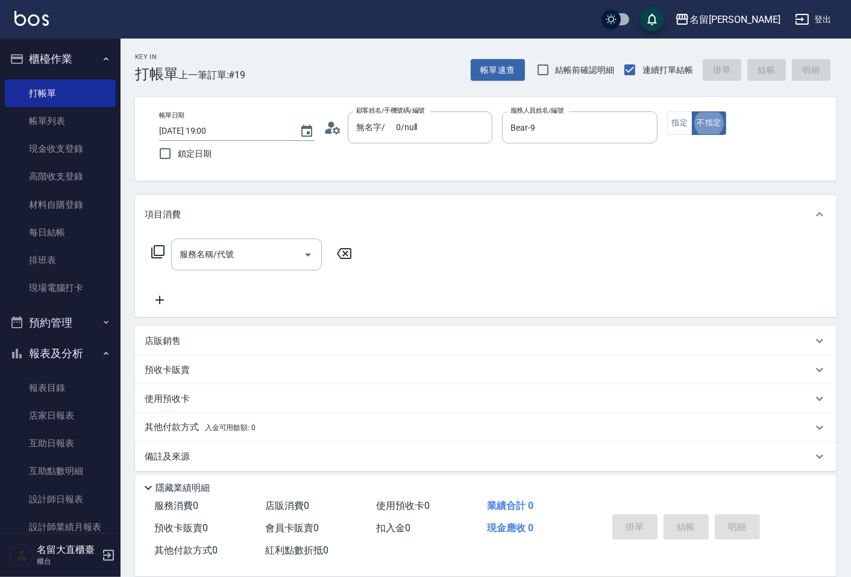
click at [157, 254] on icon at bounding box center [158, 252] width 14 height 14
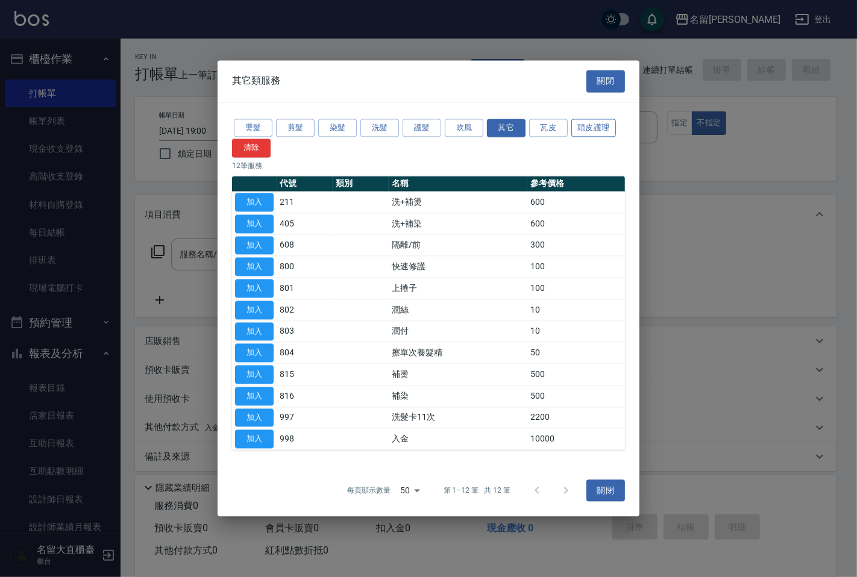
click at [592, 130] on button "頭皮護理" at bounding box center [593, 128] width 45 height 19
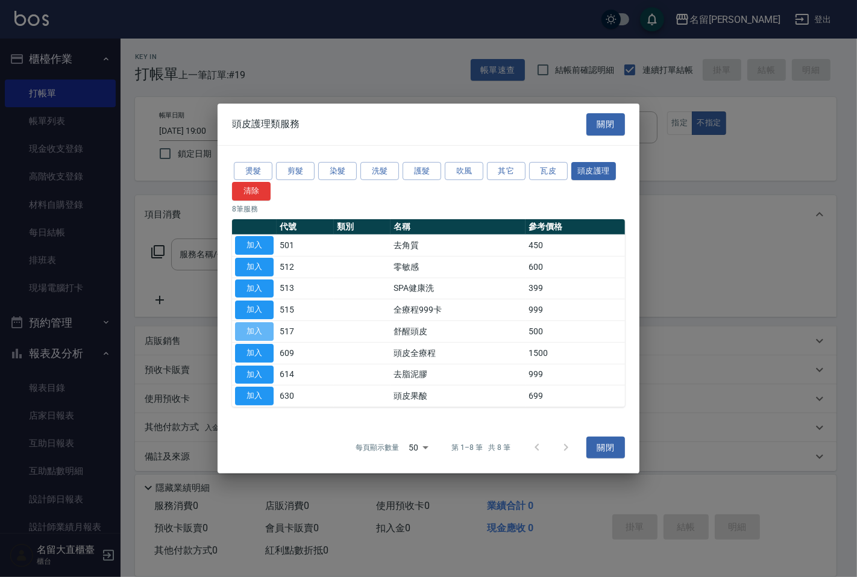
drag, startPoint x: 258, startPoint y: 336, endPoint x: 216, endPoint y: 302, distance: 54.4
click at [258, 336] on button "加入" at bounding box center [254, 331] width 39 height 19
type input "舒醒頭皮(517)"
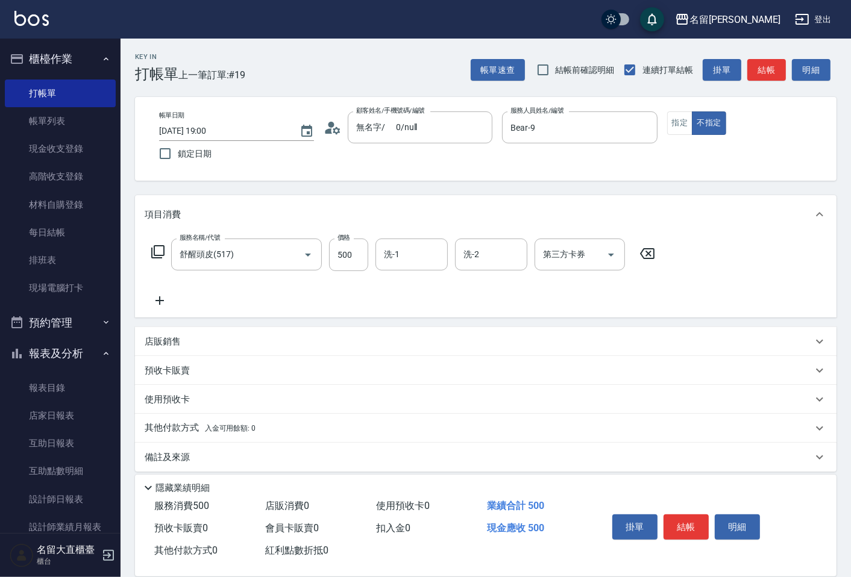
click at [160, 248] on icon at bounding box center [158, 252] width 14 height 14
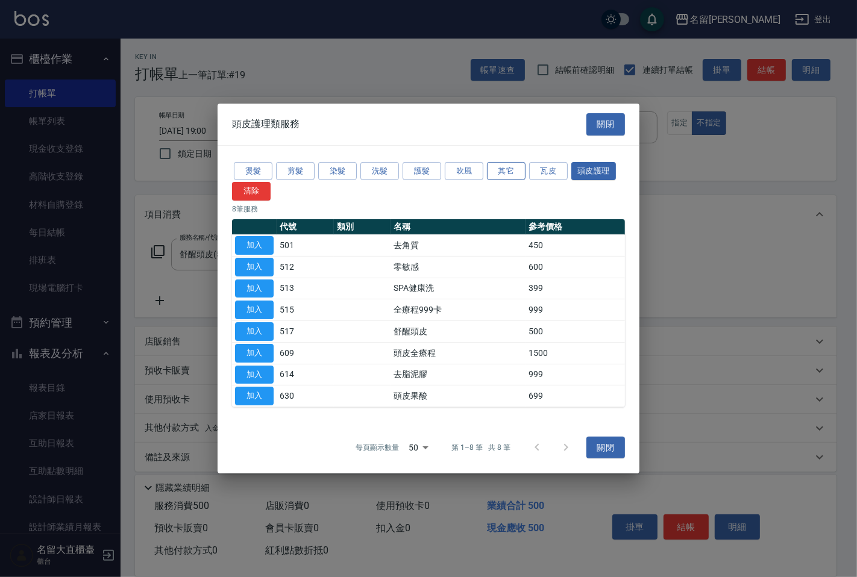
click at [506, 171] on button "其它" at bounding box center [506, 170] width 39 height 19
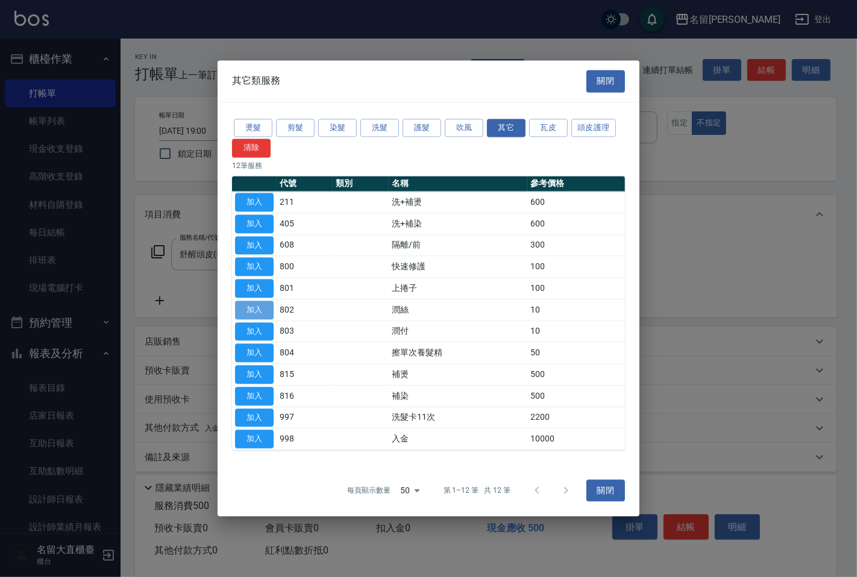
click at [262, 311] on button "加入" at bounding box center [254, 310] width 39 height 19
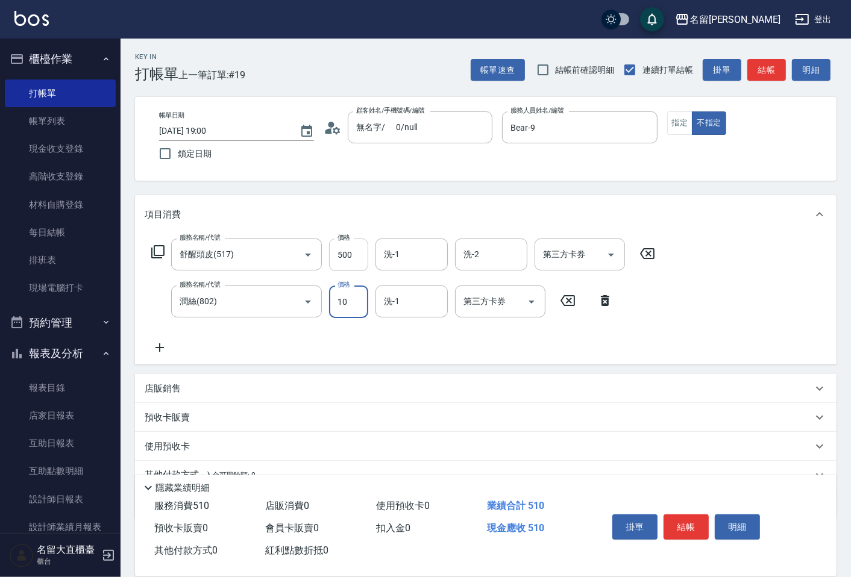
click at [359, 245] on input "500" at bounding box center [348, 255] width 39 height 33
click at [359, 247] on input "500" at bounding box center [348, 255] width 39 height 33
type input "600"
click at [337, 297] on input "10" at bounding box center [348, 302] width 39 height 33
type input "20"
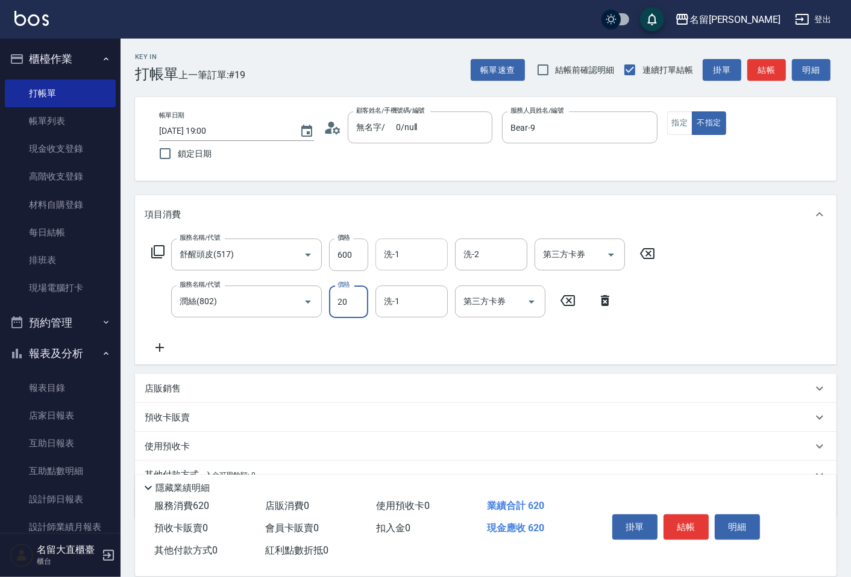
click at [412, 256] on input "洗-1" at bounding box center [411, 254] width 61 height 21
click at [398, 281] on span "詩雅 -20" at bounding box center [423, 285] width 76 height 13
type input "詩雅-20"
click at [402, 298] on input "洗-1" at bounding box center [411, 301] width 61 height 21
drag, startPoint x: 393, startPoint y: 321, endPoint x: 390, endPoint y: 330, distance: 8.8
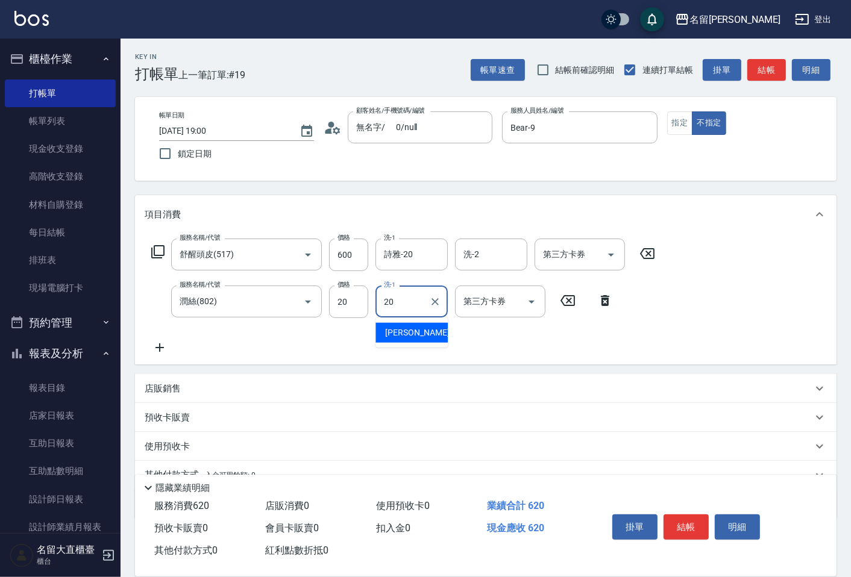
click at [390, 330] on ul "詩雅 -20" at bounding box center [411, 333] width 72 height 30
click at [400, 334] on span "詩雅 -20" at bounding box center [423, 333] width 76 height 13
type input "詩雅-20"
click at [754, 74] on button "結帳" at bounding box center [766, 70] width 39 height 22
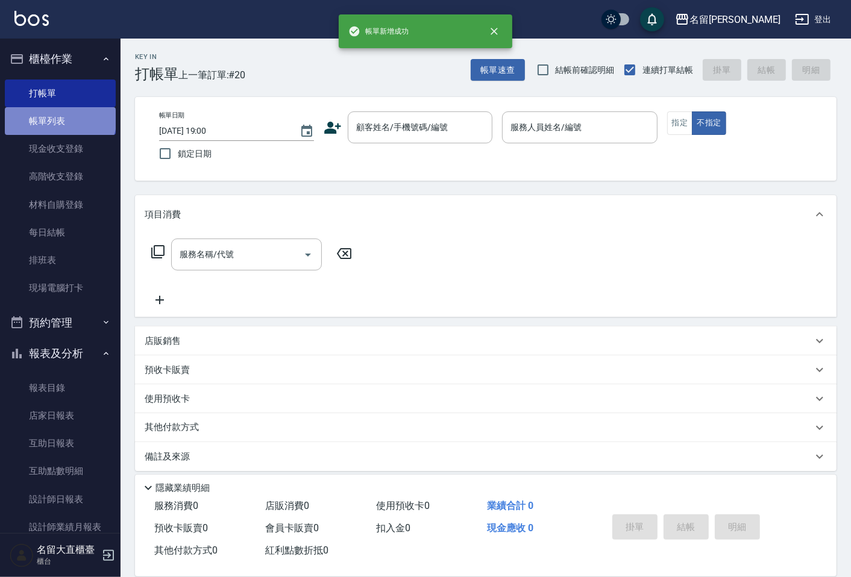
click at [59, 117] on link "帳單列表" at bounding box center [60, 121] width 111 height 28
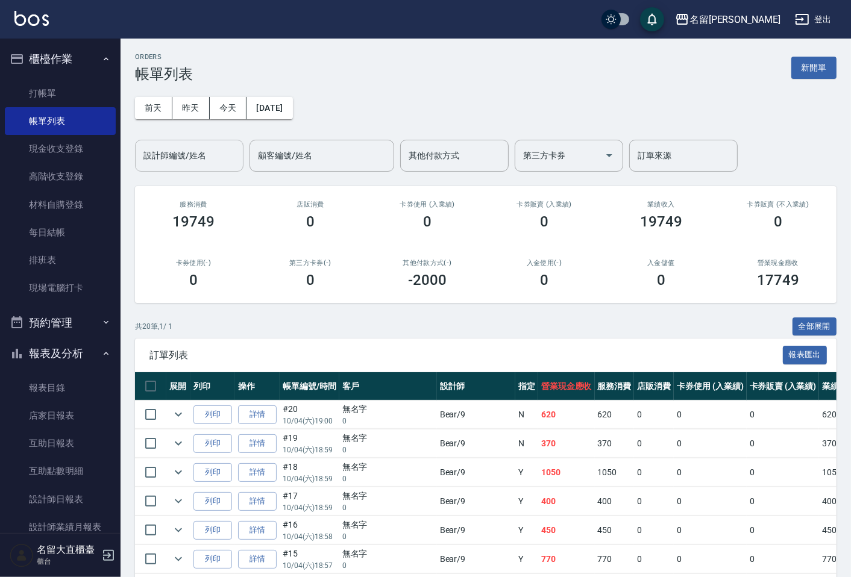
click at [180, 149] on input "設計師編號/姓名" at bounding box center [189, 155] width 98 height 21
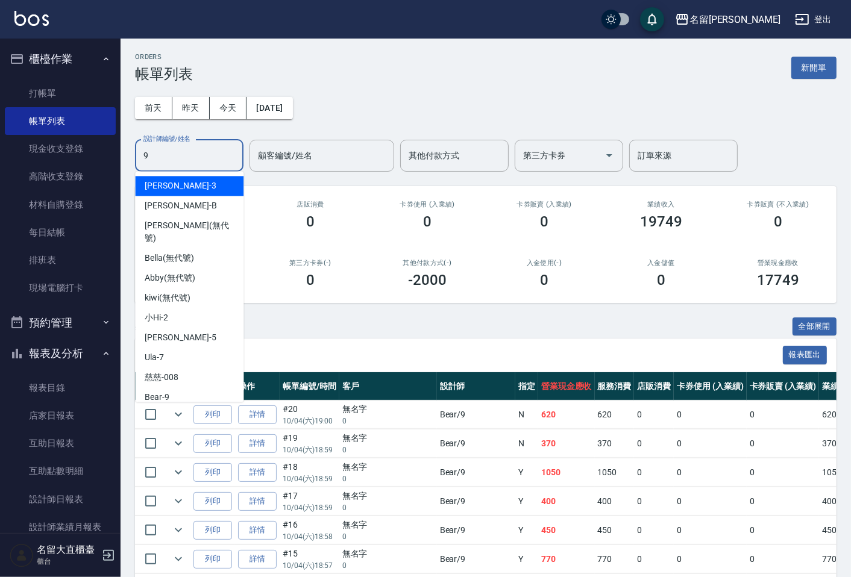
type input "Bear-9"
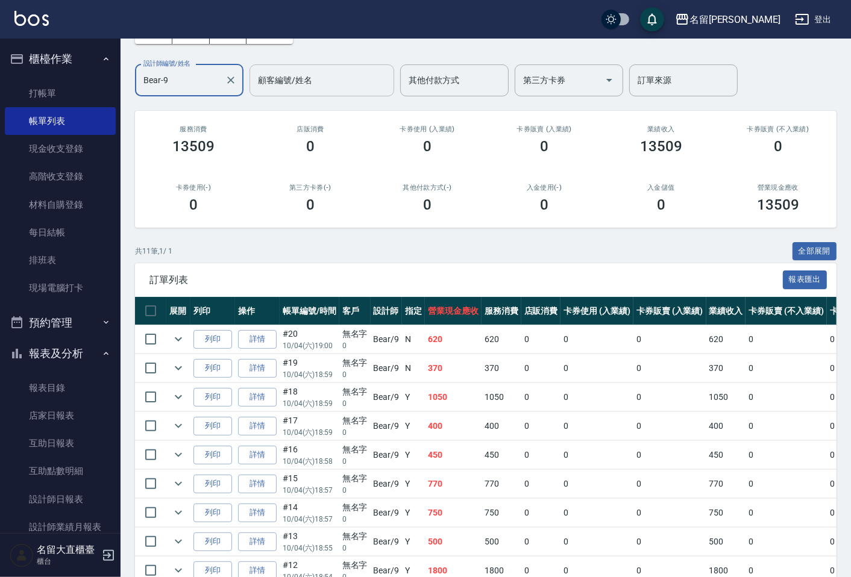
scroll to position [65, 0]
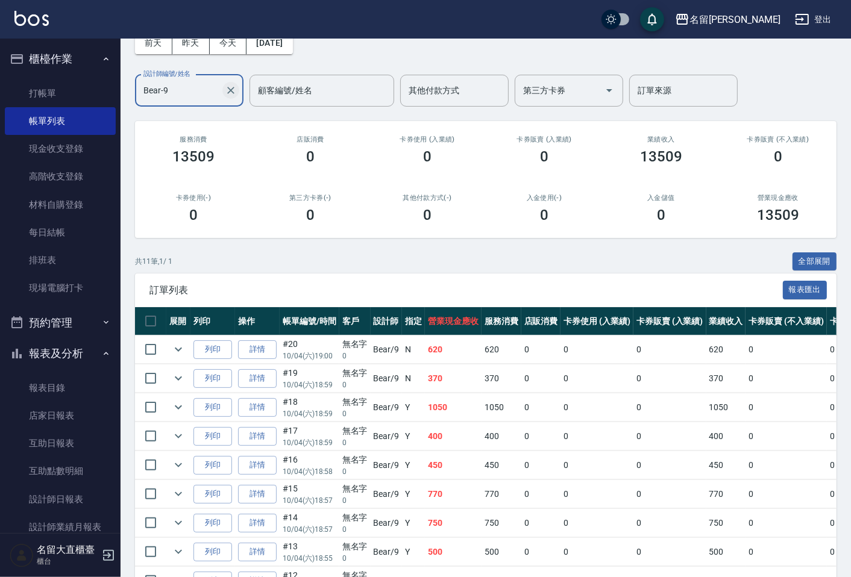
click at [230, 89] on icon "Clear" at bounding box center [230, 90] width 7 height 7
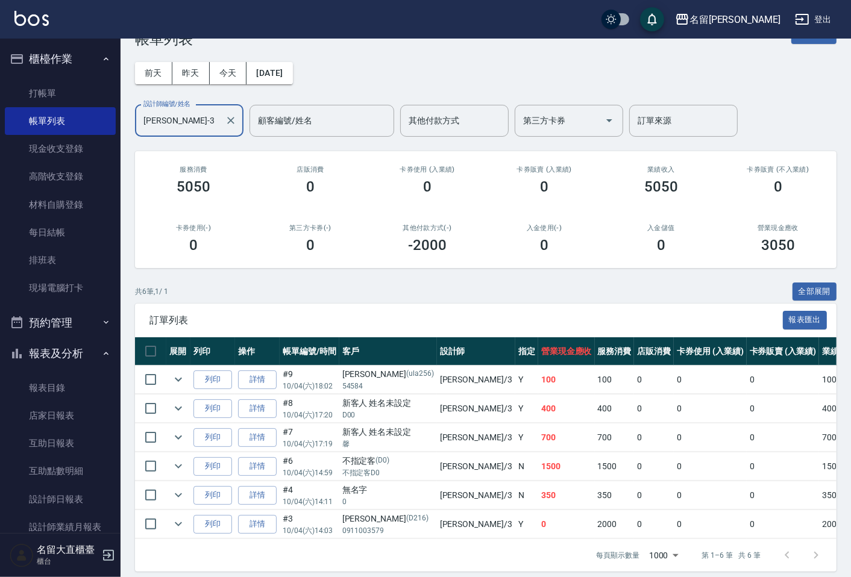
scroll to position [54, 0]
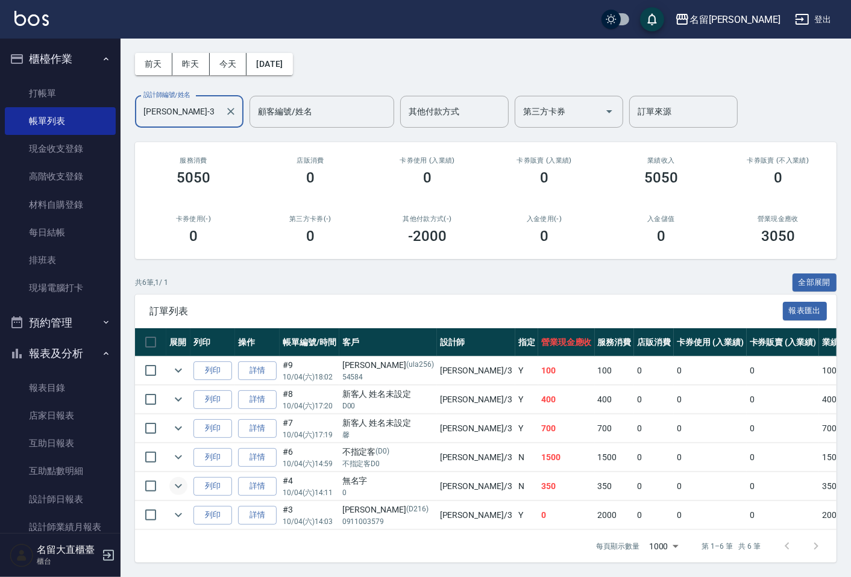
type input "[PERSON_NAME]-3"
click at [174, 479] on icon "expand row" at bounding box center [178, 486] width 14 height 14
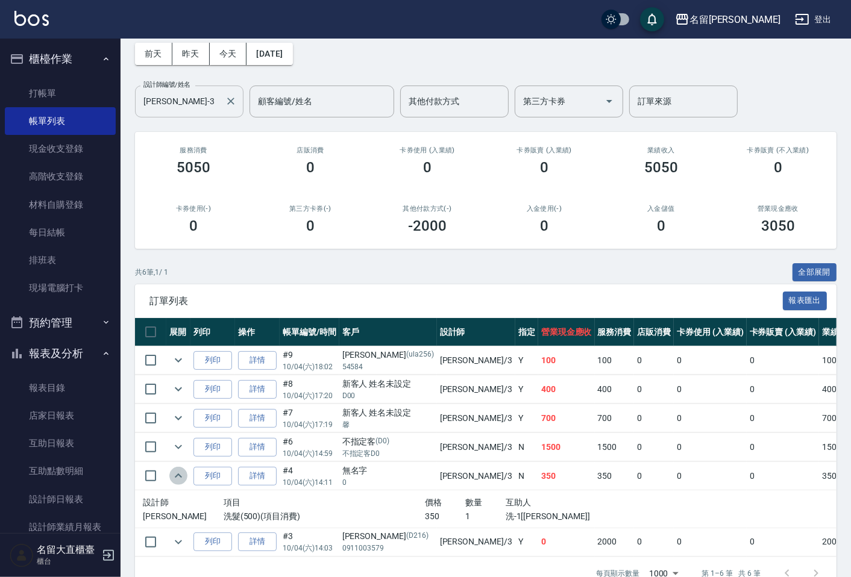
click at [174, 473] on icon "expand row" at bounding box center [178, 476] width 14 height 14
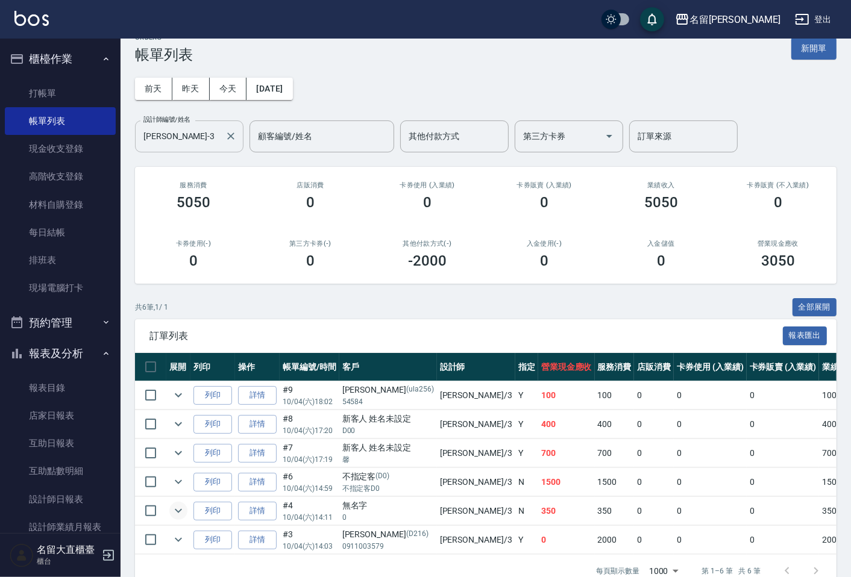
scroll to position [0, 0]
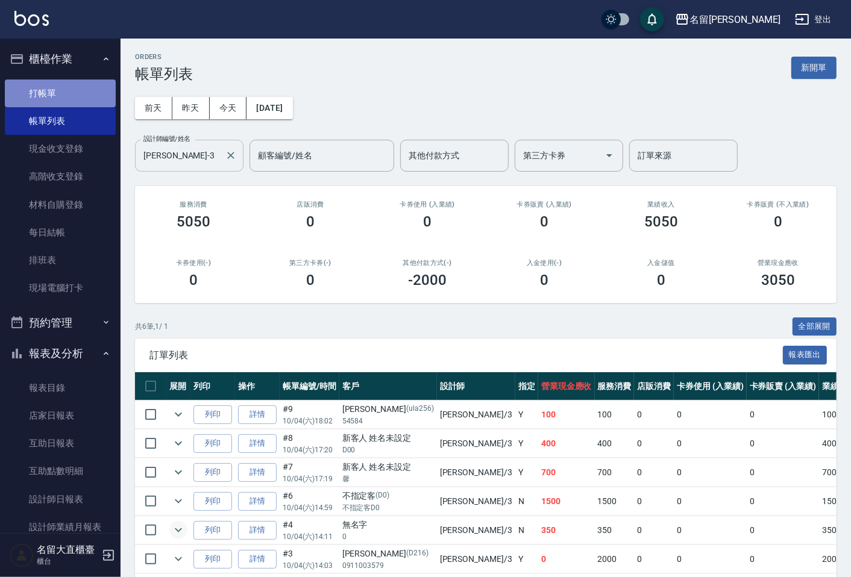
click at [61, 96] on link "打帳單" at bounding box center [60, 94] width 111 height 28
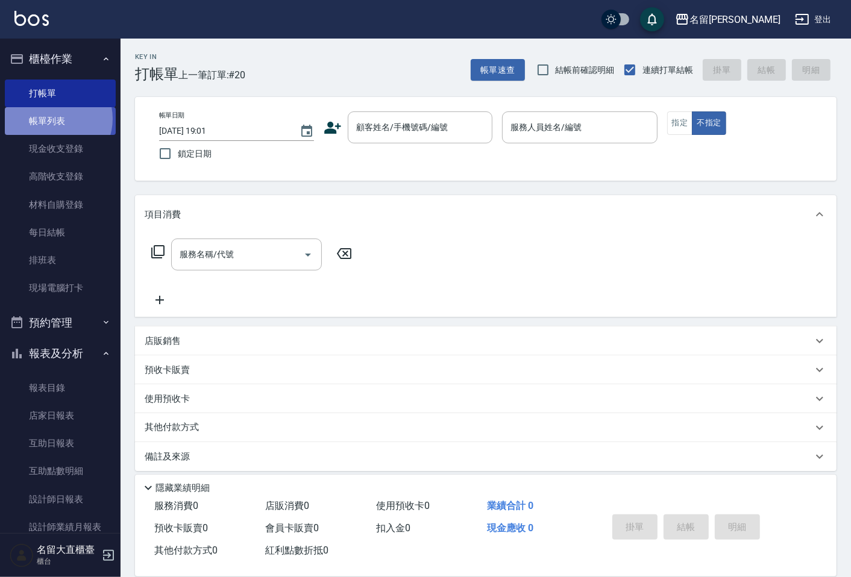
click at [53, 119] on link "帳單列表" at bounding box center [60, 121] width 111 height 28
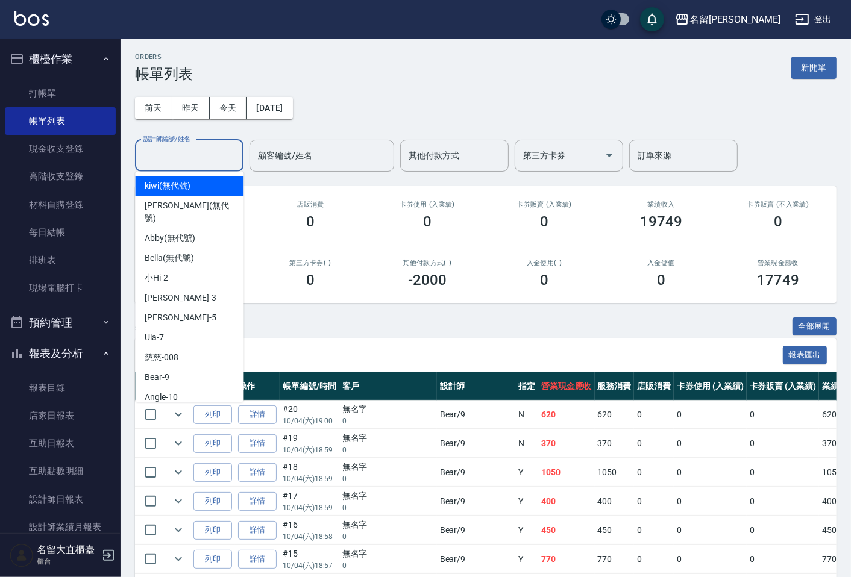
click at [166, 157] on input "設計師編號/姓名" at bounding box center [189, 155] width 98 height 21
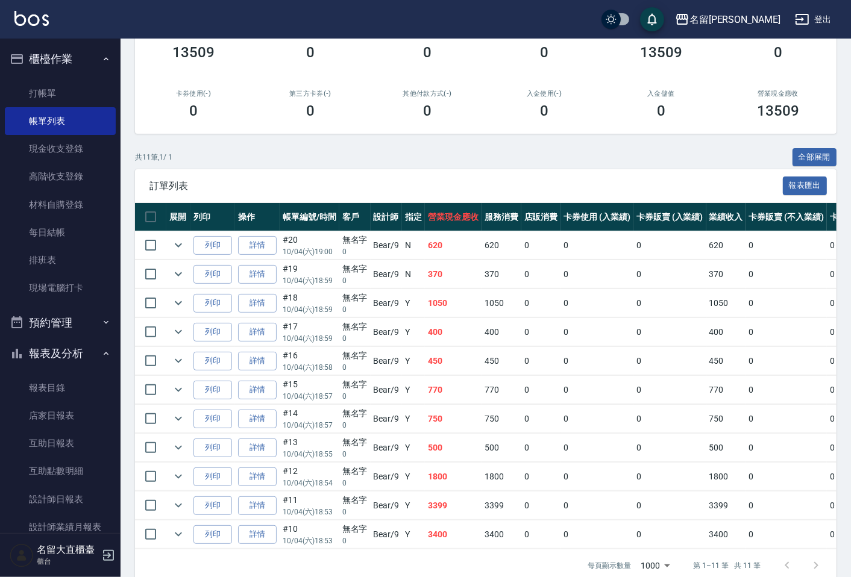
scroll to position [199, 0]
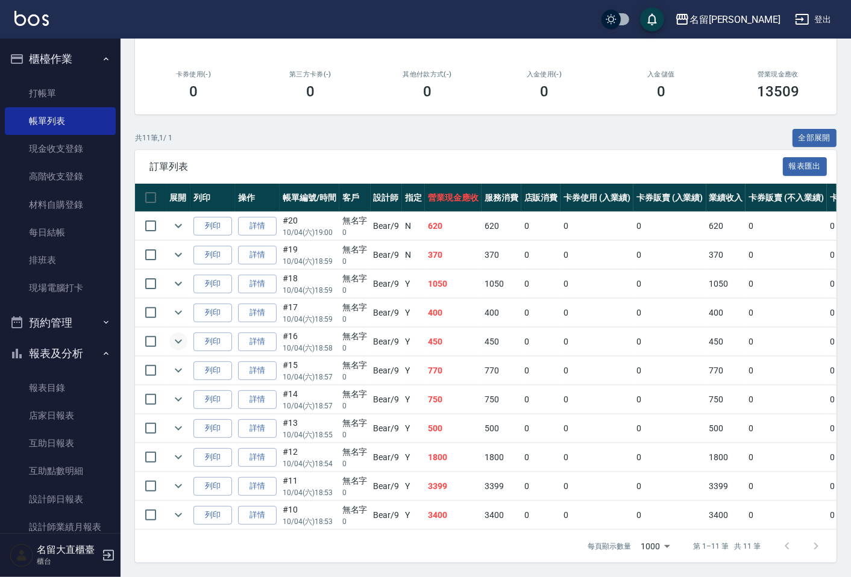
type input "Bear-9"
click at [178, 334] on icon "expand row" at bounding box center [178, 341] width 14 height 14
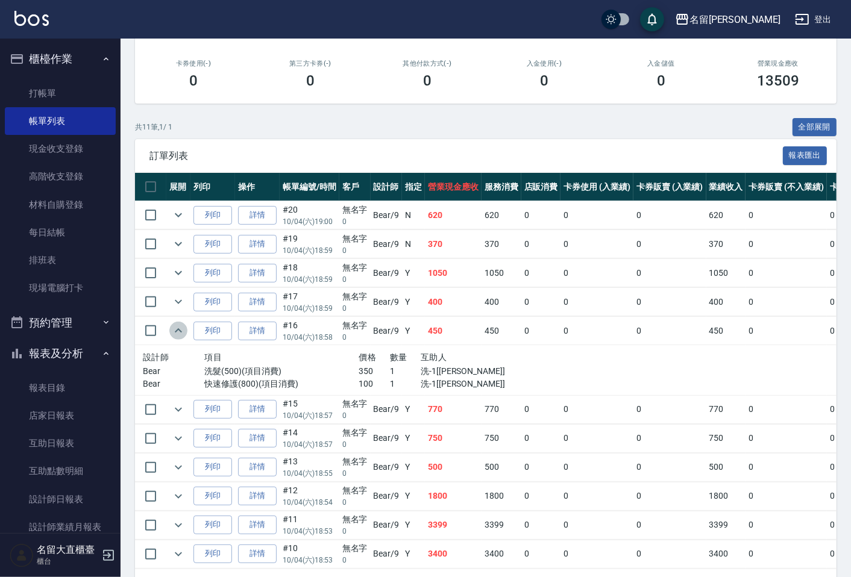
click at [178, 330] on icon "expand row" at bounding box center [178, 330] width 7 height 4
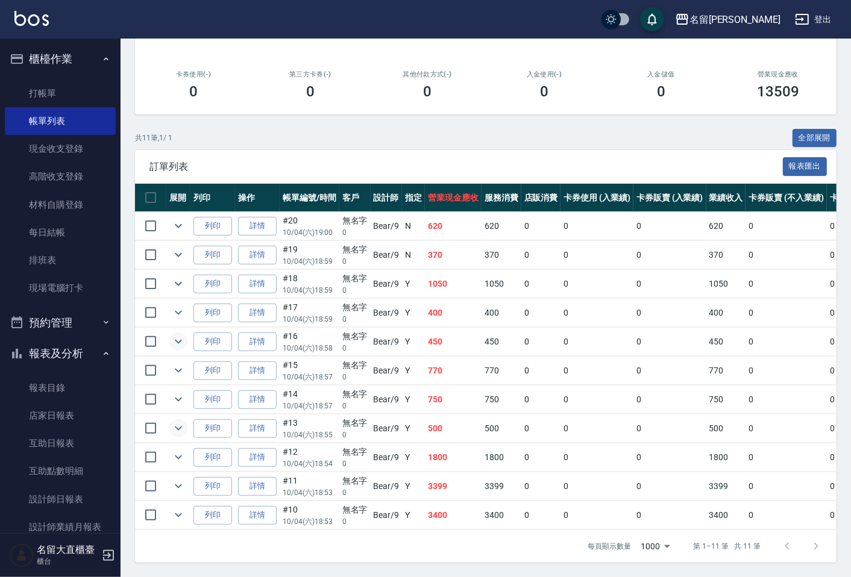
click at [178, 421] on icon "expand row" at bounding box center [178, 428] width 14 height 14
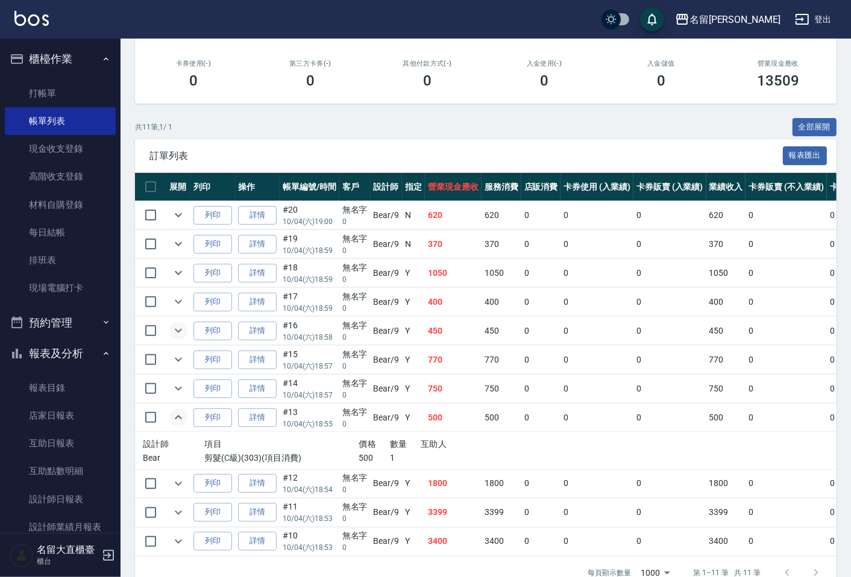
click at [178, 421] on icon "expand row" at bounding box center [178, 417] width 14 height 14
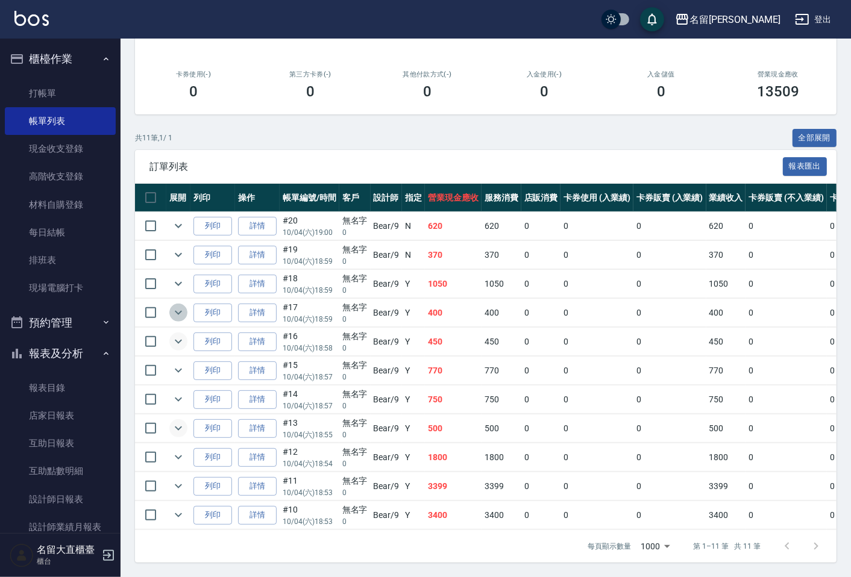
click at [178, 307] on icon "expand row" at bounding box center [178, 313] width 14 height 14
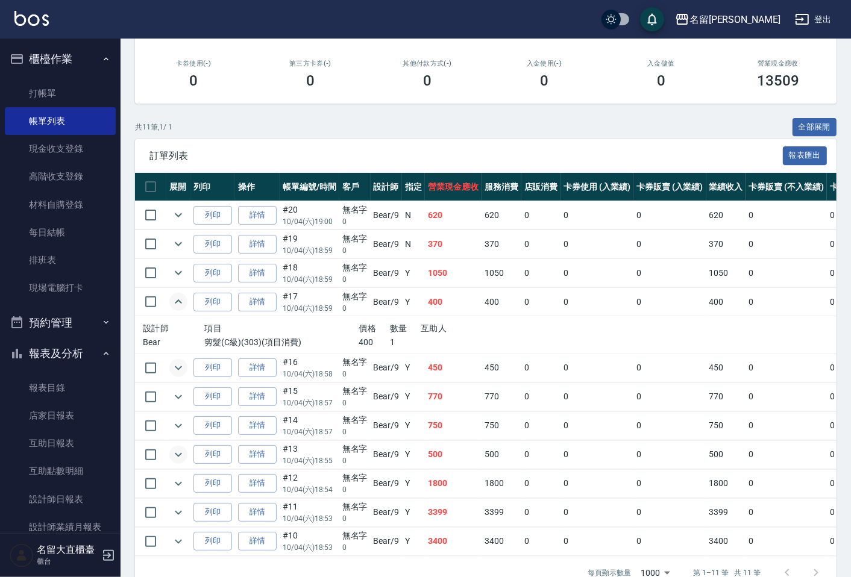
click at [178, 307] on icon "expand row" at bounding box center [178, 302] width 14 height 14
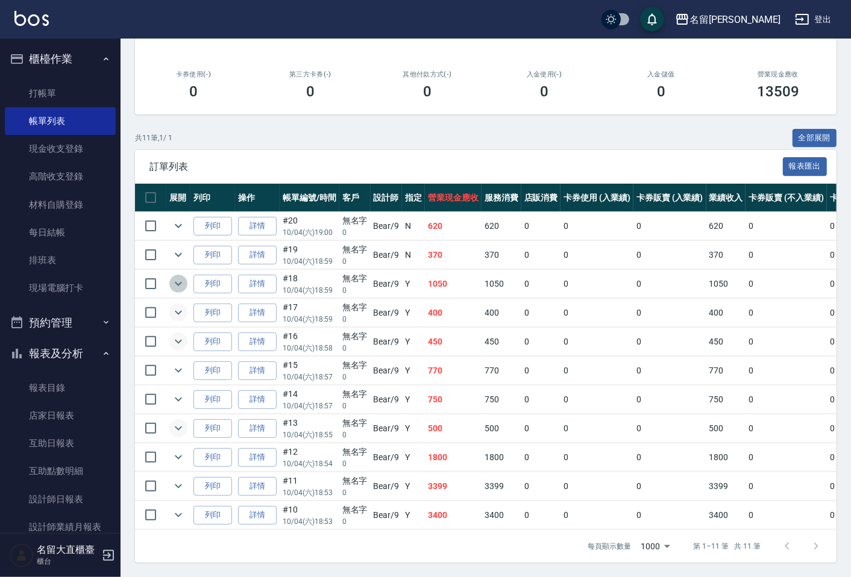
click at [177, 277] on icon "expand row" at bounding box center [178, 284] width 14 height 14
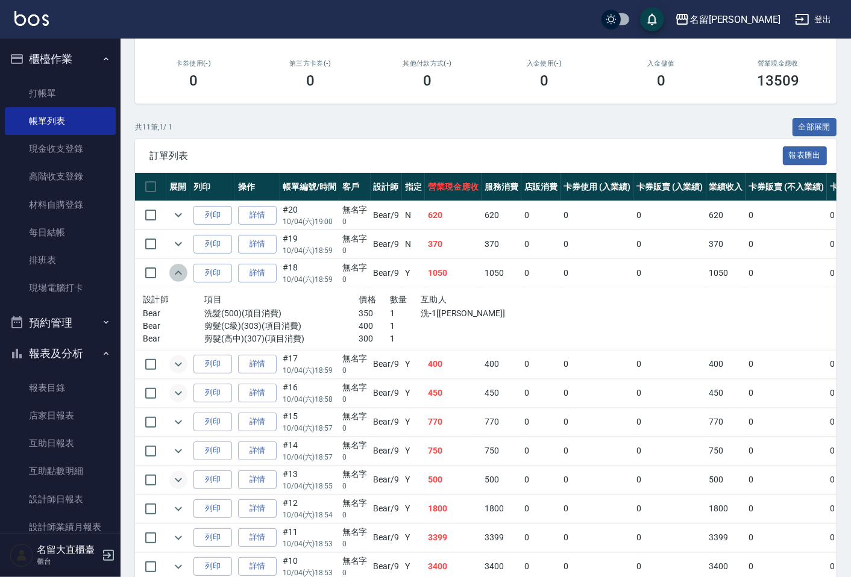
click at [177, 276] on icon "expand row" at bounding box center [178, 273] width 14 height 14
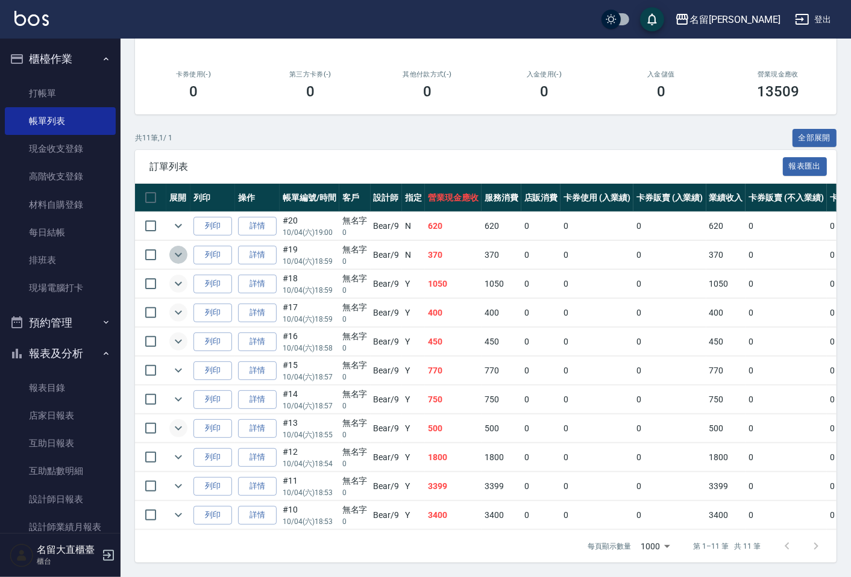
click at [182, 248] on icon "expand row" at bounding box center [178, 255] width 14 height 14
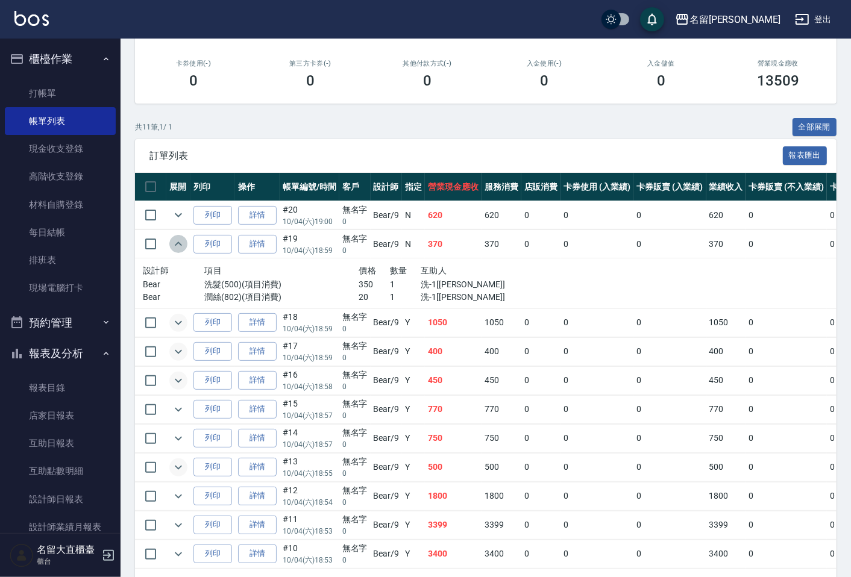
click at [179, 241] on icon "expand row" at bounding box center [178, 244] width 14 height 14
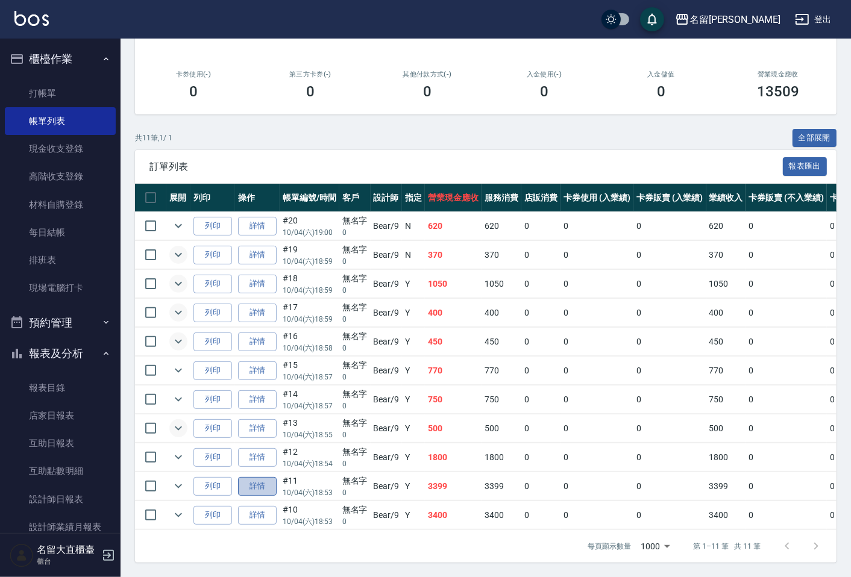
click at [245, 477] on link "詳情" at bounding box center [257, 486] width 39 height 19
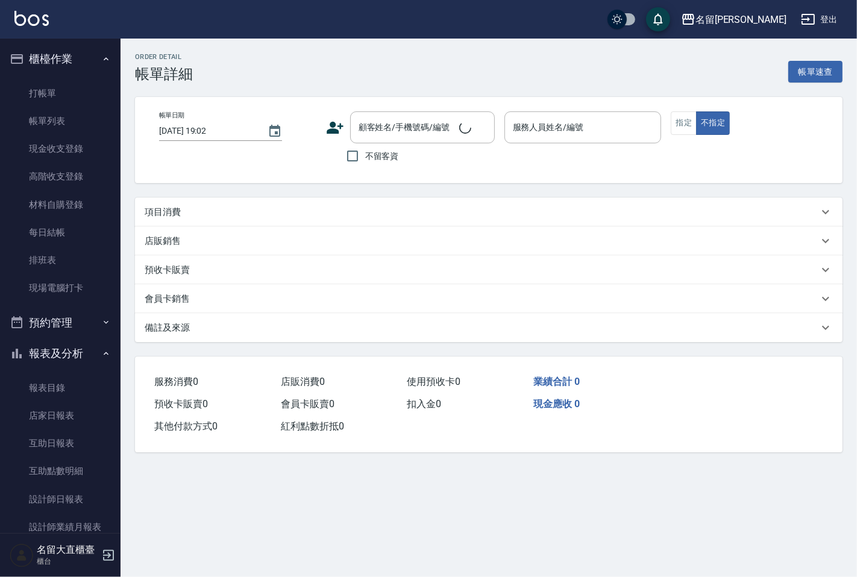
type input "[DATE] 18:53"
type input "Bear-9"
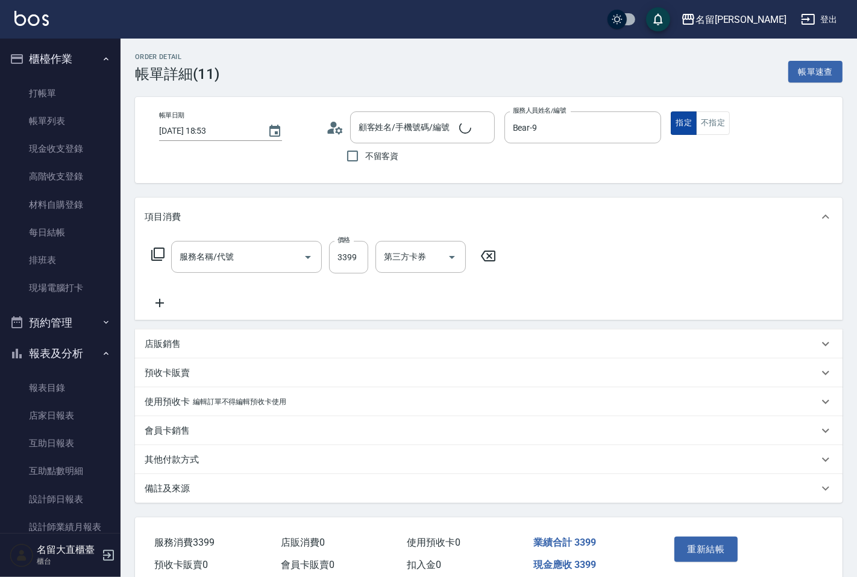
type input "無名字/ 0/null"
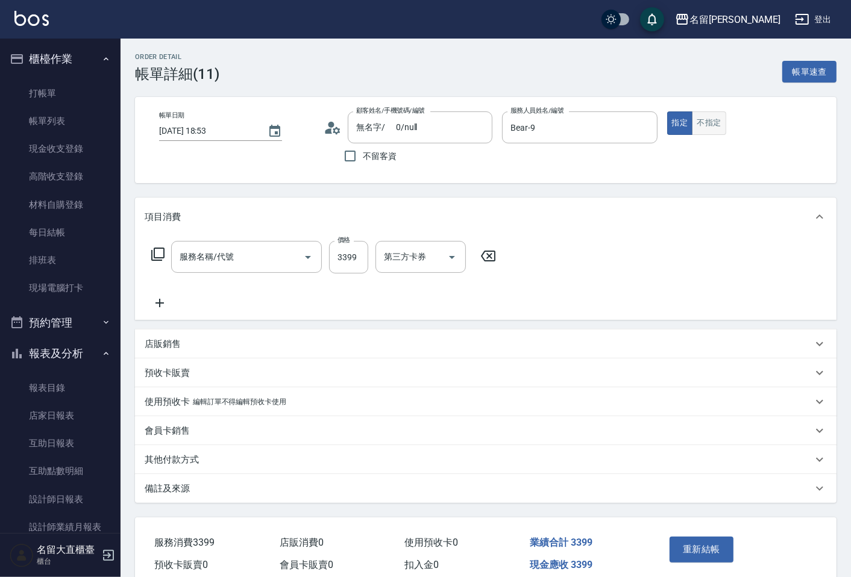
type input "染髮(400)"
click at [716, 114] on button "不指定" at bounding box center [709, 123] width 34 height 24
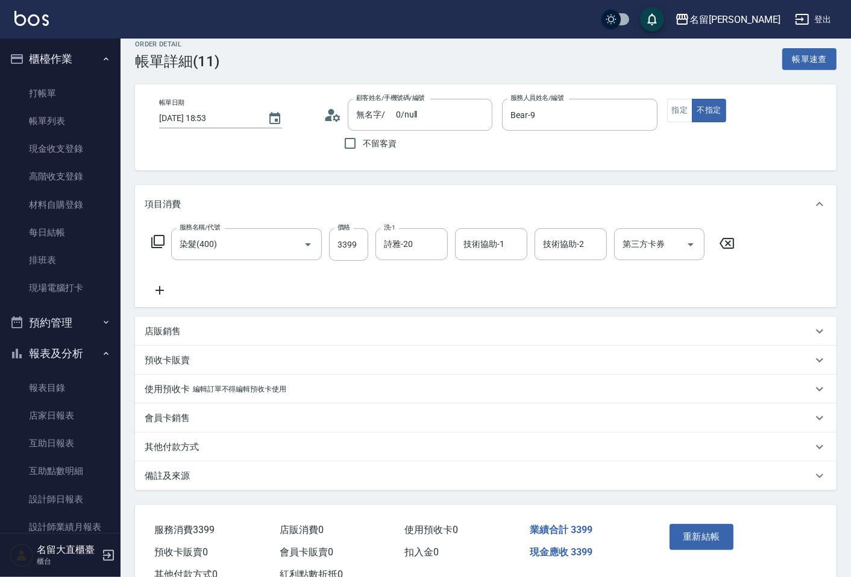
scroll to position [54, 0]
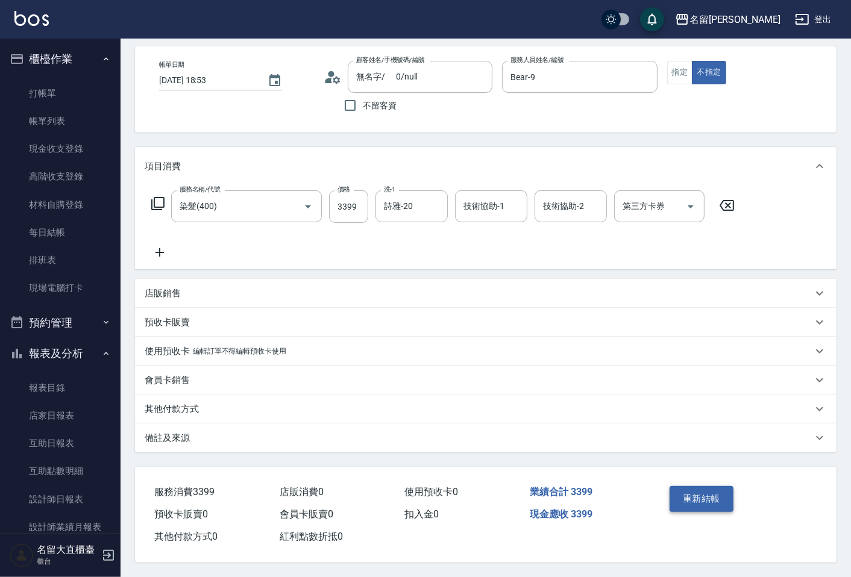
click at [700, 490] on button "重新結帳" at bounding box center [701, 498] width 64 height 25
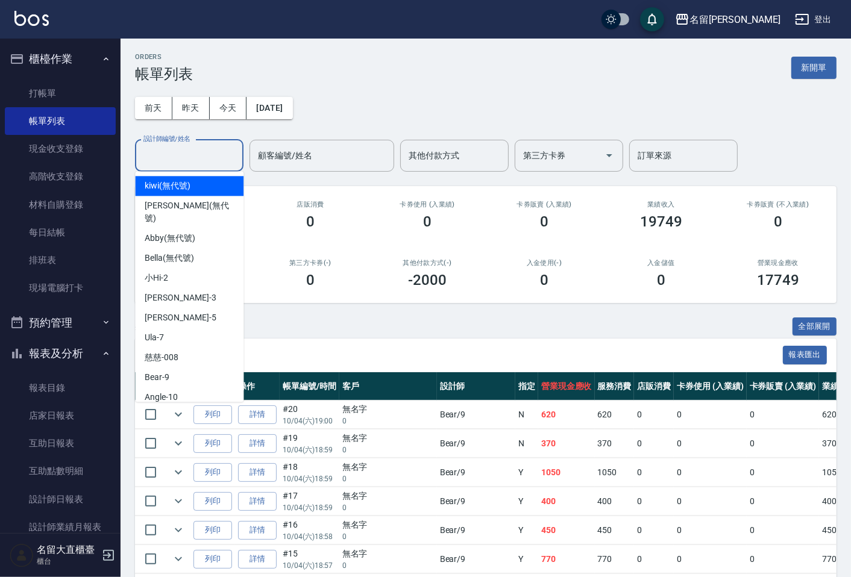
click at [149, 151] on input "設計師編號/姓名" at bounding box center [189, 155] width 98 height 21
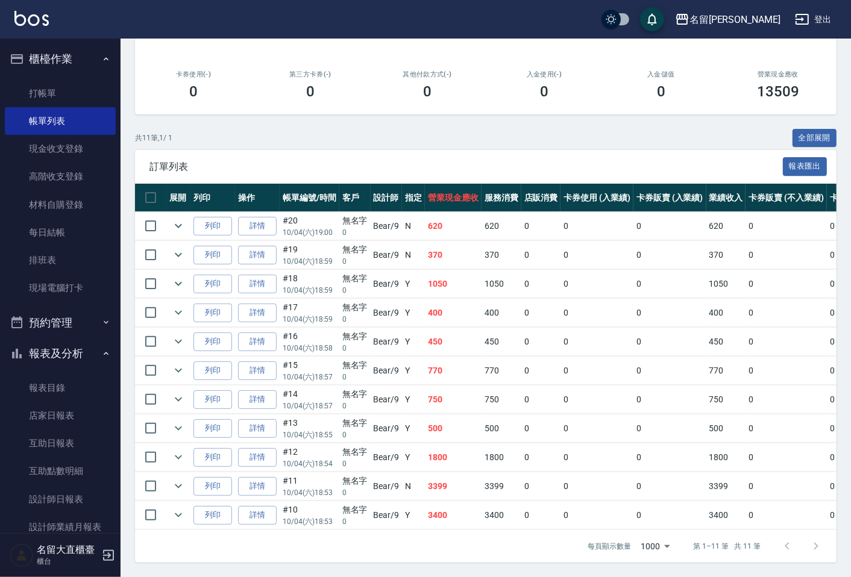
scroll to position [199, 0]
type input "Bear-9"
click at [177, 311] on icon "expand row" at bounding box center [178, 313] width 7 height 4
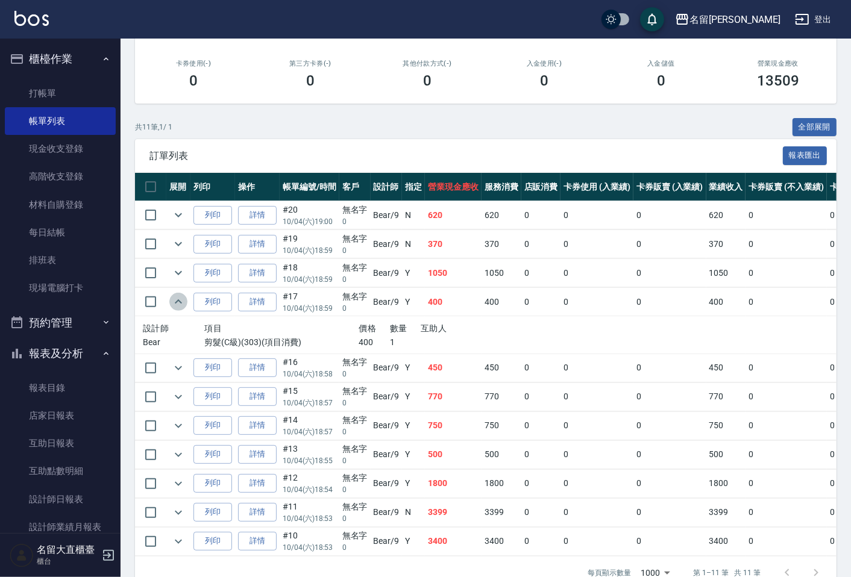
click at [177, 302] on icon "expand row" at bounding box center [178, 301] width 7 height 4
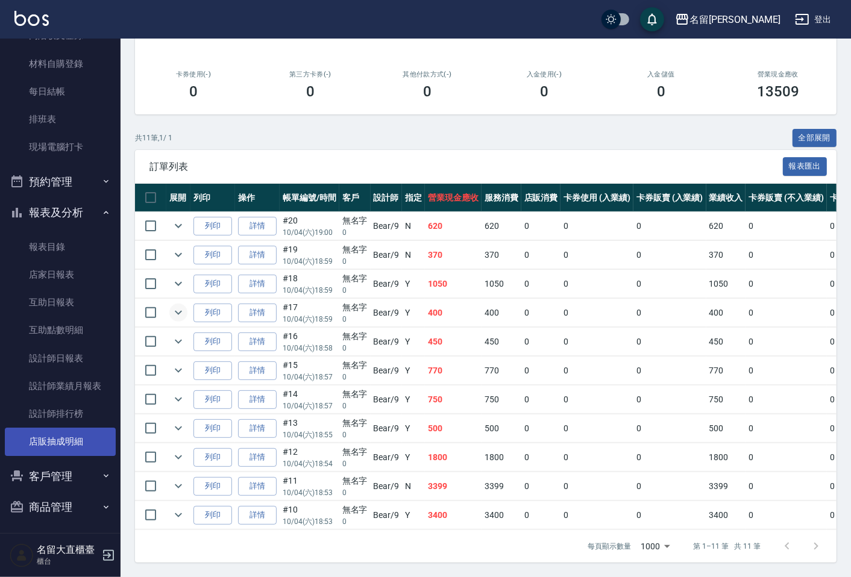
scroll to position [143, 0]
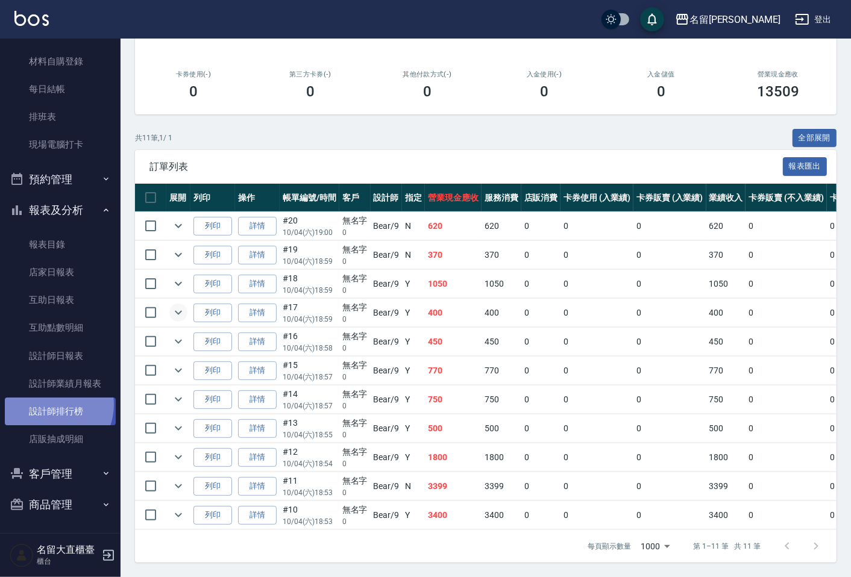
click at [50, 404] on link "設計師排行榜" at bounding box center [60, 412] width 111 height 28
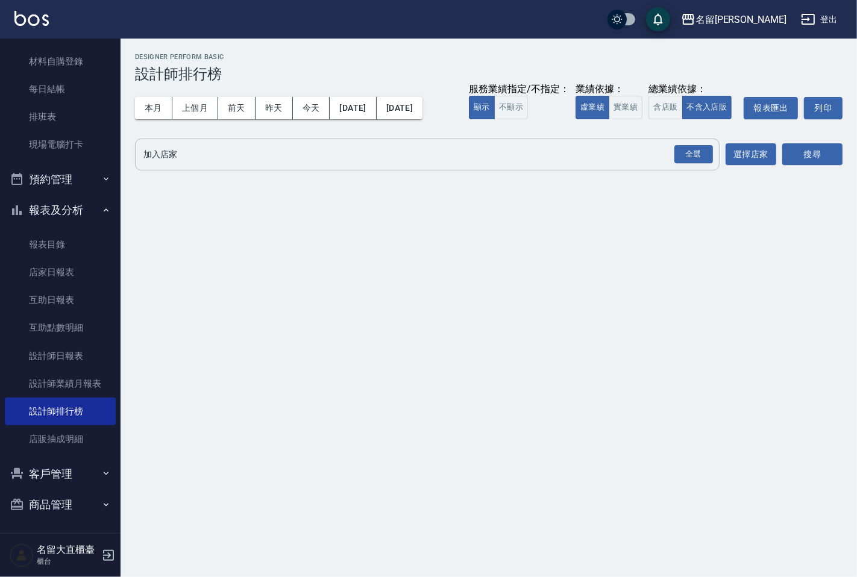
click at [250, 145] on input "加入店家" at bounding box center [418, 154] width 556 height 21
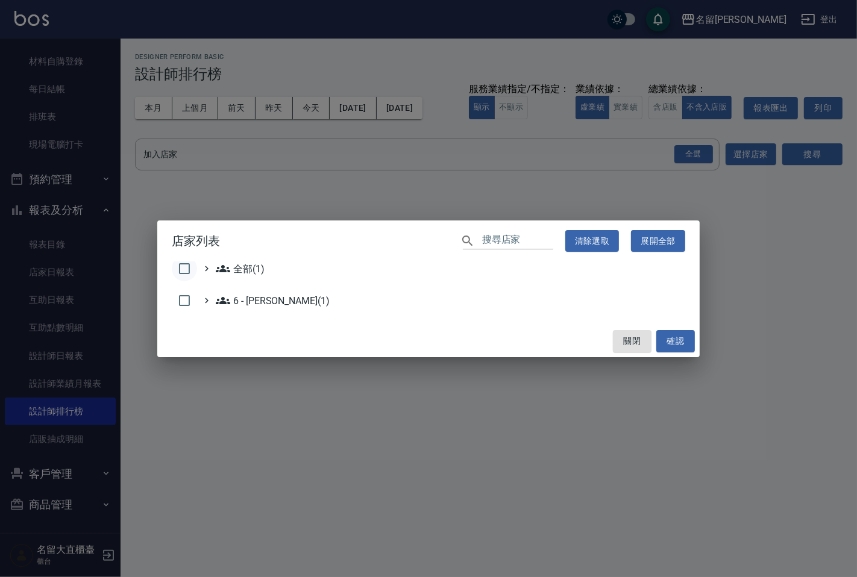
click at [187, 269] on input "checkbox" at bounding box center [184, 268] width 25 height 25
checkbox input "true"
click at [684, 335] on button "確認" at bounding box center [675, 341] width 39 height 22
checkbox input "false"
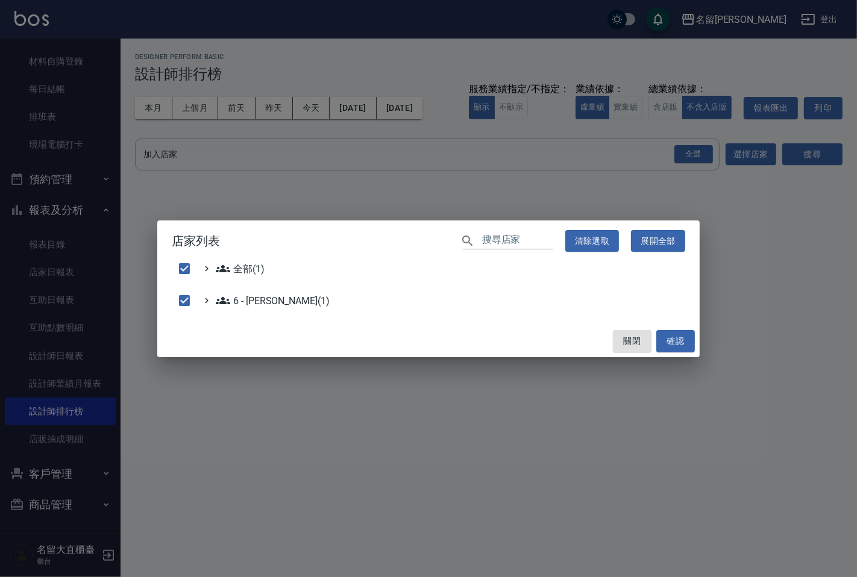
checkbox input "false"
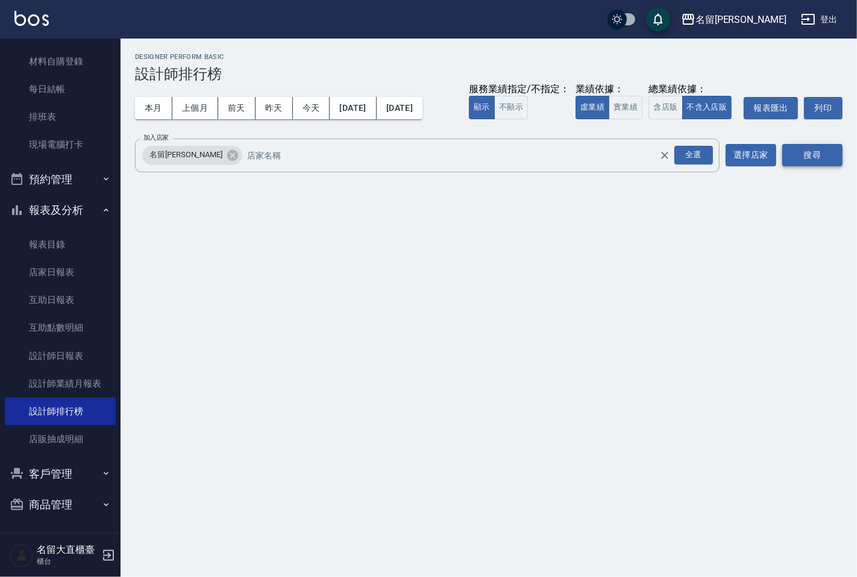
click at [817, 148] on button "搜尋" at bounding box center [812, 155] width 60 height 22
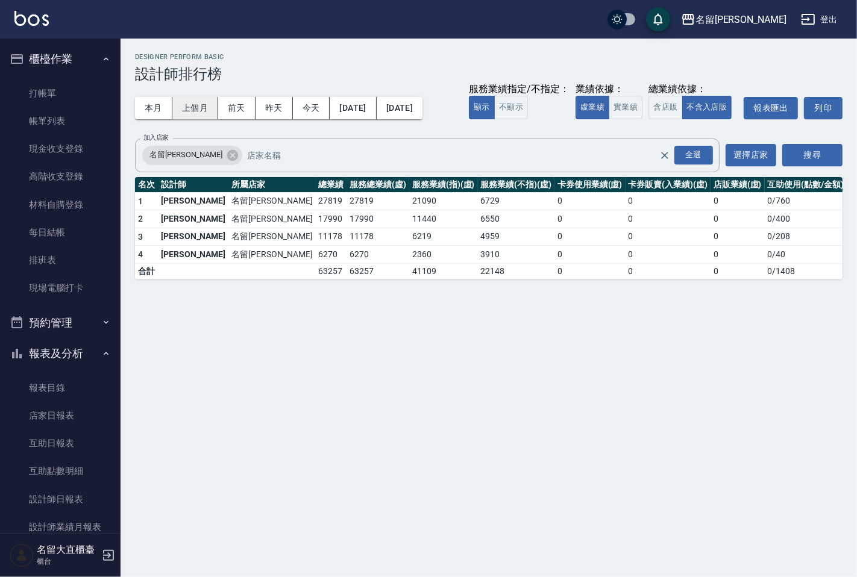
click at [188, 110] on button "上個月" at bounding box center [195, 108] width 46 height 22
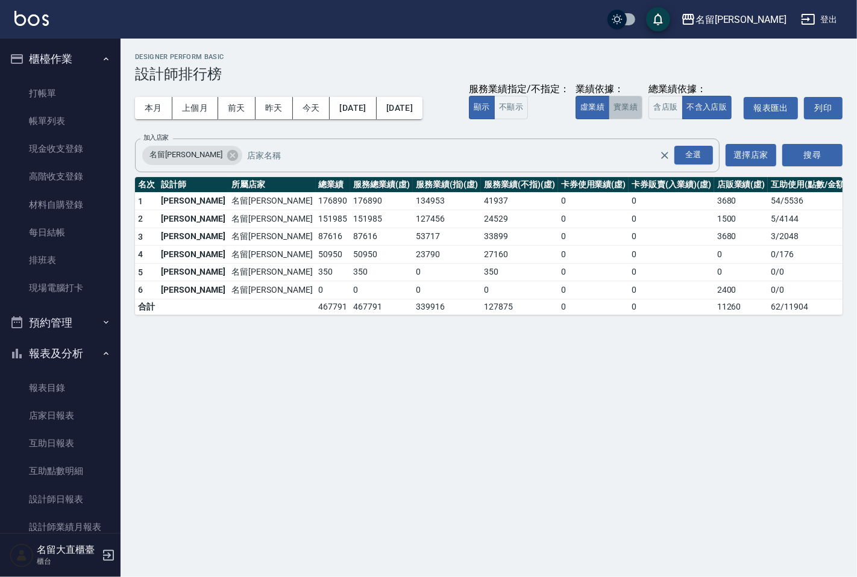
click at [625, 104] on button "實業績" at bounding box center [626, 108] width 34 height 24
click at [594, 108] on button "虛業績" at bounding box center [592, 108] width 34 height 24
click at [627, 107] on button "實業績" at bounding box center [626, 108] width 34 height 24
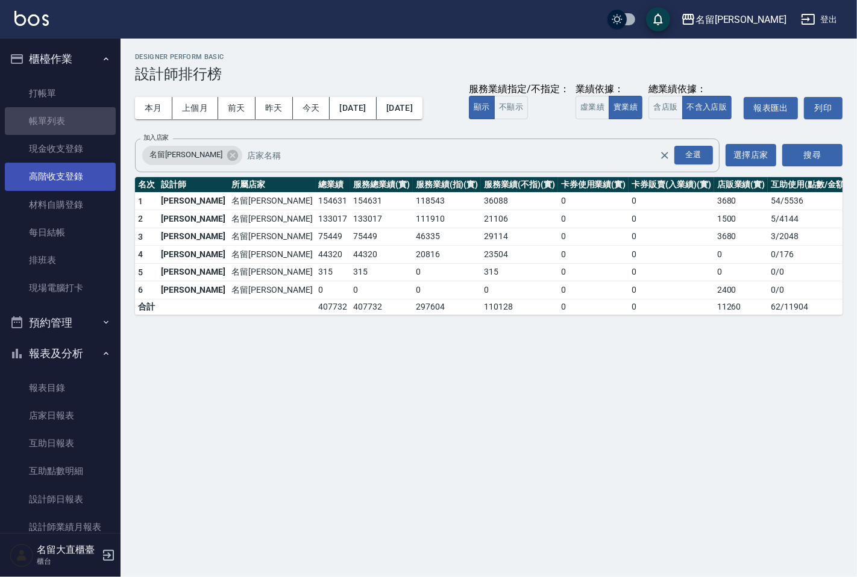
drag, startPoint x: 69, startPoint y: 109, endPoint x: 82, endPoint y: 170, distance: 62.3
click at [69, 110] on link "帳單列表" at bounding box center [60, 121] width 111 height 28
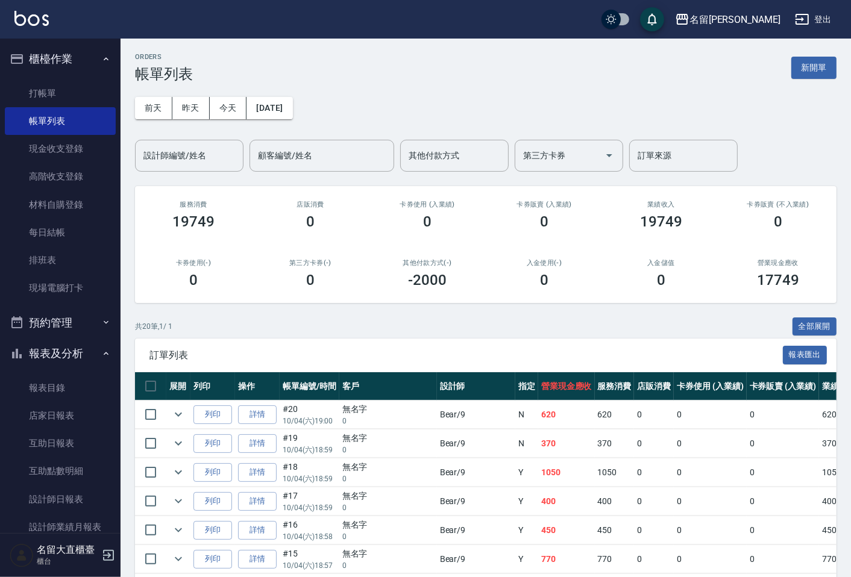
click at [183, 173] on div "ORDERS 帳單列表 新開單 [DATE] [DATE] [DATE] [DATE] 設計師編號/姓名 設計師編號/姓名 顧客編號/姓名 顧客編號/姓名 其…" at bounding box center [486, 533] width 730 height 988
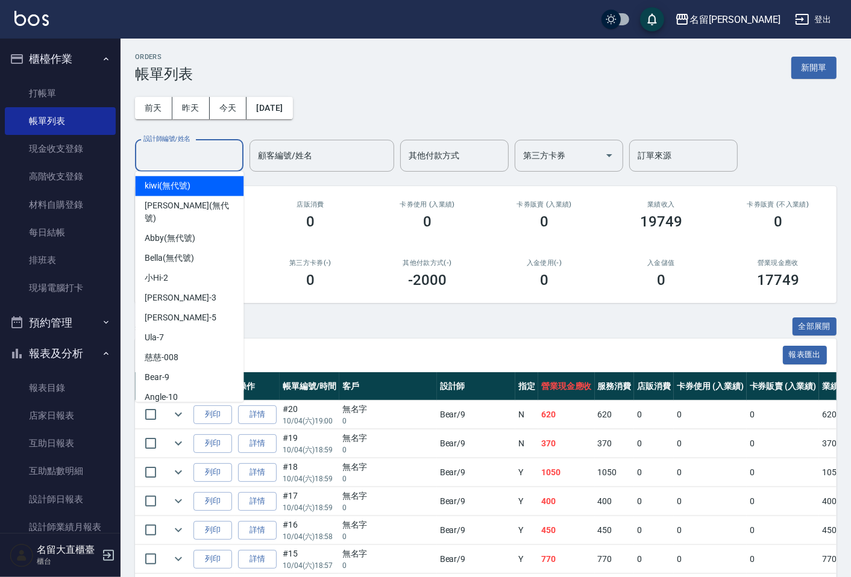
click at [174, 159] on input "設計師編號/姓名" at bounding box center [189, 155] width 98 height 21
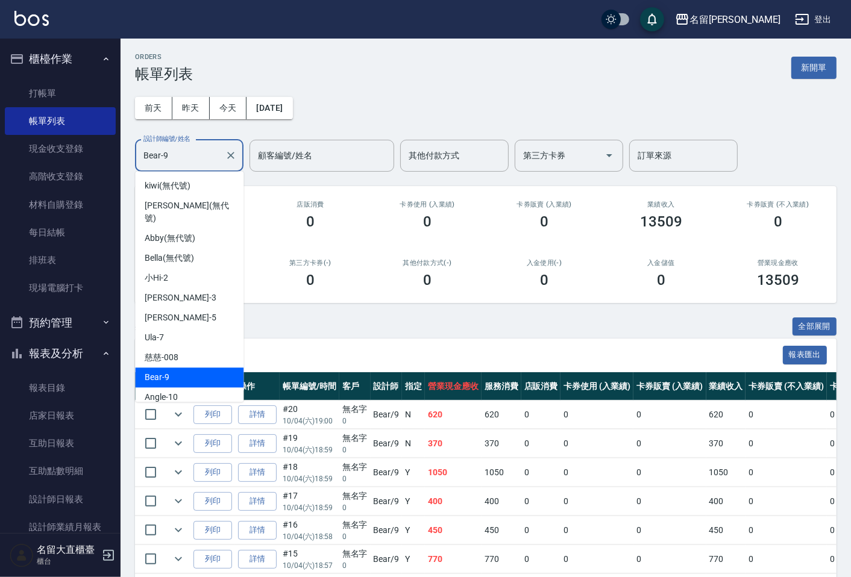
click at [192, 160] on input "Bear-9" at bounding box center [180, 155] width 80 height 21
click at [190, 160] on input "Bear-9" at bounding box center [180, 155] width 80 height 21
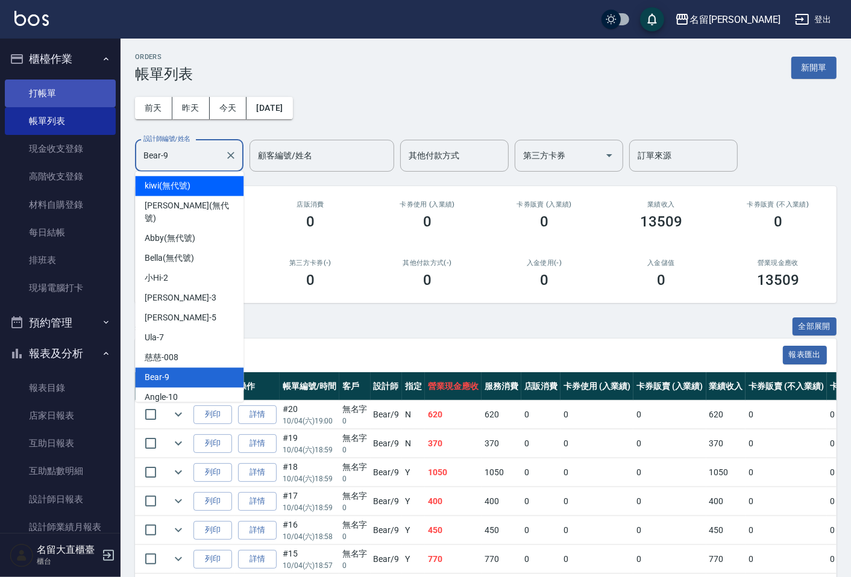
type input "Bear-9"
click at [34, 90] on link "打帳單" at bounding box center [60, 94] width 111 height 28
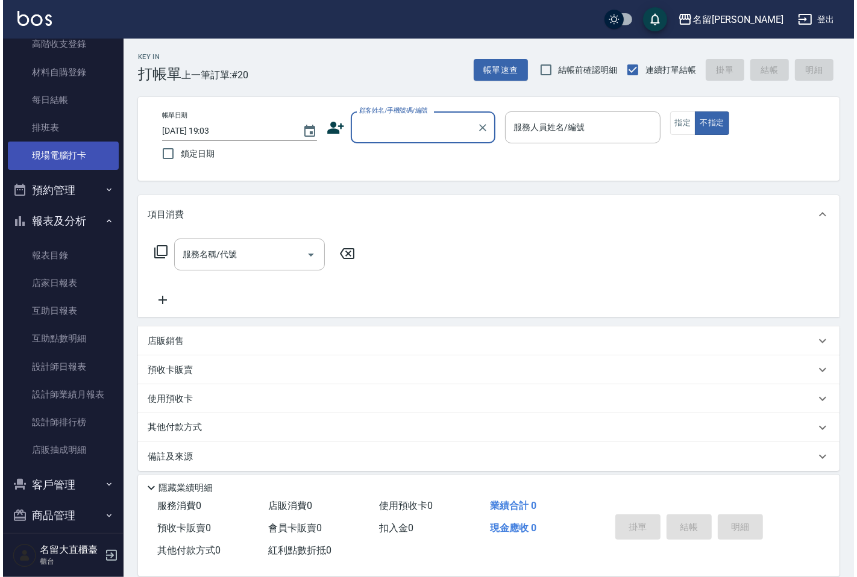
scroll to position [134, 0]
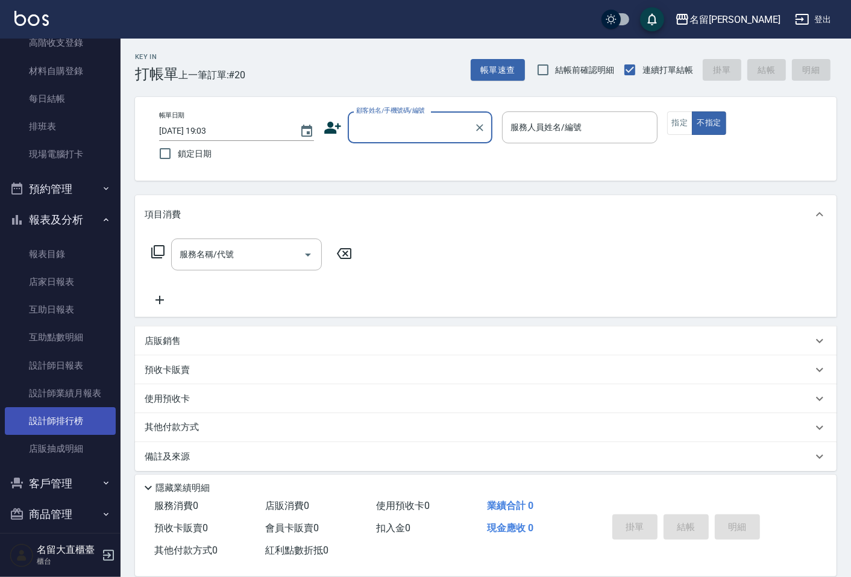
click at [58, 420] on link "設計師排行榜" at bounding box center [60, 421] width 111 height 28
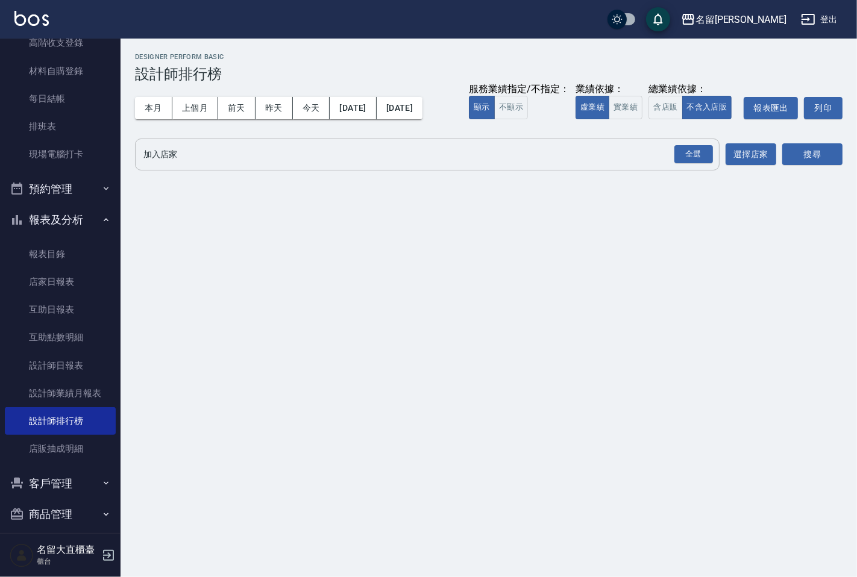
click at [171, 160] on input "加入店家" at bounding box center [418, 154] width 556 height 21
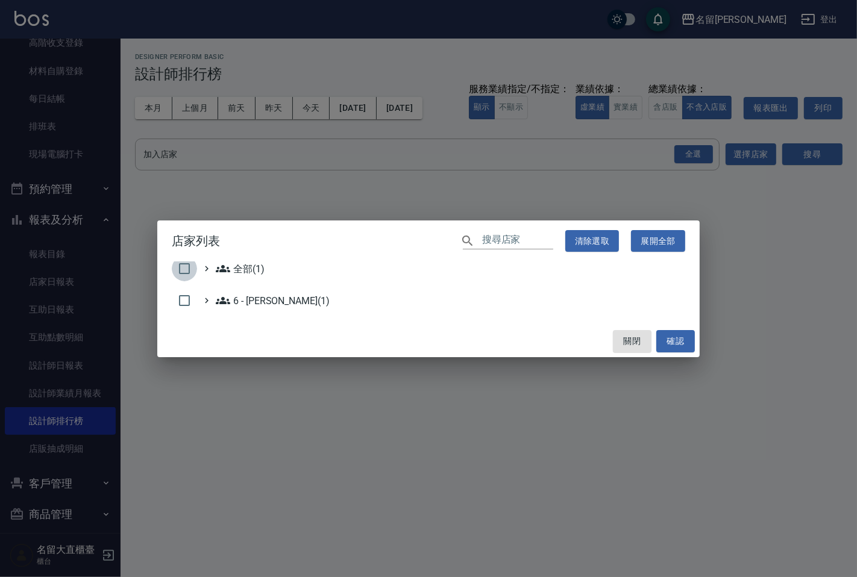
click at [184, 269] on input "checkbox" at bounding box center [184, 268] width 25 height 25
checkbox input "true"
click at [663, 342] on button "確認" at bounding box center [675, 341] width 39 height 22
checkbox input "false"
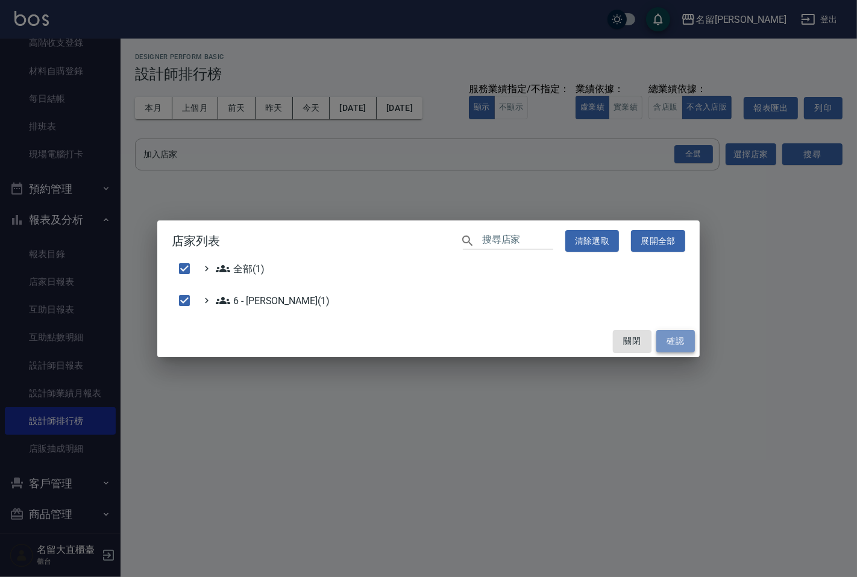
checkbox input "false"
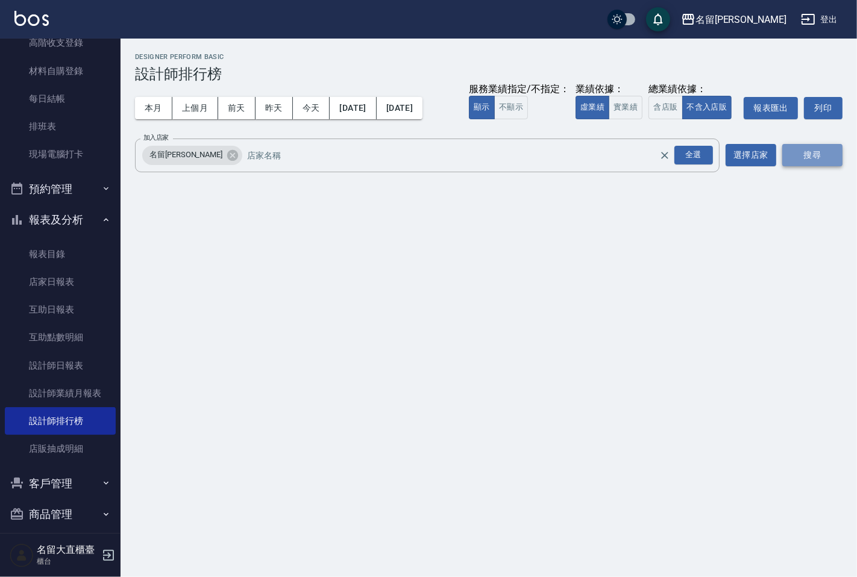
click at [800, 155] on button "搜尋" at bounding box center [812, 155] width 60 height 22
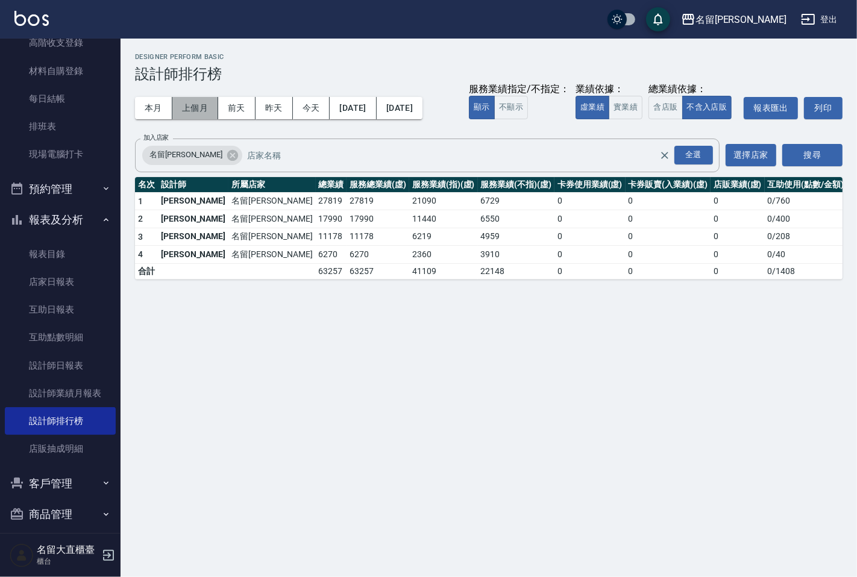
click at [190, 110] on button "上個月" at bounding box center [195, 108] width 46 height 22
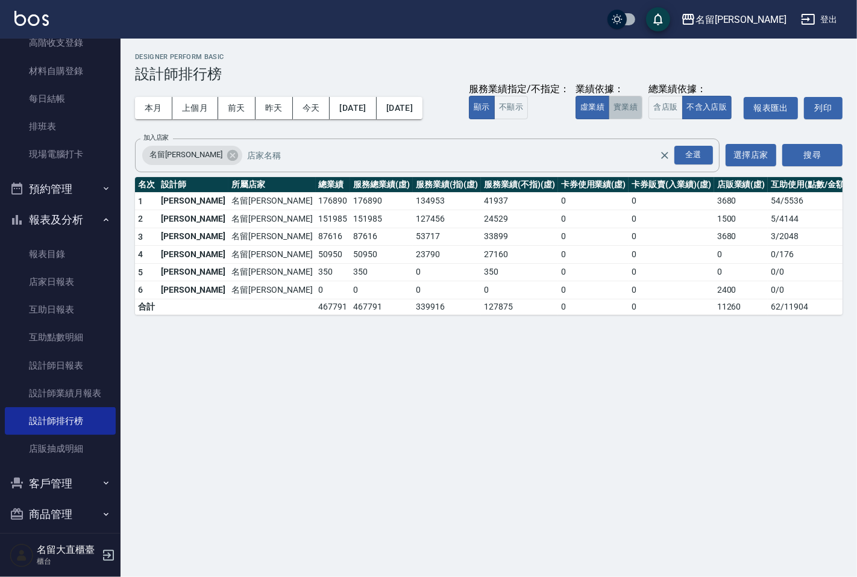
click at [629, 108] on button "實業績" at bounding box center [626, 108] width 34 height 24
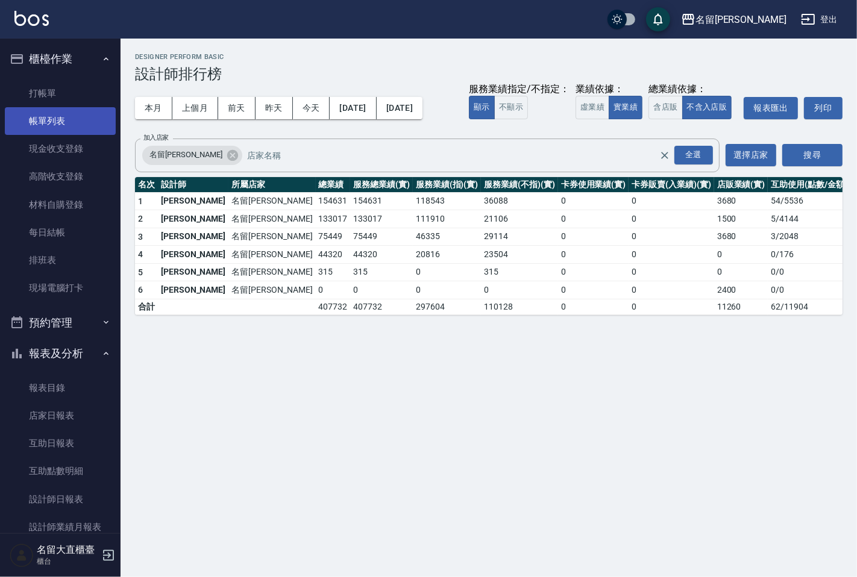
click at [36, 119] on link "帳單列表" at bounding box center [60, 121] width 111 height 28
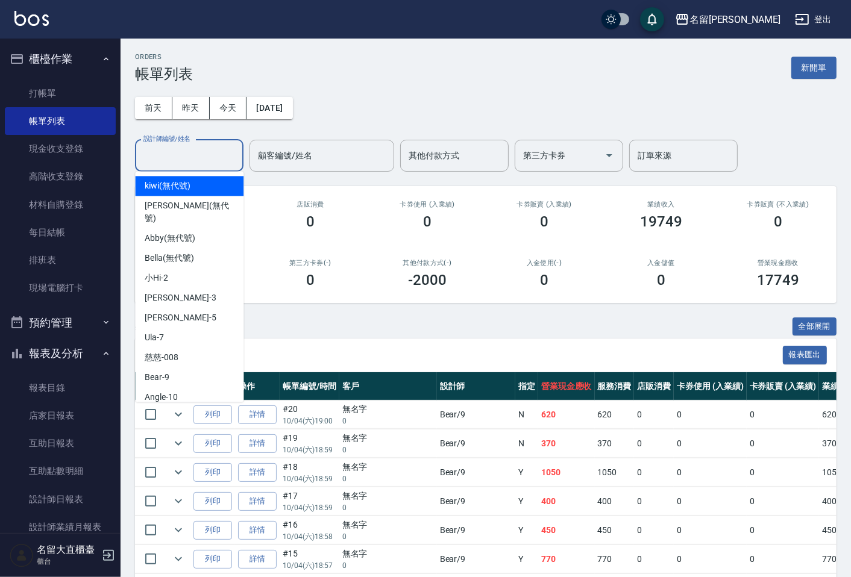
click at [176, 146] on input "設計師編號/姓名" at bounding box center [189, 155] width 98 height 21
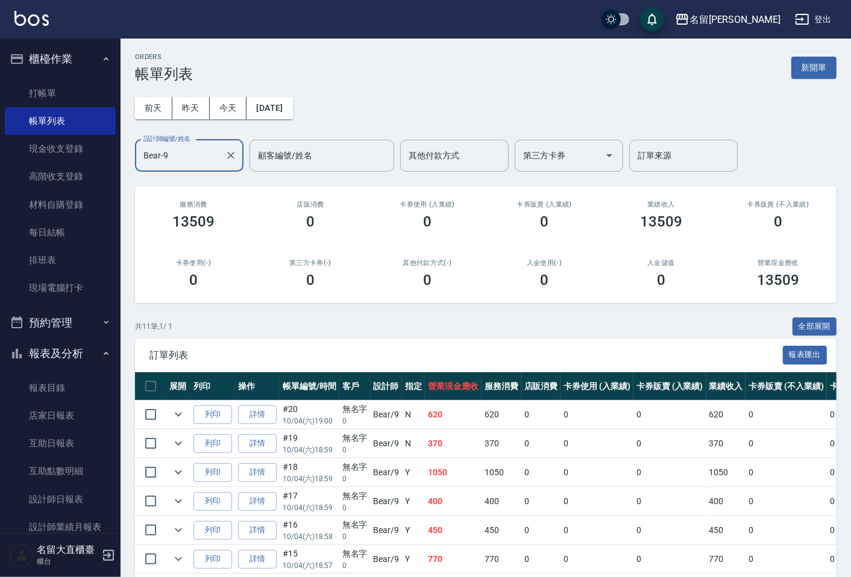
click at [198, 155] on input "Bear-9" at bounding box center [180, 155] width 80 height 21
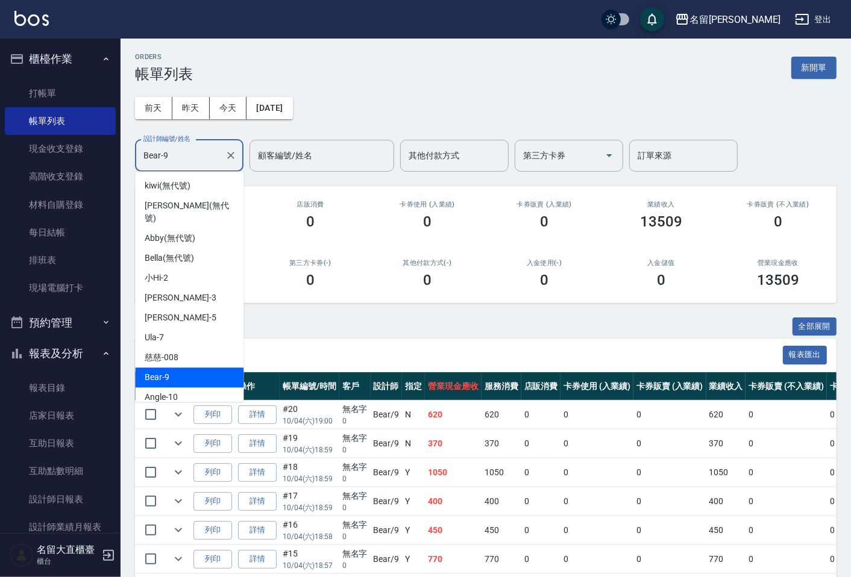
click at [198, 155] on input "Bear-9" at bounding box center [180, 155] width 80 height 21
click at [199, 153] on input "Bear-9" at bounding box center [180, 155] width 80 height 21
click at [333, 143] on div "顧客編號/姓名" at bounding box center [321, 156] width 145 height 32
type input "Bear-9"
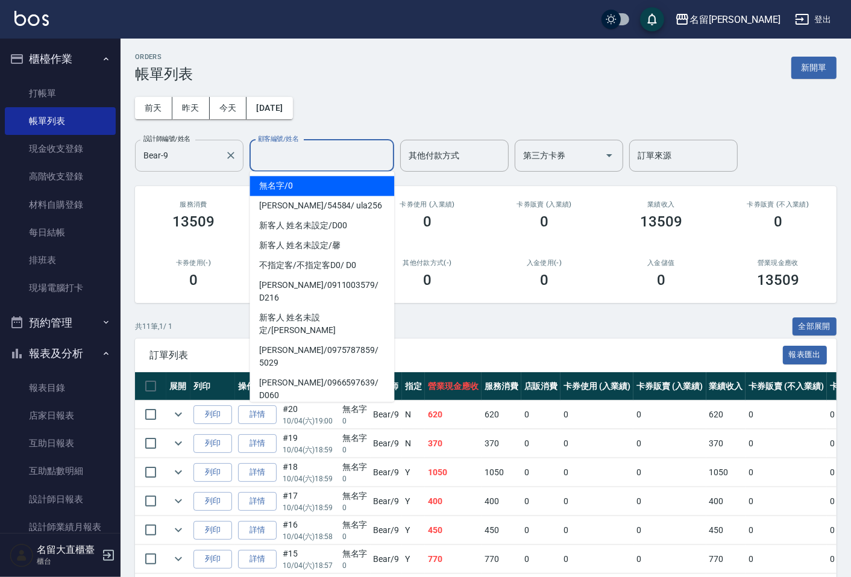
click at [180, 152] on input "Bear-9" at bounding box center [180, 155] width 80 height 21
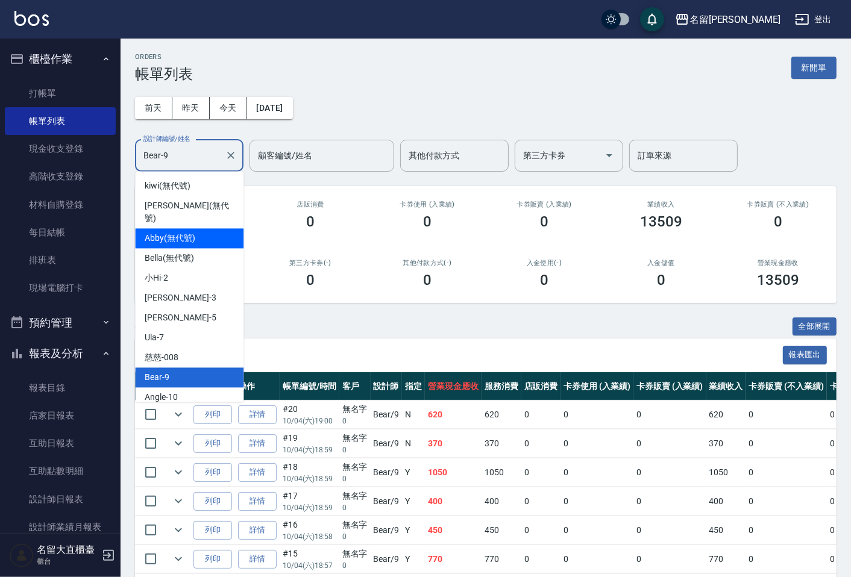
click at [456, 273] on div "0" at bounding box center [427, 280] width 88 height 17
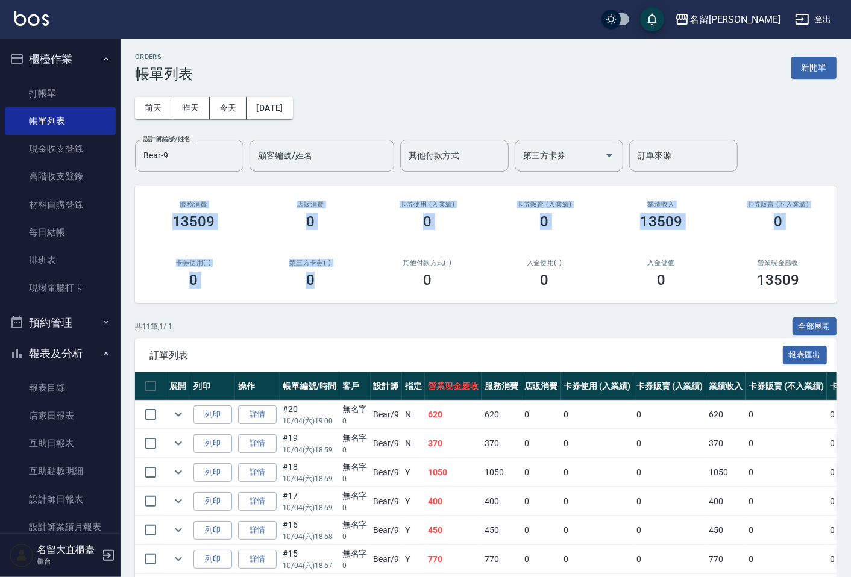
drag, startPoint x: 166, startPoint y: 201, endPoint x: 336, endPoint y: 299, distance: 196.6
click at [336, 299] on div "服務消費 13509 店販消費 0 卡券使用 (入業績) 0 卡券販賣 (入業績) 0 業績收入 13509 卡券販賣 (不入業績) 0 卡券使用(-) 0 …" at bounding box center [485, 244] width 701 height 117
click at [334, 296] on div "第三方卡券(-) 0" at bounding box center [310, 274] width 117 height 58
drag, startPoint x: 164, startPoint y: 202, endPoint x: 808, endPoint y: 283, distance: 649.2
click at [808, 283] on div "服務消費 13509 店販消費 0 卡券使用 (入業績) 0 卡券販賣 (入業績) 0 業績收入 13509 卡券販賣 (不入業績) 0 卡券使用(-) 0 …" at bounding box center [485, 244] width 701 height 117
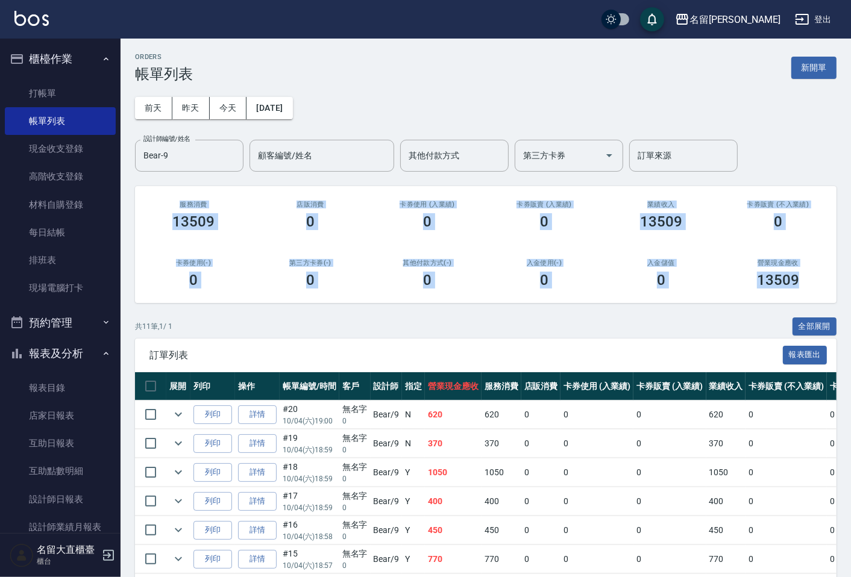
click at [808, 283] on div "13509" at bounding box center [778, 280] width 88 height 17
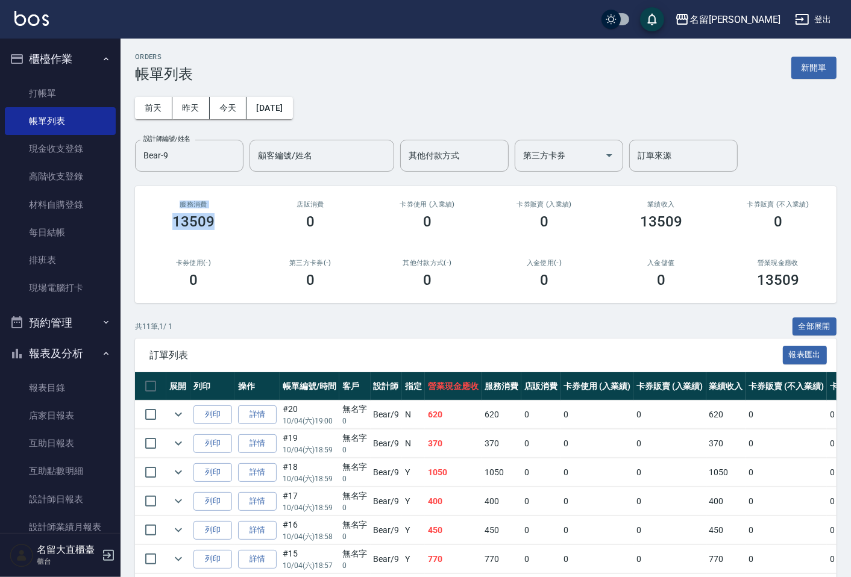
drag, startPoint x: 168, startPoint y: 202, endPoint x: 245, endPoint y: 227, distance: 81.6
click at [245, 227] on div "服務消費 13509" at bounding box center [193, 215] width 117 height 58
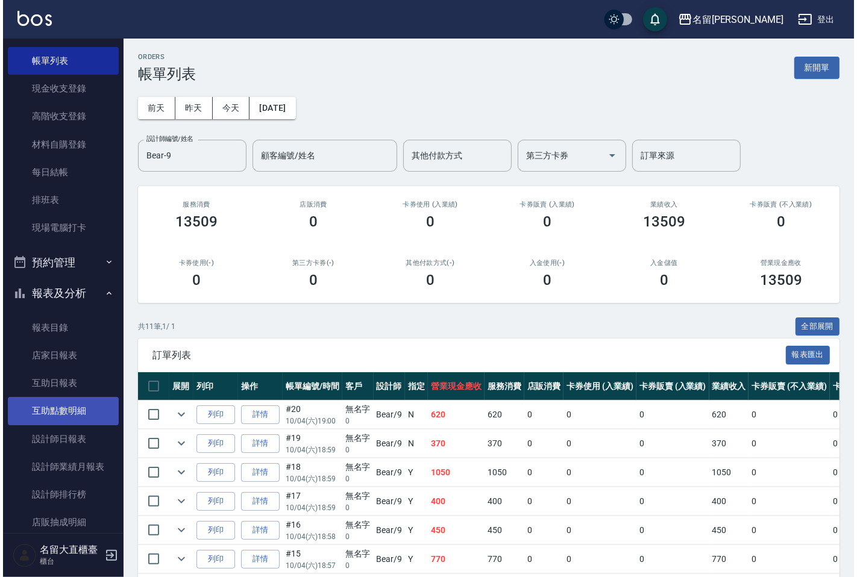
scroll to position [134, 0]
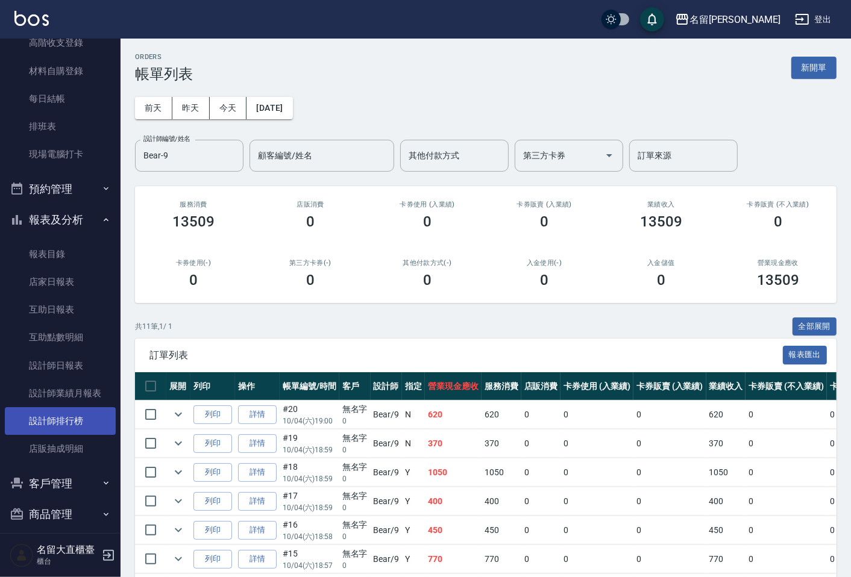
click at [48, 420] on link "設計師排行榜" at bounding box center [60, 421] width 111 height 28
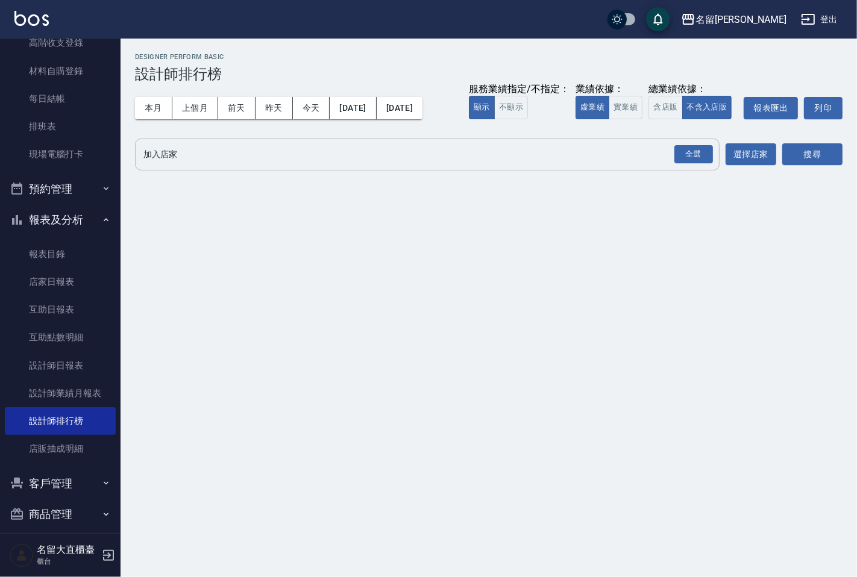
click at [166, 166] on div "全選 加入店家" at bounding box center [427, 155] width 584 height 32
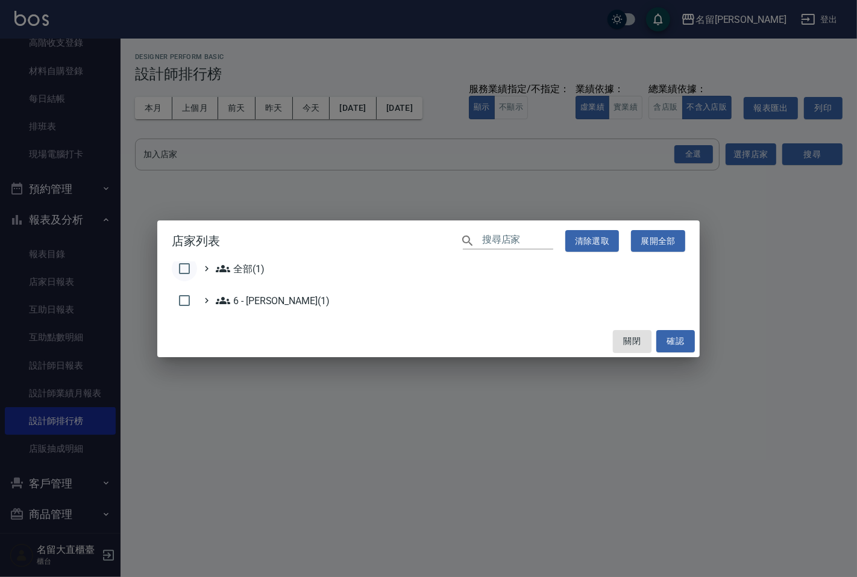
drag, startPoint x: 187, startPoint y: 270, endPoint x: 213, endPoint y: 262, distance: 27.2
click at [187, 269] on input "checkbox" at bounding box center [184, 268] width 25 height 25
checkbox input "true"
drag, startPoint x: 680, startPoint y: 335, endPoint x: 687, endPoint y: 316, distance: 20.0
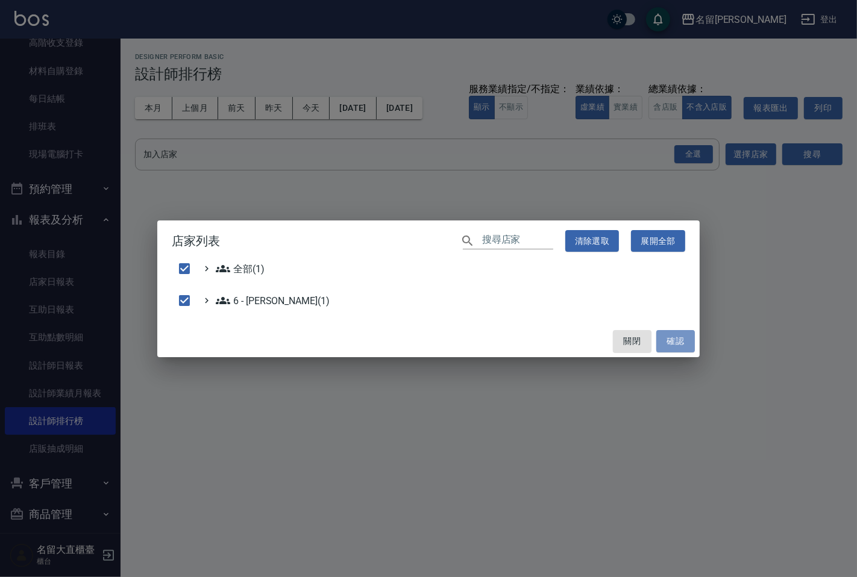
click at [680, 334] on button "確認" at bounding box center [675, 341] width 39 height 22
checkbox input "false"
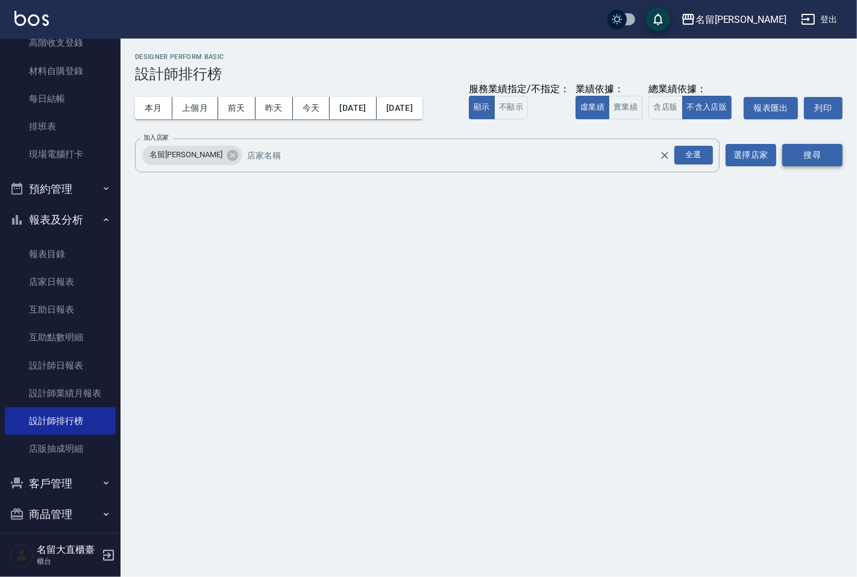
click at [797, 159] on button "搜尋" at bounding box center [812, 155] width 60 height 22
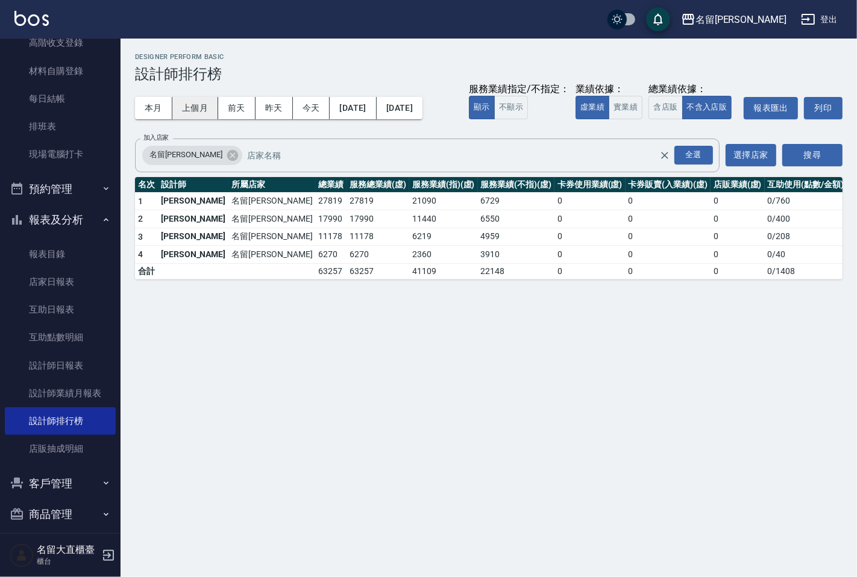
click at [197, 99] on button "上個月" at bounding box center [195, 108] width 46 height 22
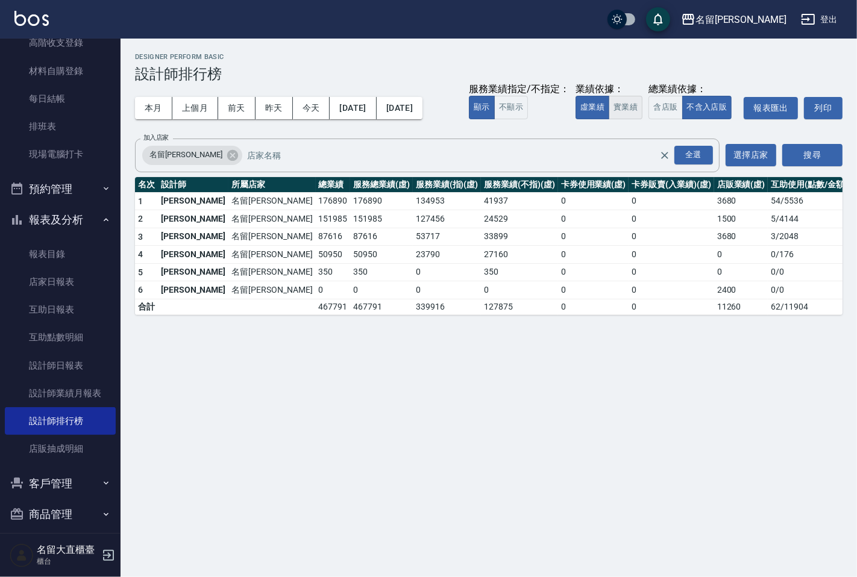
click at [621, 105] on button "實業績" at bounding box center [626, 108] width 34 height 24
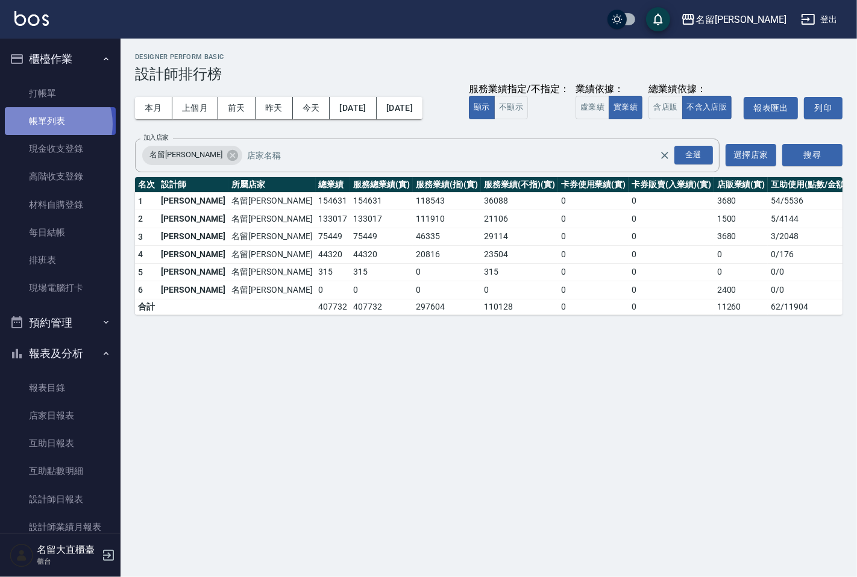
click at [49, 124] on link "帳單列表" at bounding box center [60, 121] width 111 height 28
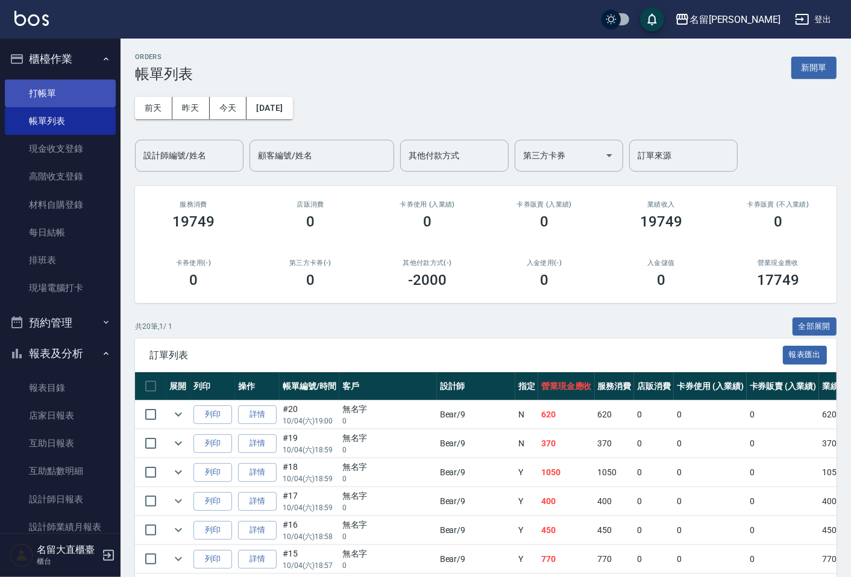
click at [59, 92] on link "打帳單" at bounding box center [60, 94] width 111 height 28
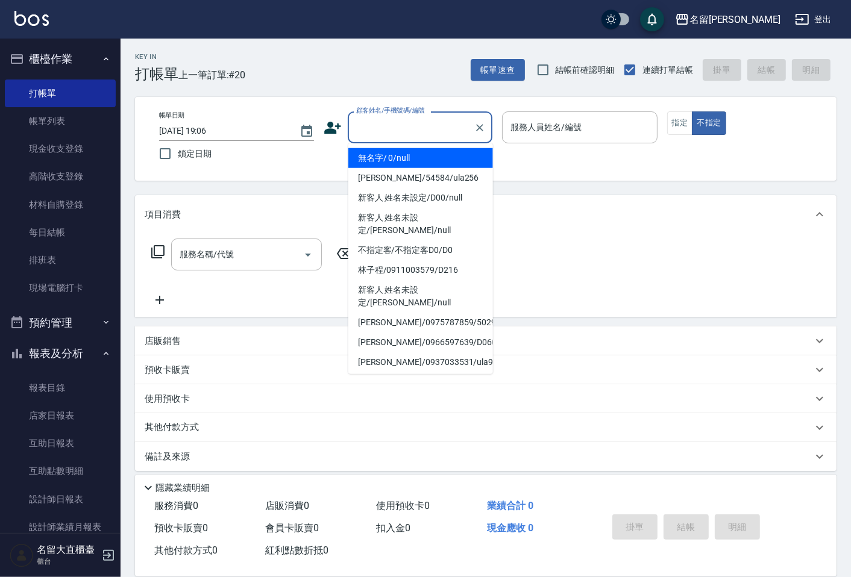
click at [434, 134] on input "顧客姓名/手機號碼/編號" at bounding box center [411, 127] width 116 height 21
click at [407, 158] on li "無名字/ 0/null" at bounding box center [420, 158] width 145 height 20
type input "無名字/ 0/null"
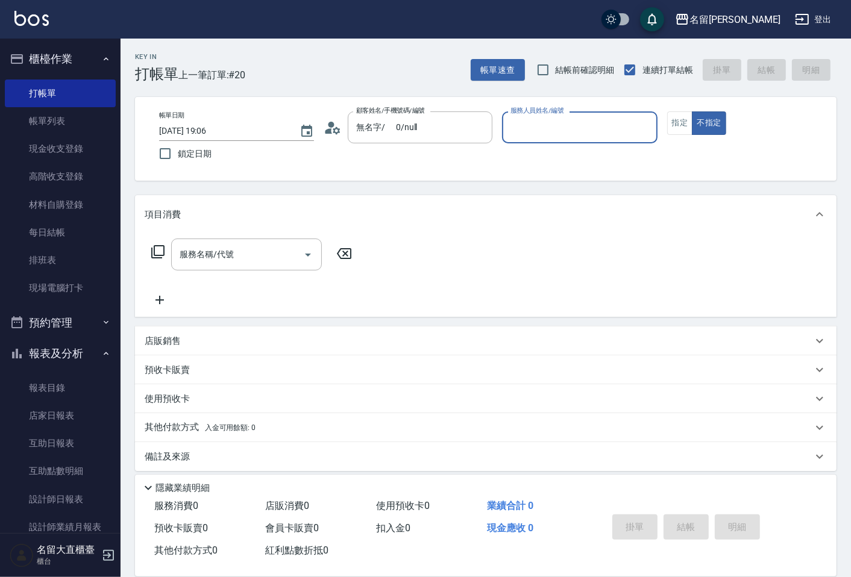
click at [549, 122] on input "服務人員姓名/編號" at bounding box center [579, 127] width 144 height 21
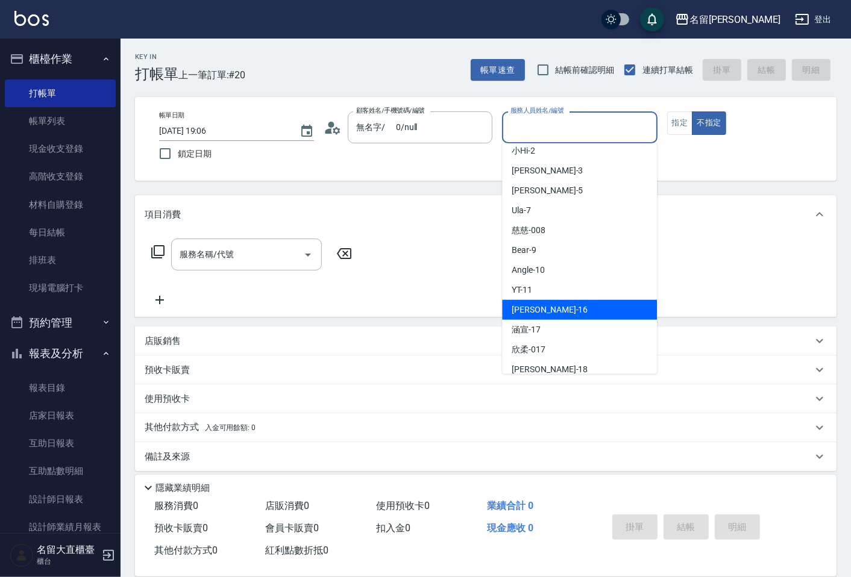
scroll to position [176, 0]
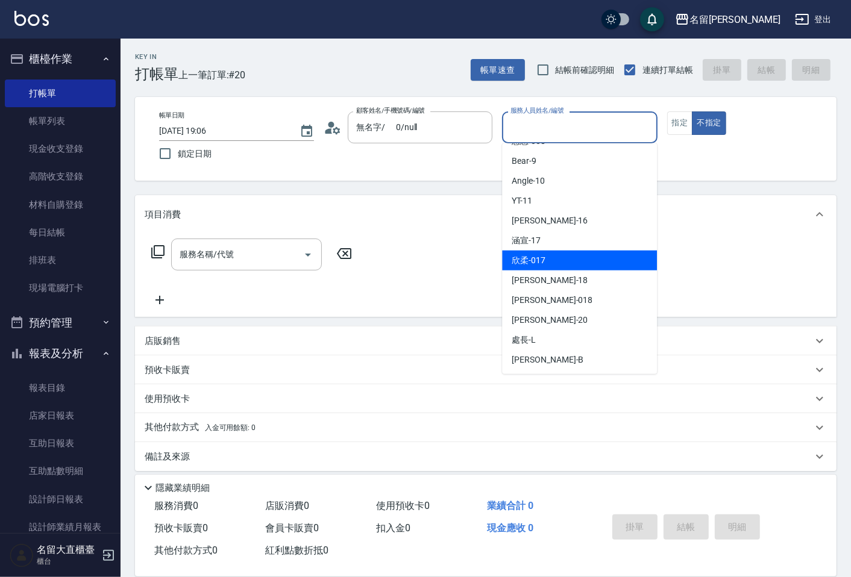
click at [544, 258] on span "欣柔 -017" at bounding box center [529, 260] width 34 height 13
type input "欣柔-017"
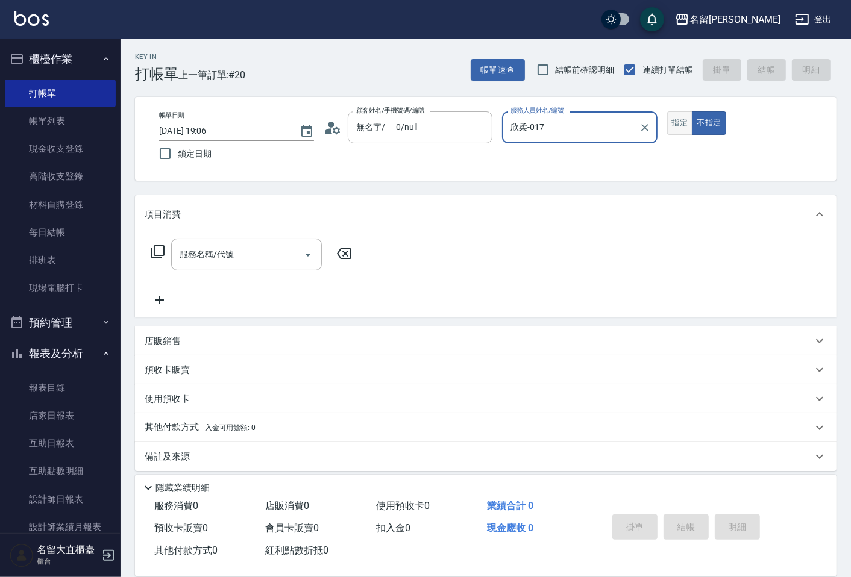
click at [688, 125] on button "指定" at bounding box center [680, 123] width 26 height 24
click at [191, 260] on input "服務名稱/代號" at bounding box center [238, 254] width 122 height 21
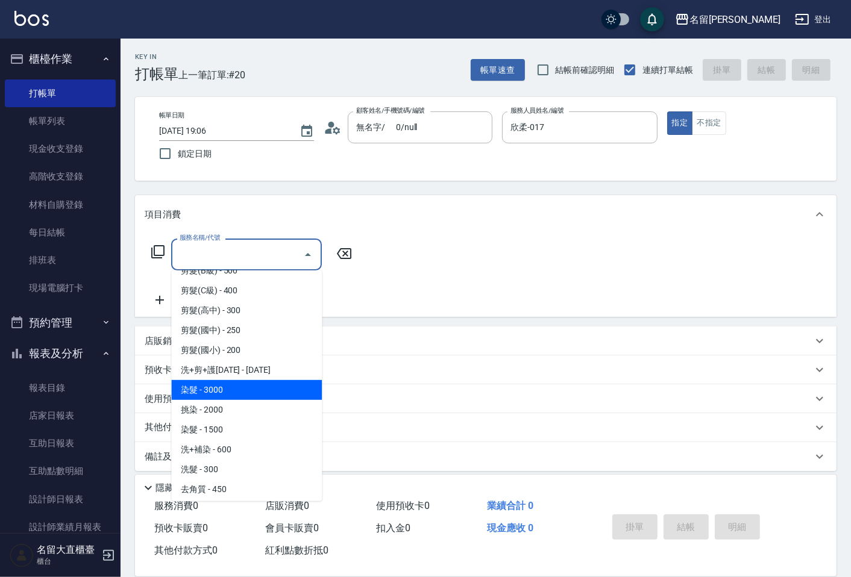
scroll to position [201, 0]
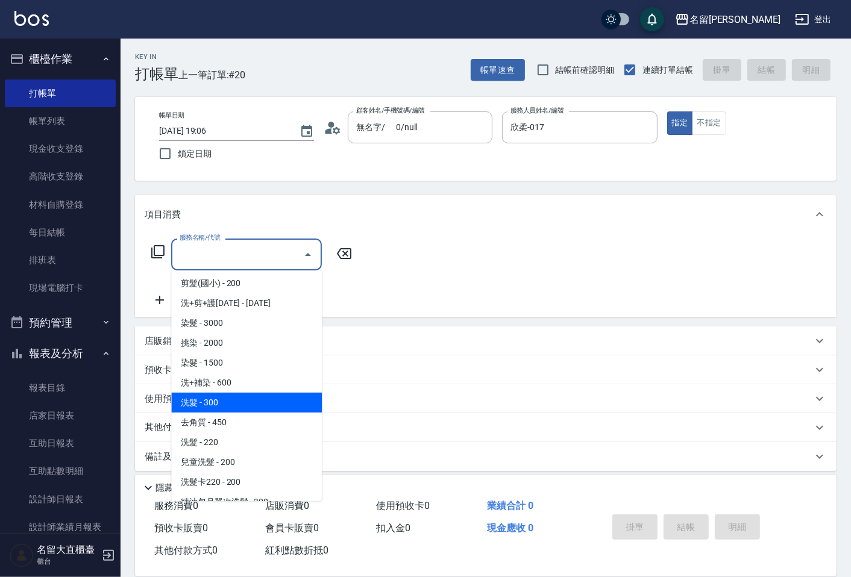
click at [225, 410] on span "洗髮 - 300" at bounding box center [246, 403] width 151 height 20
type input "洗髮(500)"
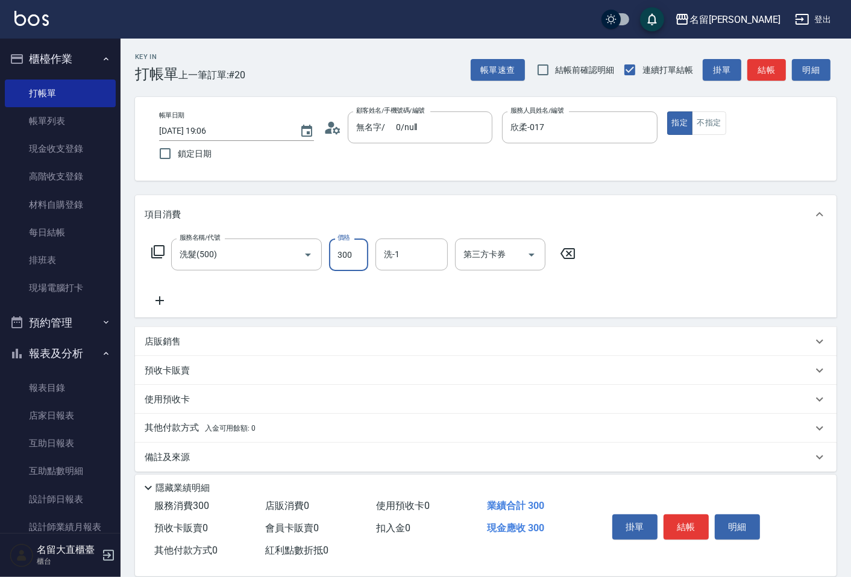
click at [354, 260] on input "300" at bounding box center [348, 255] width 39 height 33
type input "350"
click at [164, 299] on icon at bounding box center [160, 300] width 30 height 14
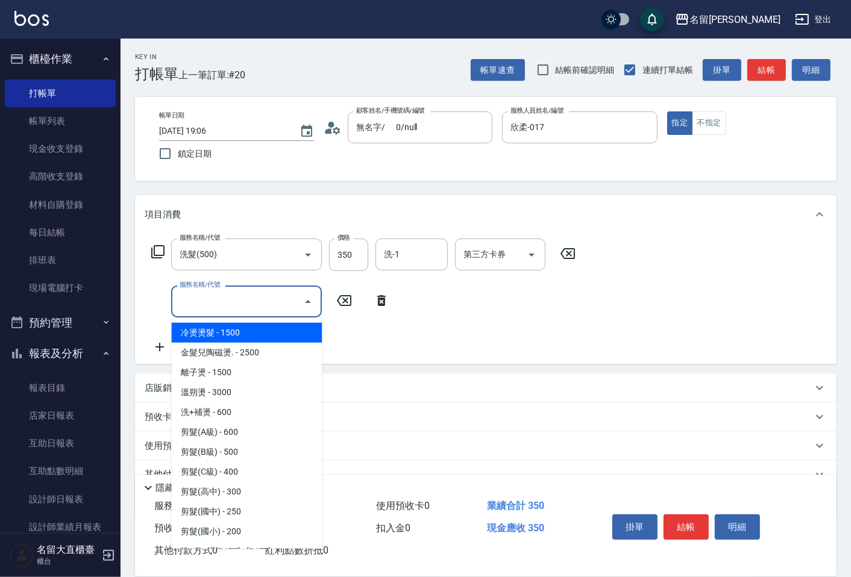
click at [200, 298] on input "服務名稱/代號" at bounding box center [238, 301] width 122 height 21
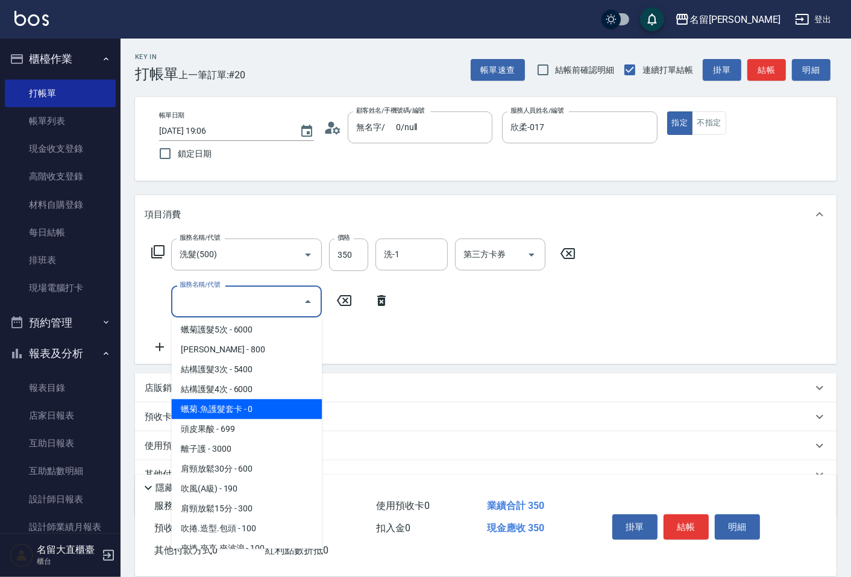
scroll to position [1004, 0]
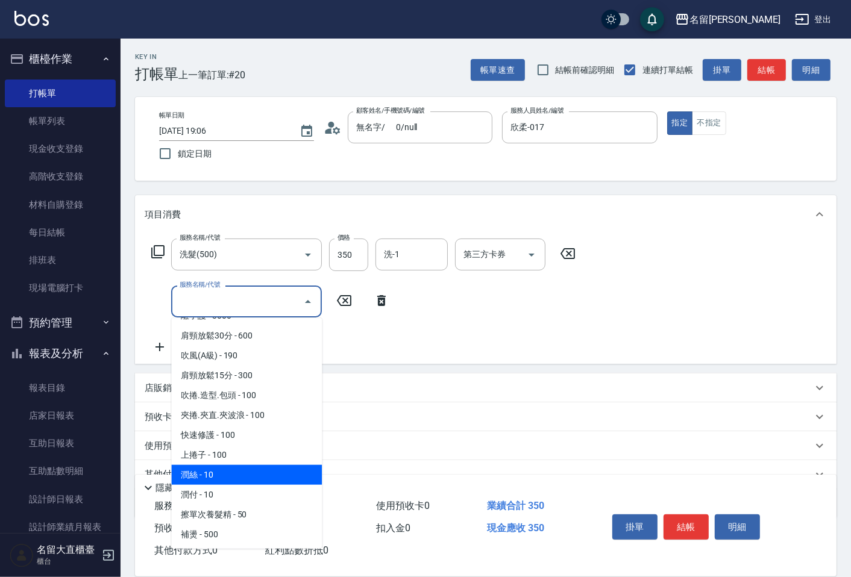
click at [217, 465] on span "潤絲 - 10" at bounding box center [246, 475] width 151 height 20
type input "潤絲(802)"
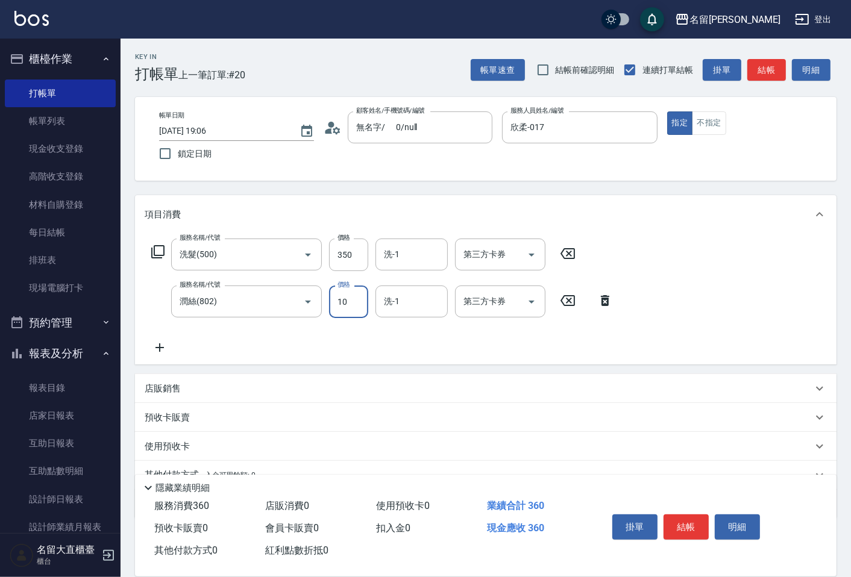
click at [347, 290] on input "10" at bounding box center [348, 302] width 39 height 33
type input "20"
click at [682, 519] on button "結帳" at bounding box center [685, 527] width 45 height 25
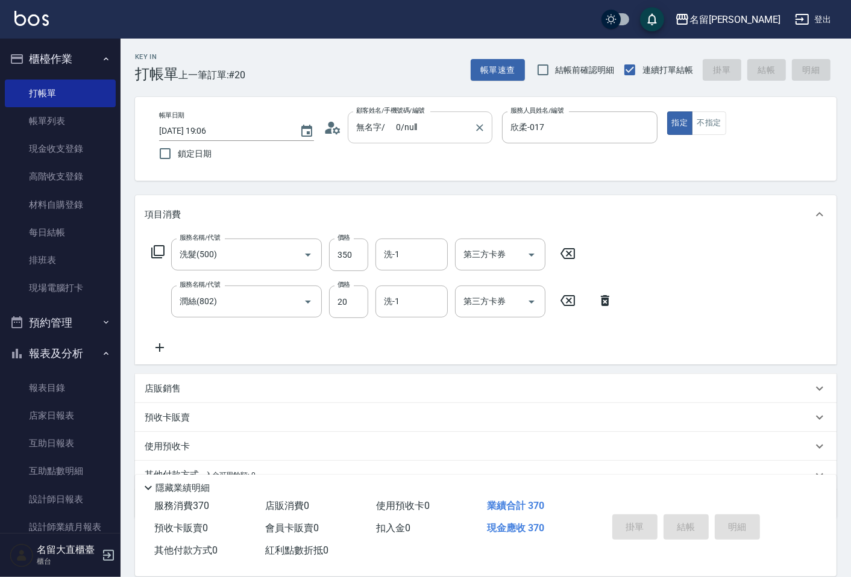
type input "[DATE] 19:20"
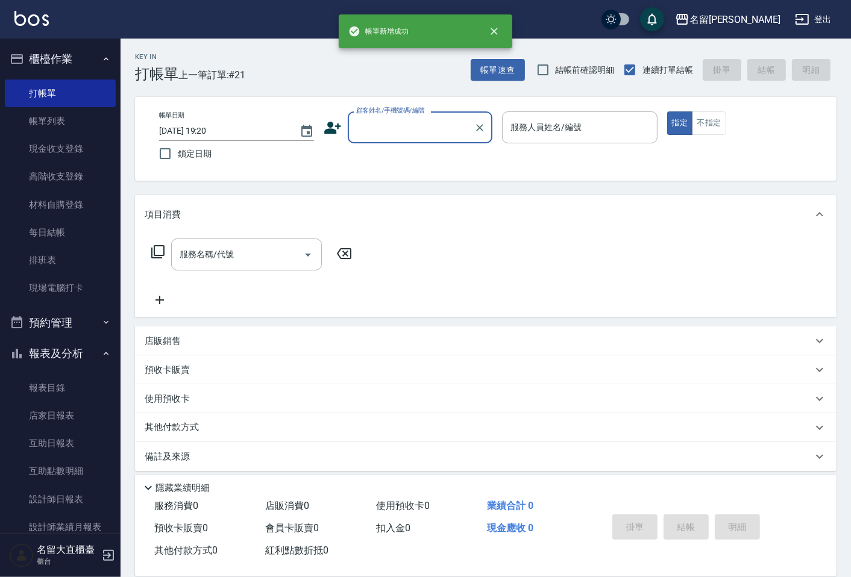
click at [410, 131] on input "顧客姓名/手機號碼/編號" at bounding box center [411, 127] width 116 height 21
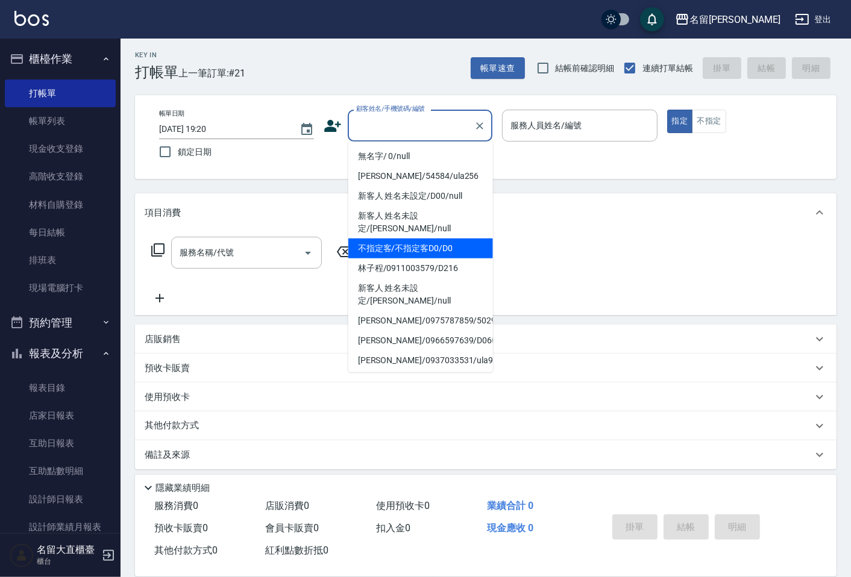
scroll to position [0, 0]
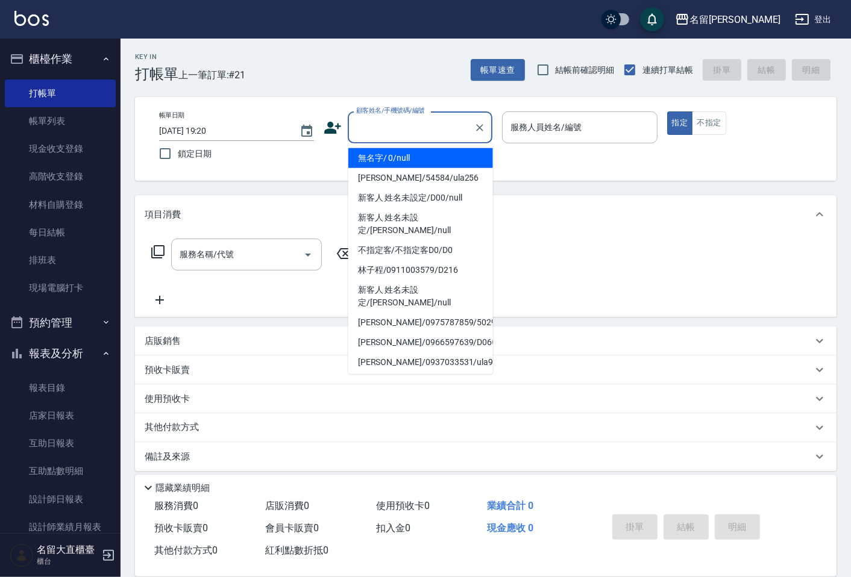
click at [401, 163] on li "無名字/ 0/null" at bounding box center [420, 158] width 145 height 20
type input "無名字/ 0/null"
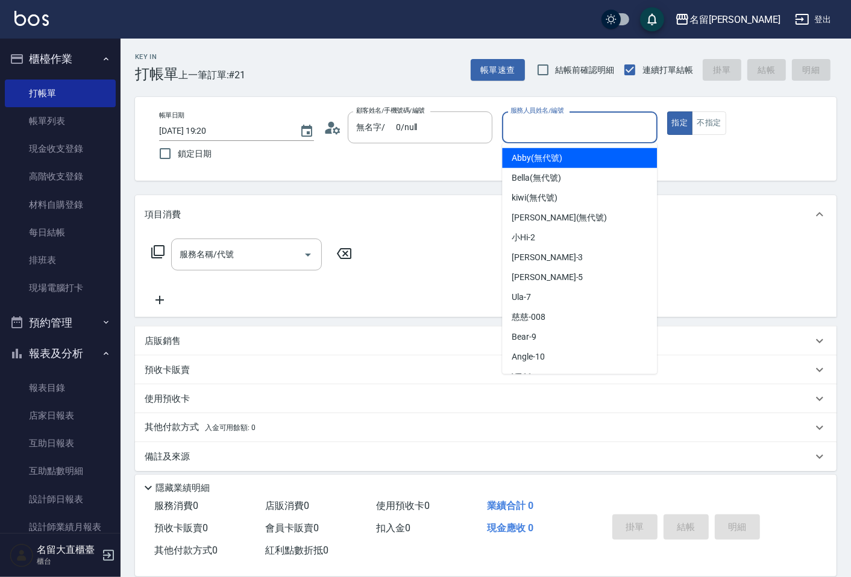
click at [525, 122] on input "服務人員姓名/編號" at bounding box center [579, 127] width 144 height 21
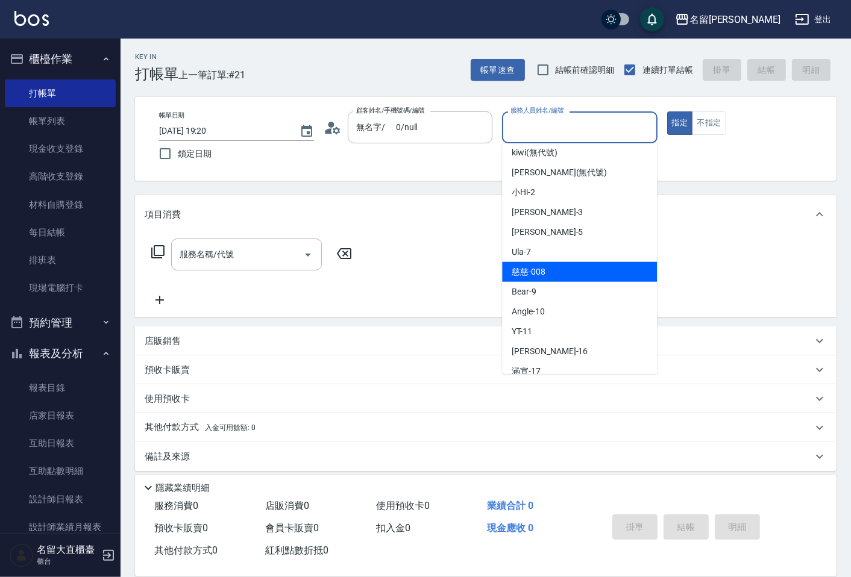
scroll to position [67, 0]
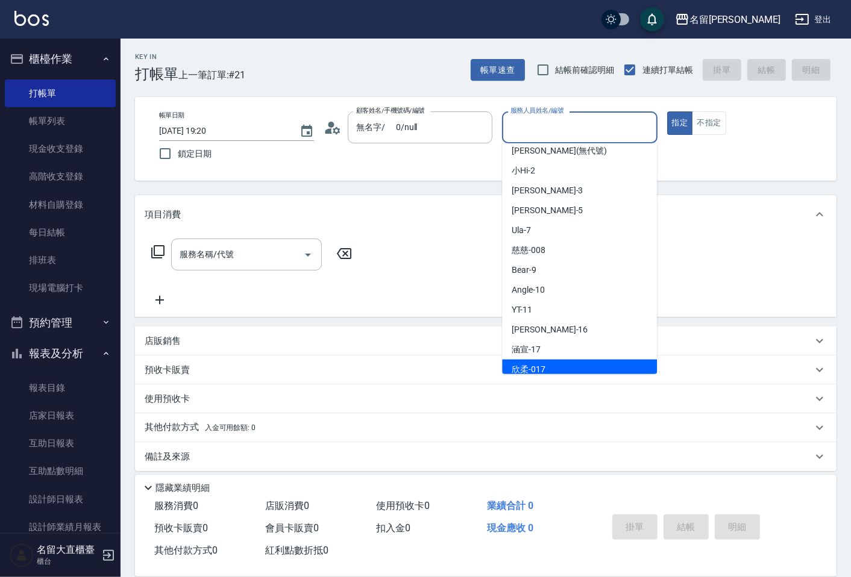
click at [544, 365] on span "欣柔 -017" at bounding box center [529, 369] width 34 height 13
type input "欣柔-017"
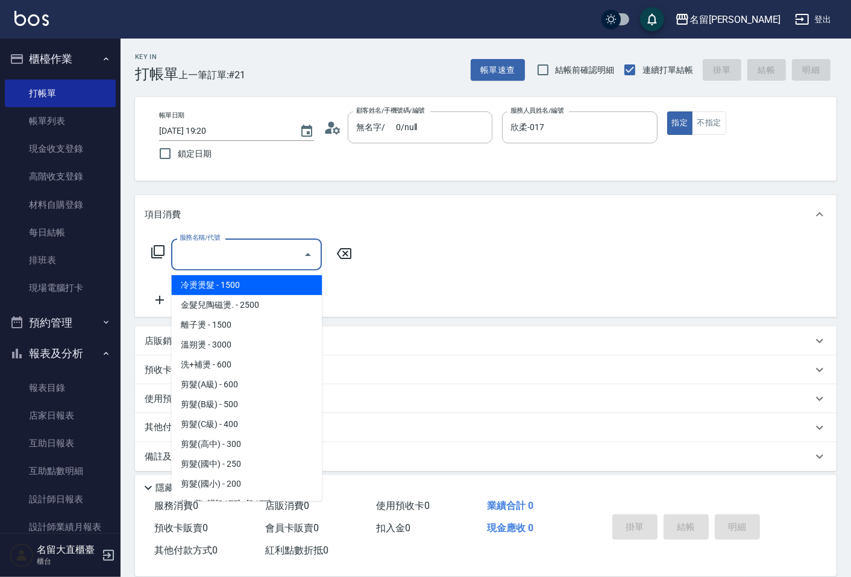
click at [251, 249] on input "服務名稱/代號" at bounding box center [238, 254] width 122 height 21
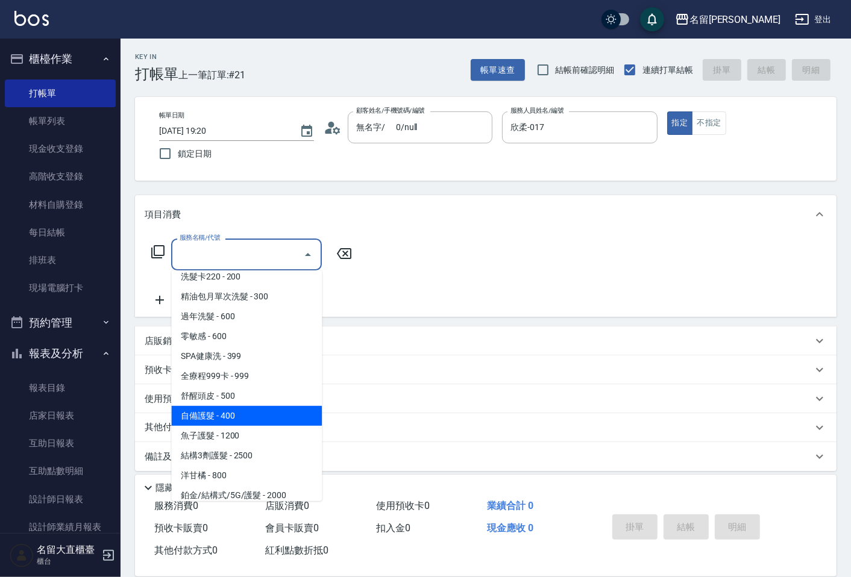
scroll to position [334, 0]
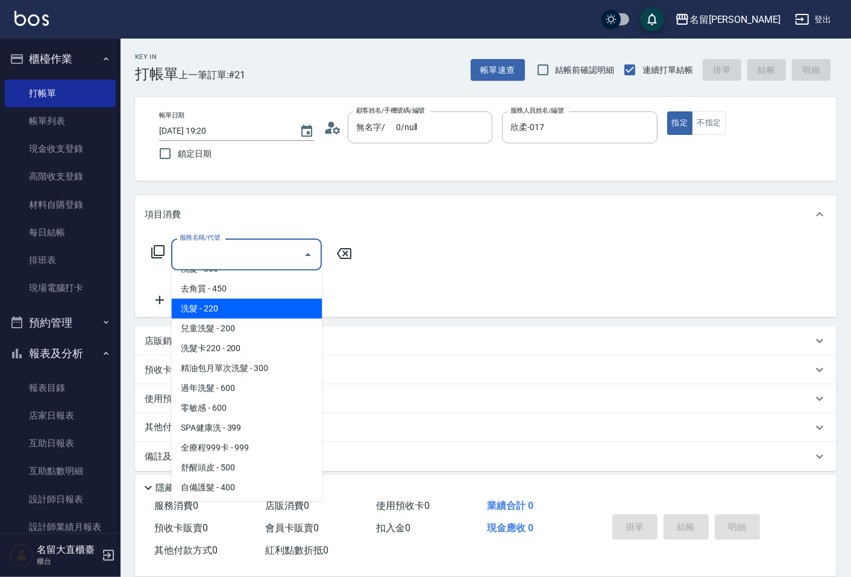
click at [226, 301] on span "洗髮 - 220" at bounding box center [246, 309] width 151 height 20
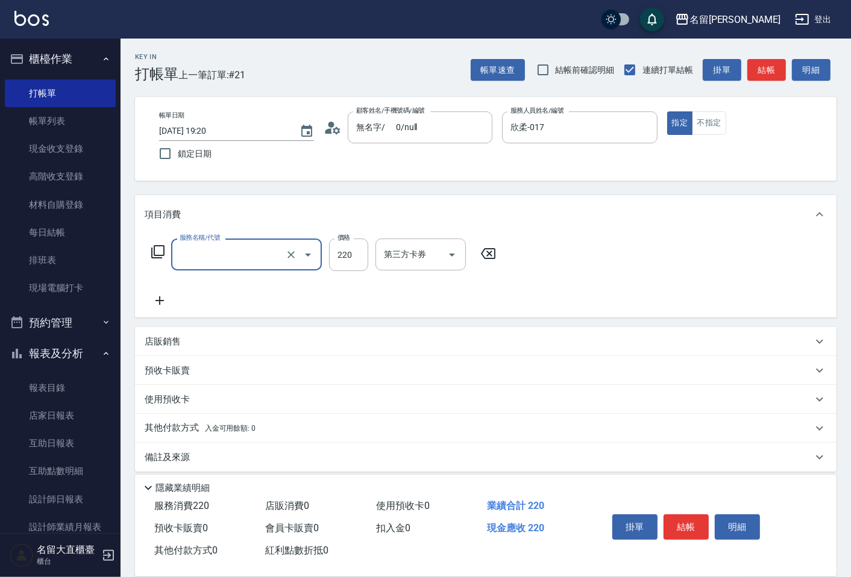
type input "洗髮(504)"
click at [351, 253] on input "220" at bounding box center [348, 255] width 39 height 33
type input "350"
click at [157, 299] on icon at bounding box center [160, 300] width 30 height 14
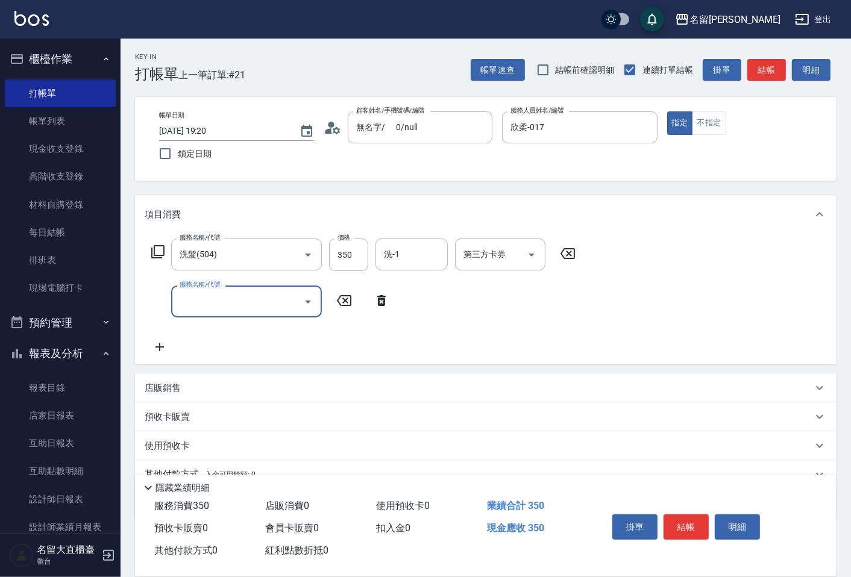
click at [183, 299] on input "服務名稱/代號" at bounding box center [238, 301] width 122 height 21
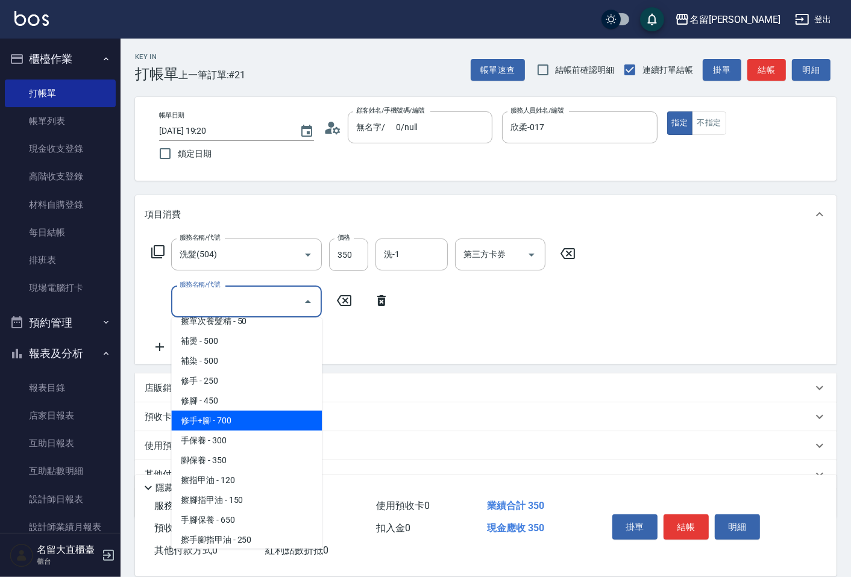
scroll to position [1138, 0]
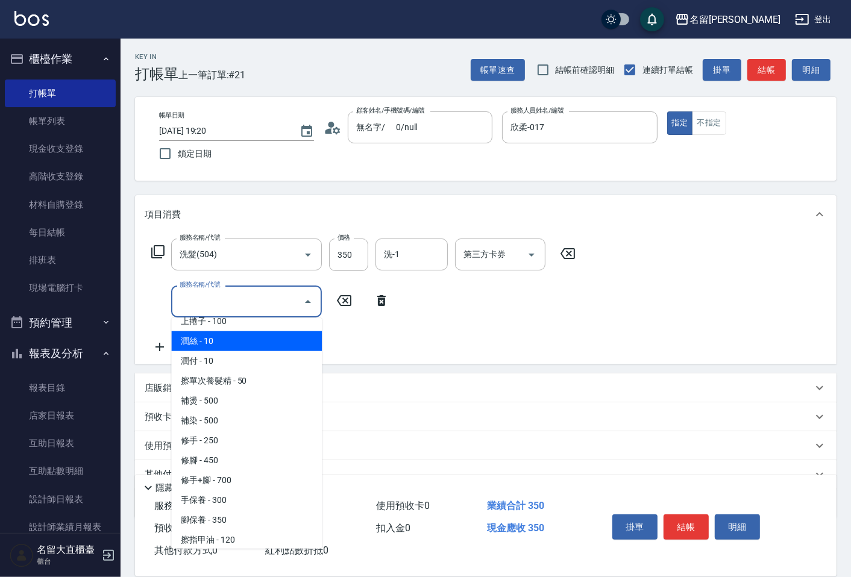
click at [210, 331] on span "潤絲 - 10" at bounding box center [246, 341] width 151 height 20
type input "潤絲(802)"
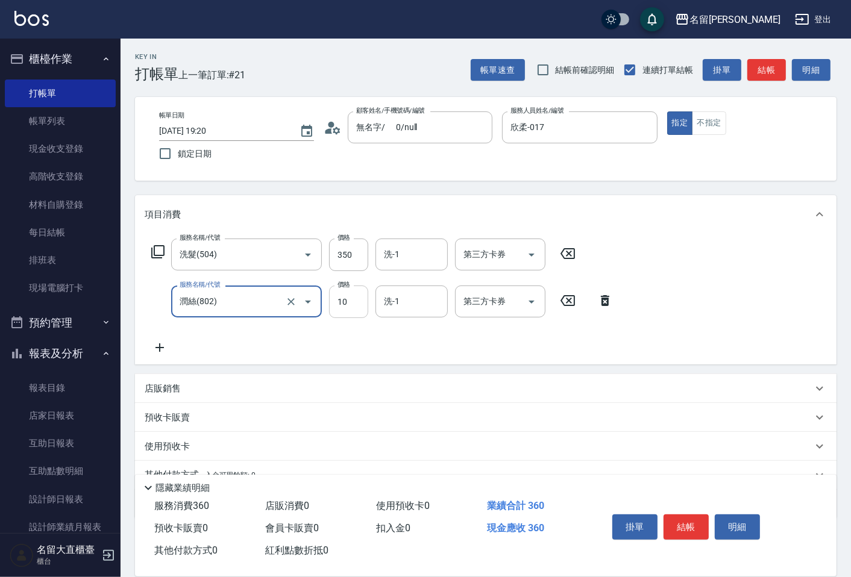
click at [336, 305] on input "10" at bounding box center [348, 302] width 39 height 33
type input "20"
click at [695, 527] on button "結帳" at bounding box center [685, 527] width 45 height 25
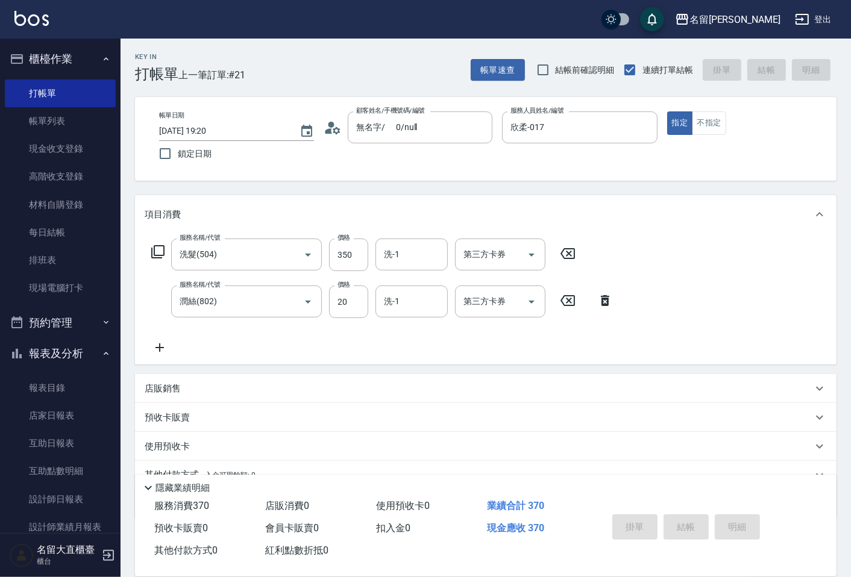
type input "[DATE] 19:21"
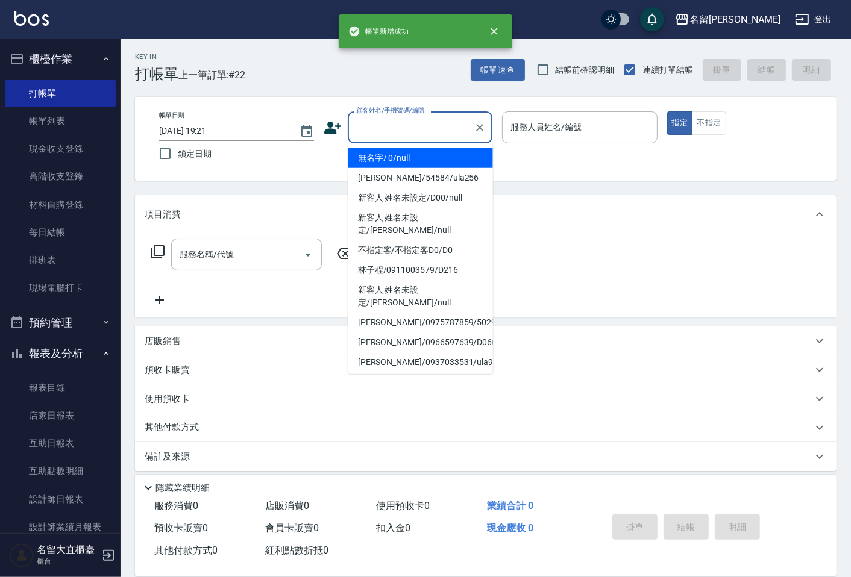
click at [365, 127] on input "顧客姓名/手機號碼/編號" at bounding box center [411, 127] width 116 height 21
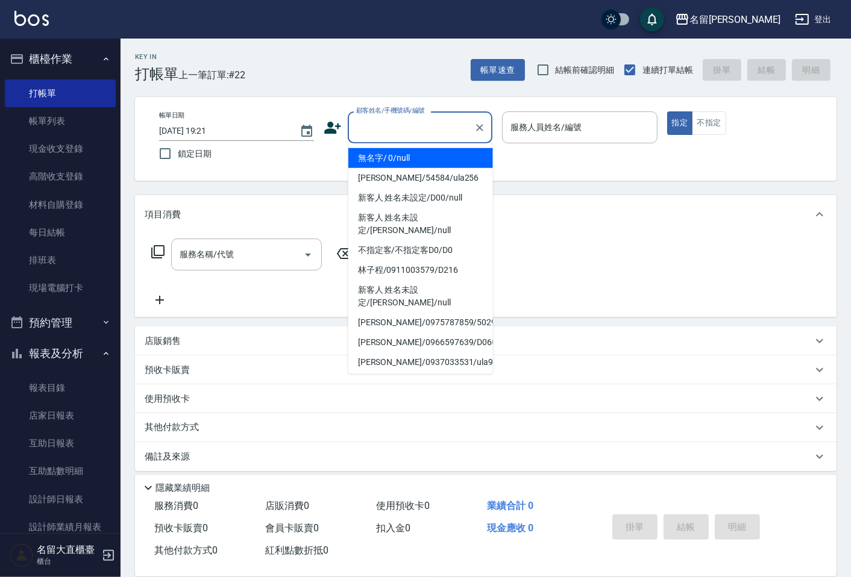
drag, startPoint x: 423, startPoint y: 158, endPoint x: 418, endPoint y: 149, distance: 10.5
click at [419, 157] on li "無名字/ 0/null" at bounding box center [420, 158] width 145 height 20
type input "無名字/ 0/null"
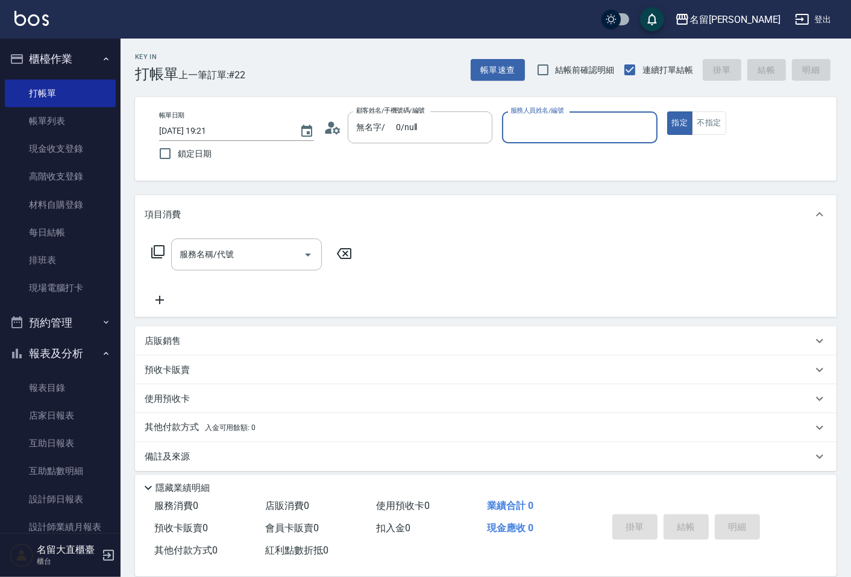
click at [540, 134] on input "服務人員姓名/編號" at bounding box center [579, 127] width 144 height 21
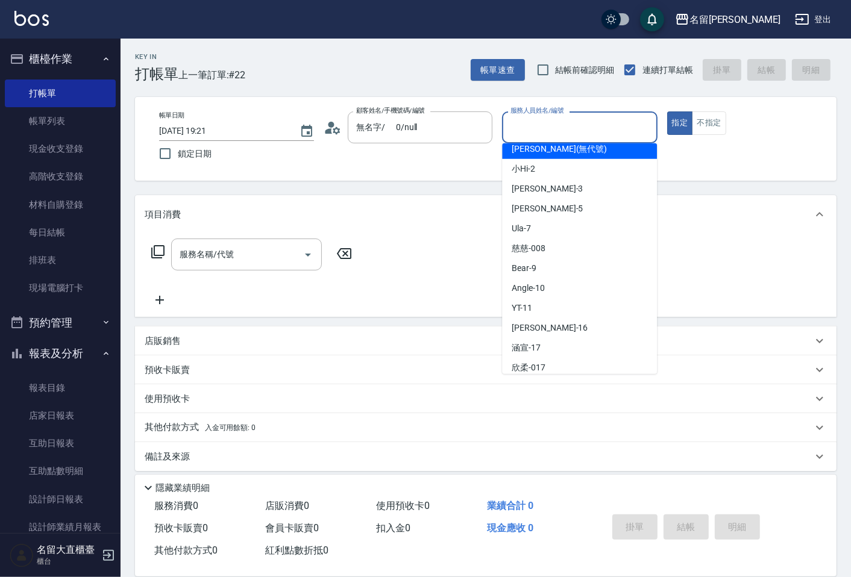
scroll to position [134, 0]
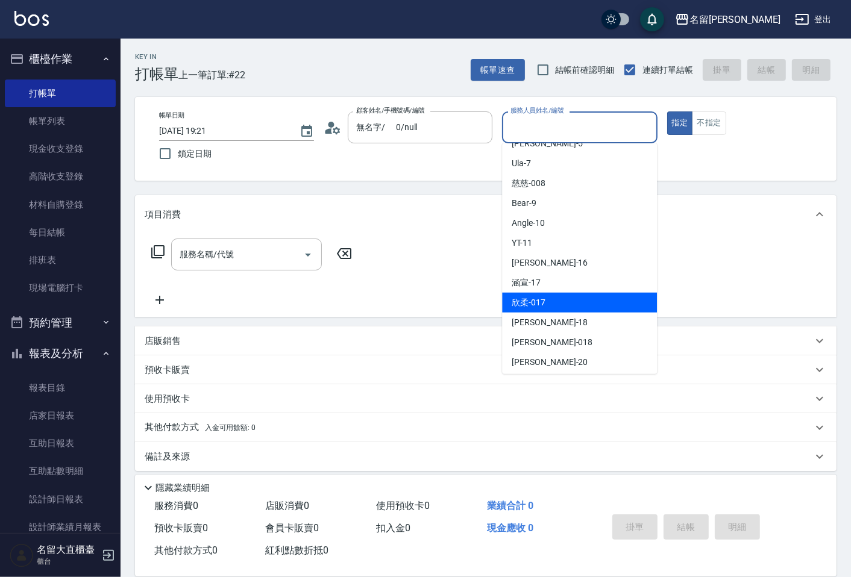
click at [552, 304] on div "欣柔 -017" at bounding box center [579, 303] width 155 height 20
type input "欣柔-017"
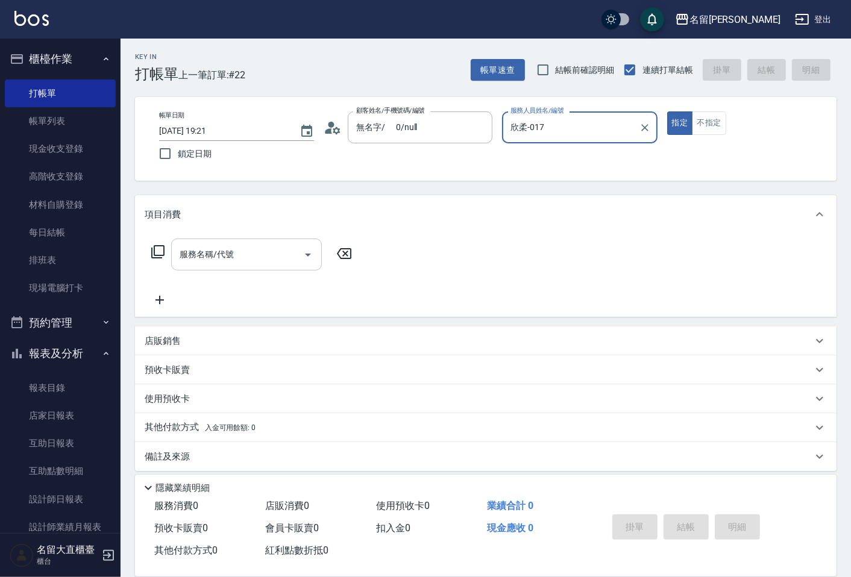
click at [235, 259] on input "服務名稱/代號" at bounding box center [238, 254] width 122 height 21
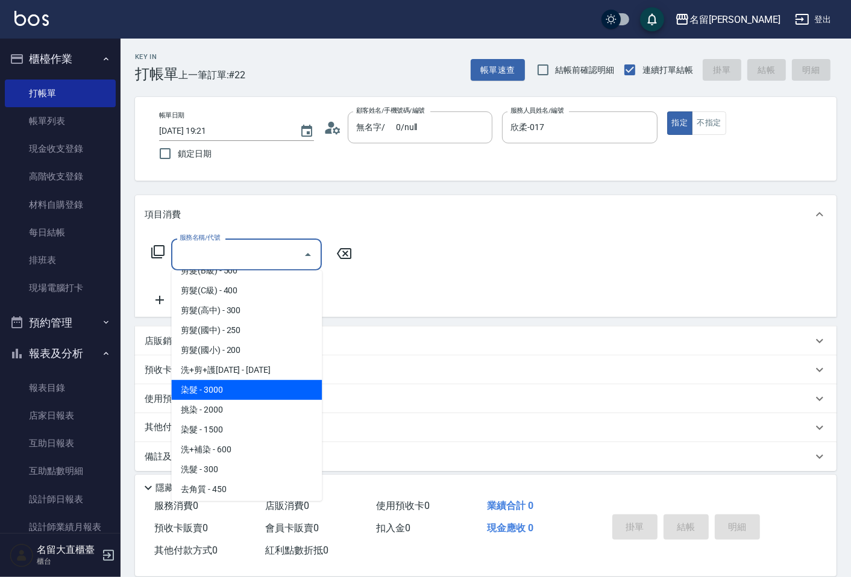
click at [227, 386] on span "染髮 - 3000" at bounding box center [246, 390] width 151 height 20
type input "染髮(400)"
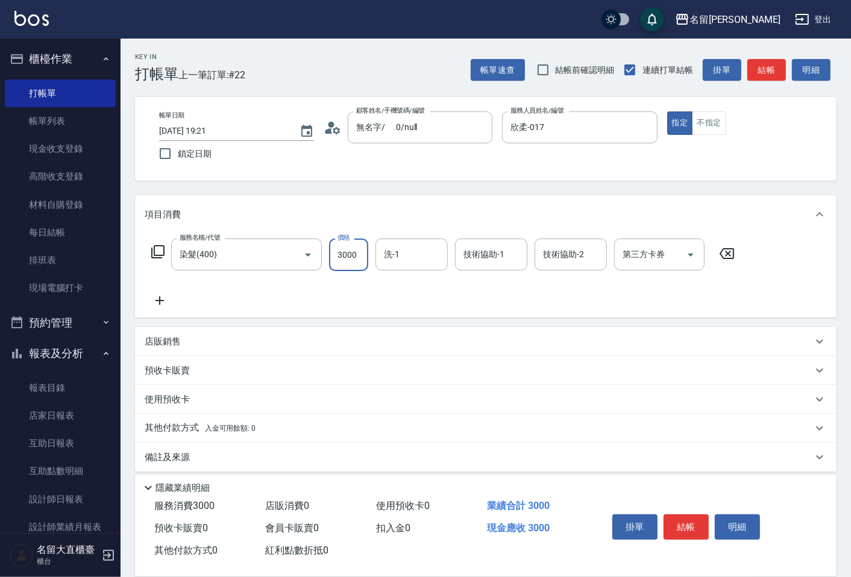
click at [346, 266] on input "3000" at bounding box center [348, 255] width 39 height 33
type input "1680"
click at [690, 525] on button "結帳" at bounding box center [685, 527] width 45 height 25
